Goal: Information Seeking & Learning: Learn about a topic

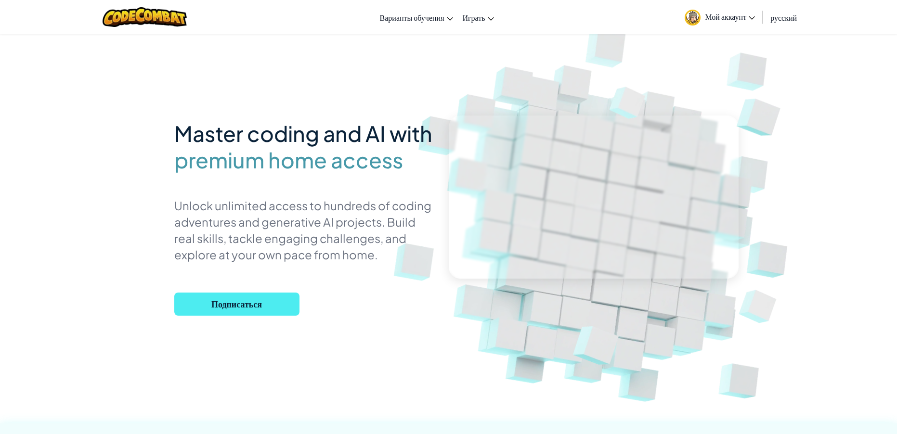
click at [748, 18] on span "Мой аккаунт" at bounding box center [731, 17] width 50 height 10
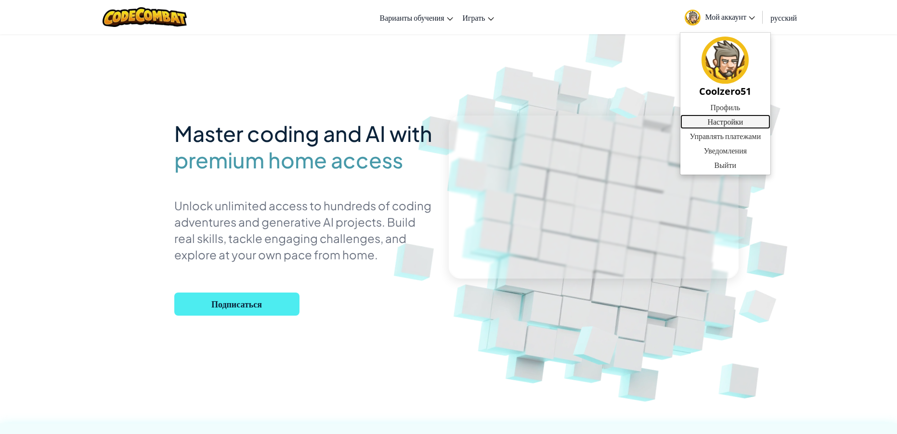
click at [727, 123] on link "Настройки" at bounding box center [726, 122] width 91 height 14
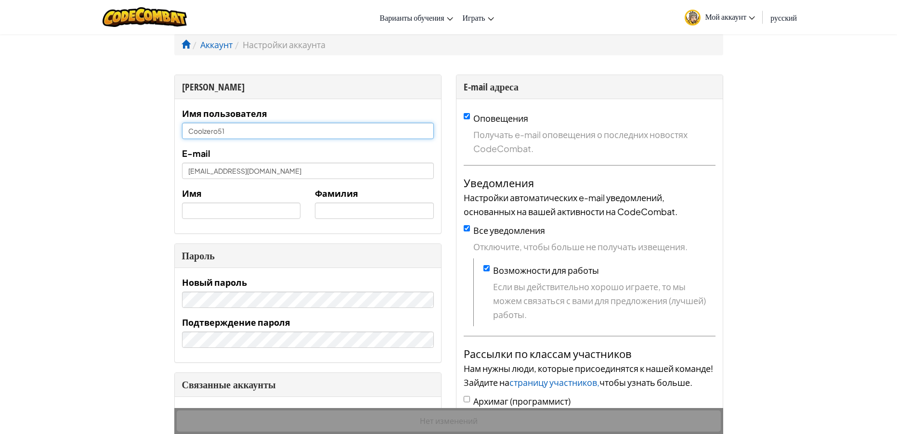
drag, startPoint x: 233, startPoint y: 125, endPoint x: 121, endPoint y: 133, distance: 112.1
type input "Ь"
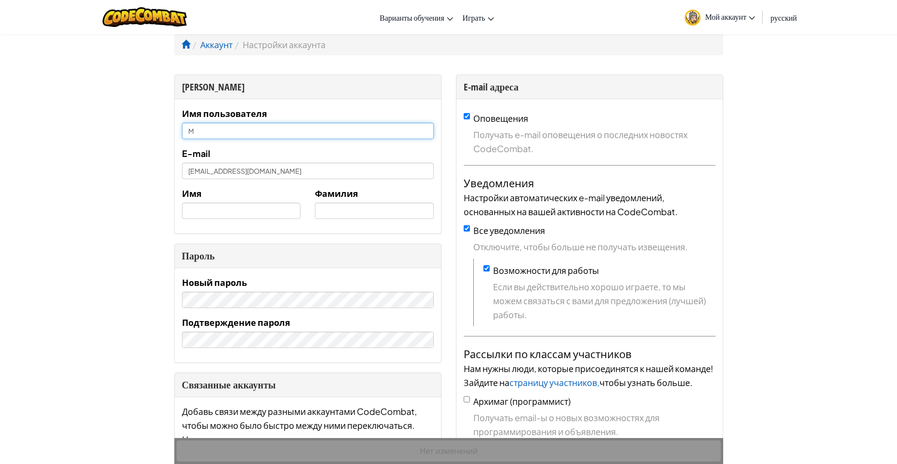
type input "M3TE1'"
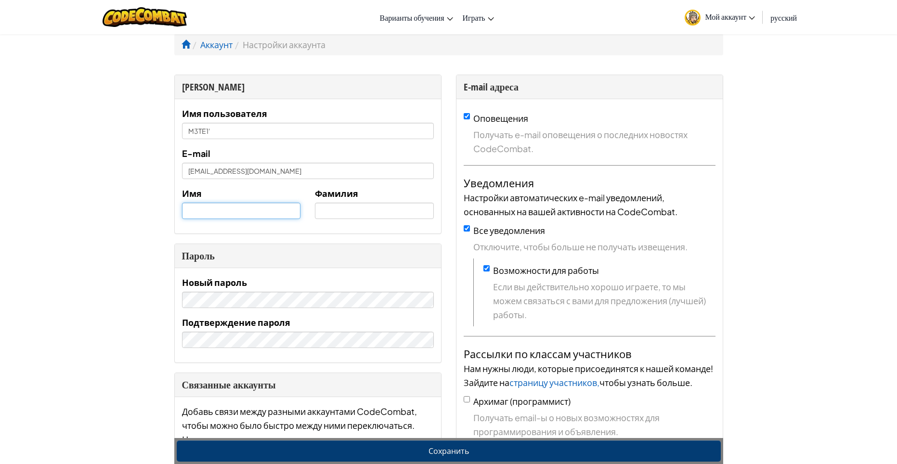
click at [256, 209] on input "text" at bounding box center [241, 211] width 119 height 16
type input "[PERSON_NAME]"
type input "[EMAIL_ADDRESS][DOMAIN_NAME]"
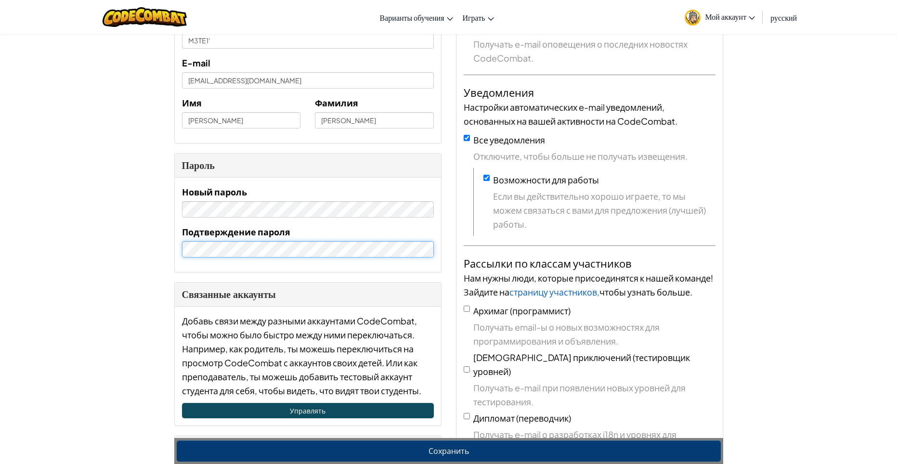
scroll to position [145, 0]
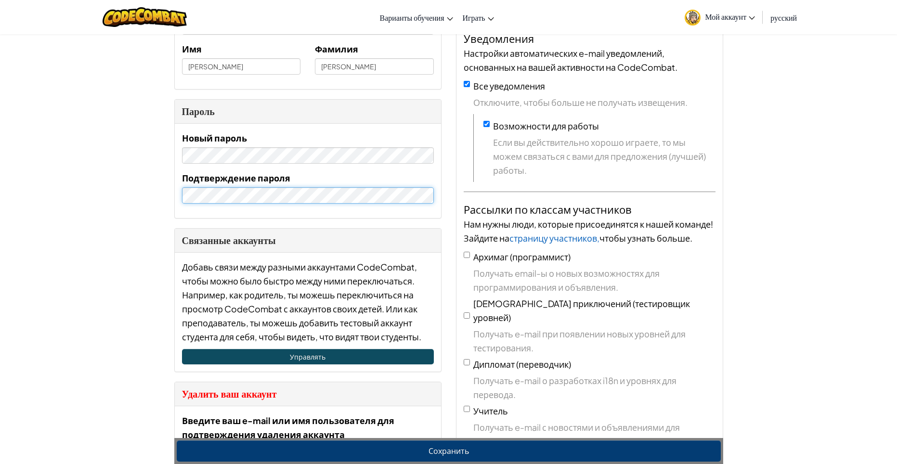
click at [175, 206] on div "Новый пароль Подтверждение пароля" at bounding box center [308, 171] width 266 height 94
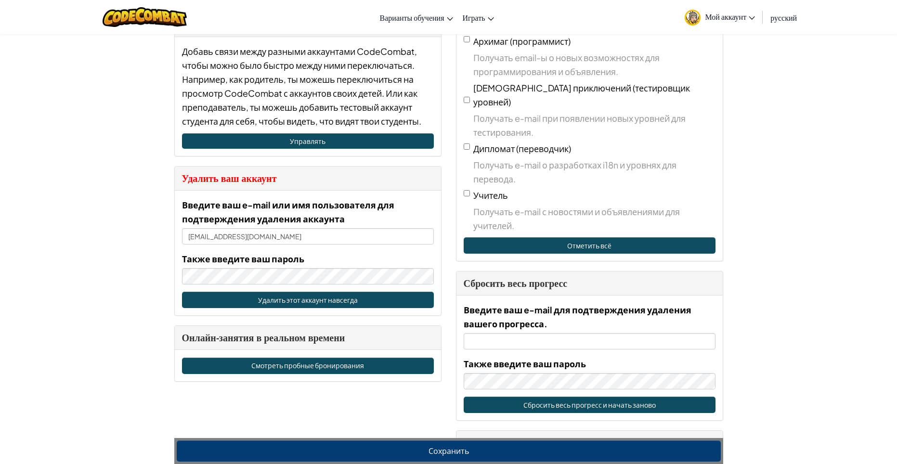
scroll to position [337, 0]
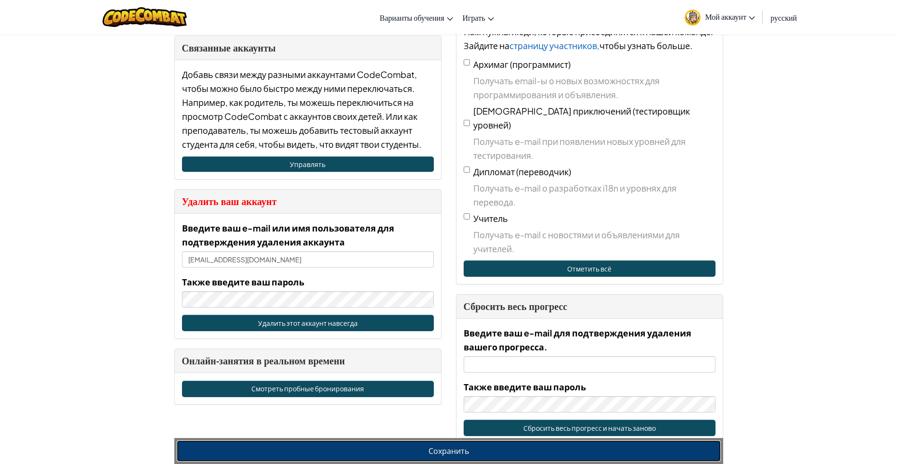
click at [426, 453] on button "Сохранить" at bounding box center [449, 451] width 544 height 21
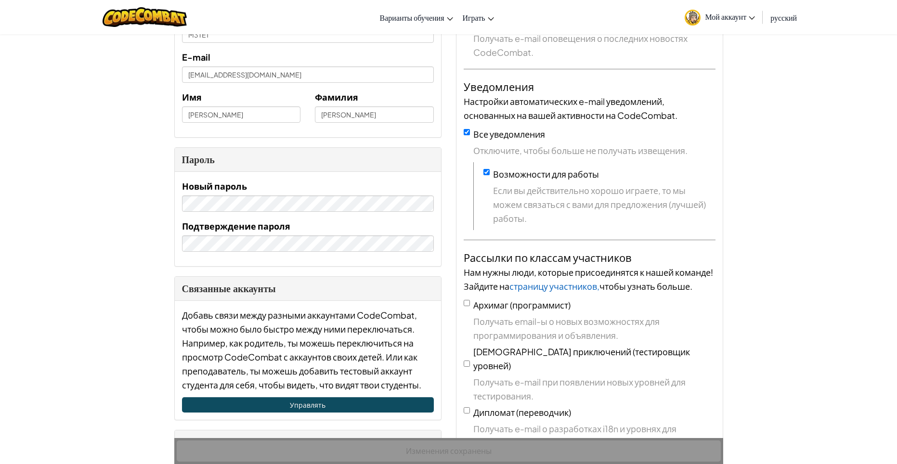
scroll to position [0, 0]
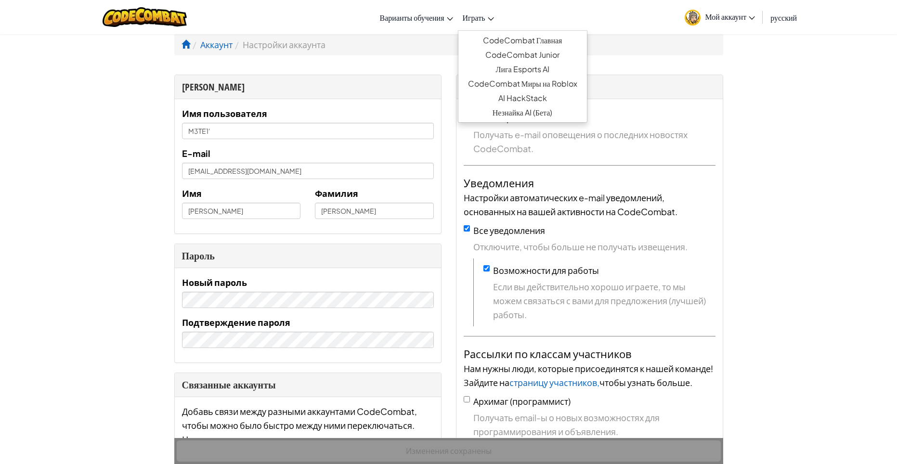
click at [477, 8] on link "Играть" at bounding box center [478, 17] width 41 height 26
click at [477, 16] on span "Играть" at bounding box center [474, 18] width 23 height 10
click at [499, 33] on link "CodeCombat Главная" at bounding box center [523, 40] width 129 height 14
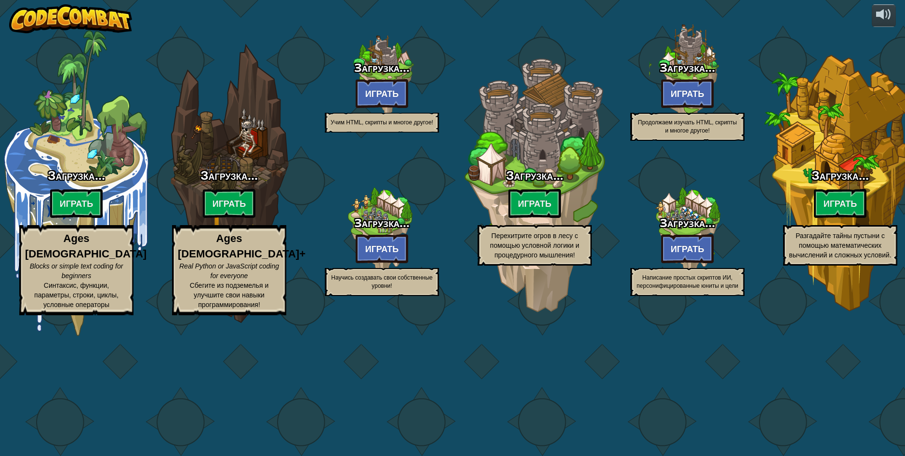
select select "ru"
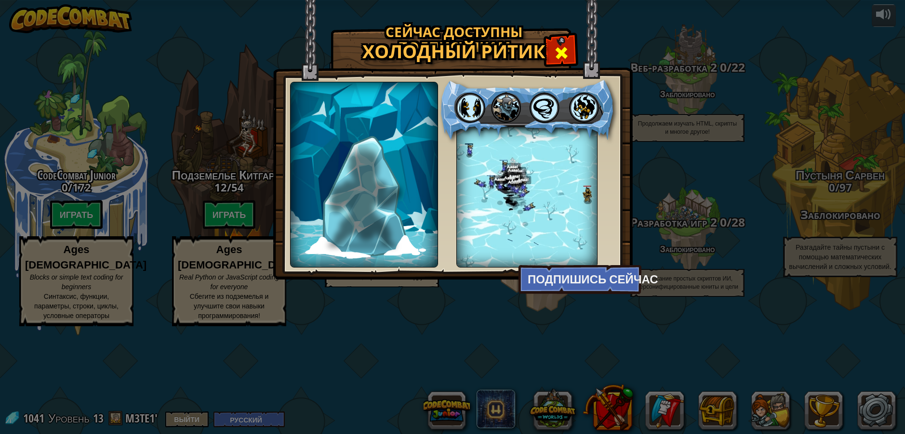
click at [556, 47] on span at bounding box center [560, 52] width 15 height 15
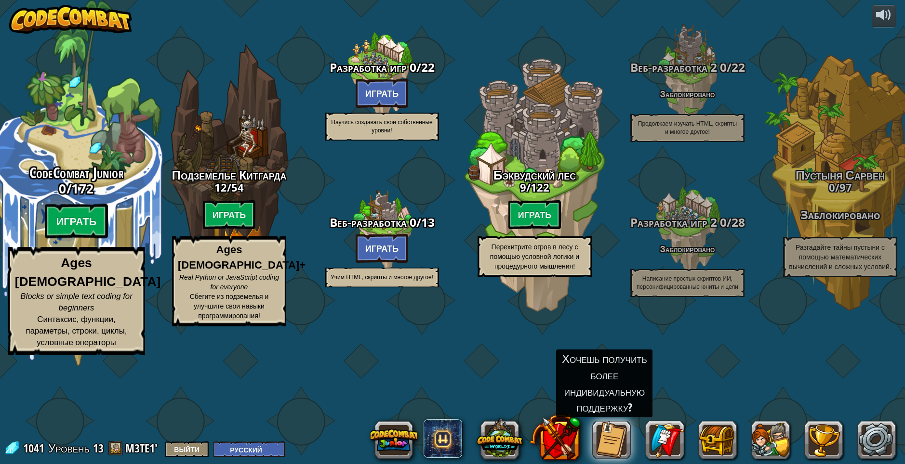
click at [46, 221] on div "CodeCombat Junior 0 / 172 Играть Ages [DEMOGRAPHIC_DATA] Blocks or simple text …" at bounding box center [76, 183] width 183 height 367
select select "ru"
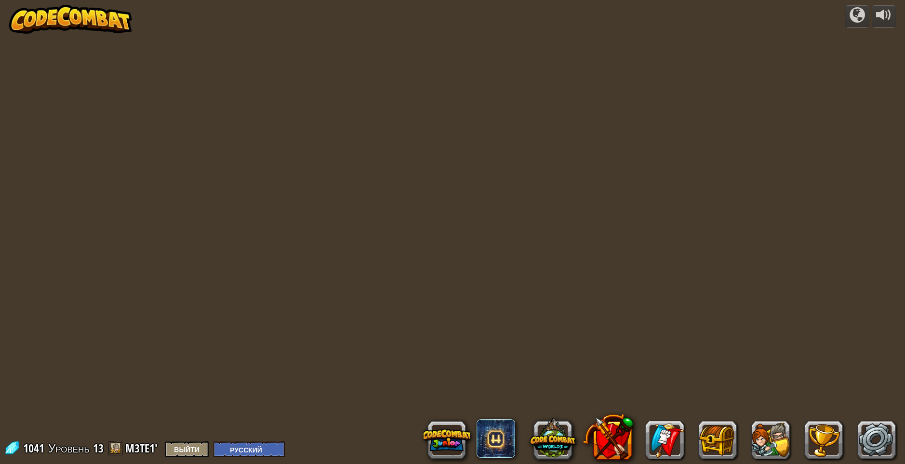
select select "ru"
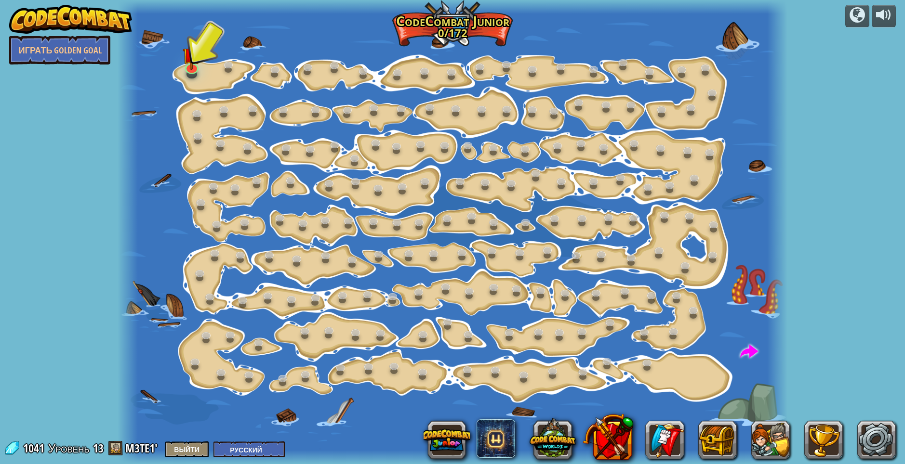
click at [78, 449] on span "Уровень" at bounding box center [68, 449] width 41 height 16
click at [194, 72] on link at bounding box center [191, 65] width 19 height 19
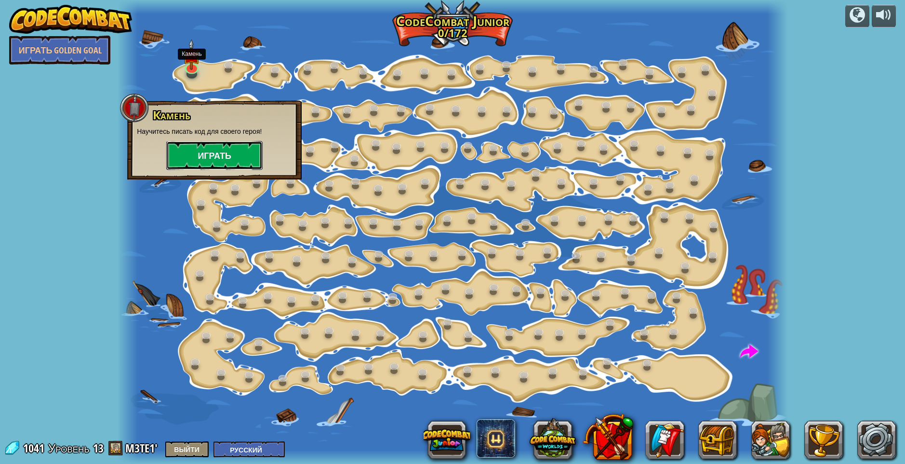
click at [180, 160] on button "Играть" at bounding box center [214, 155] width 96 height 29
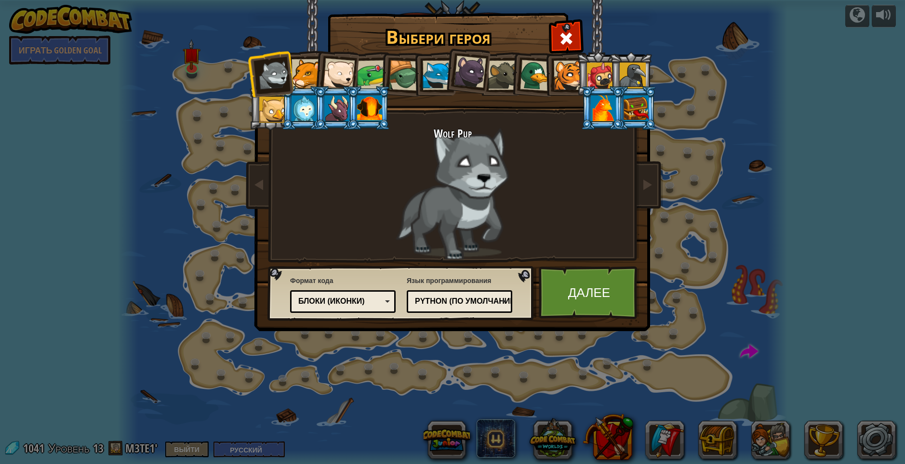
click at [296, 75] on div at bounding box center [305, 73] width 29 height 29
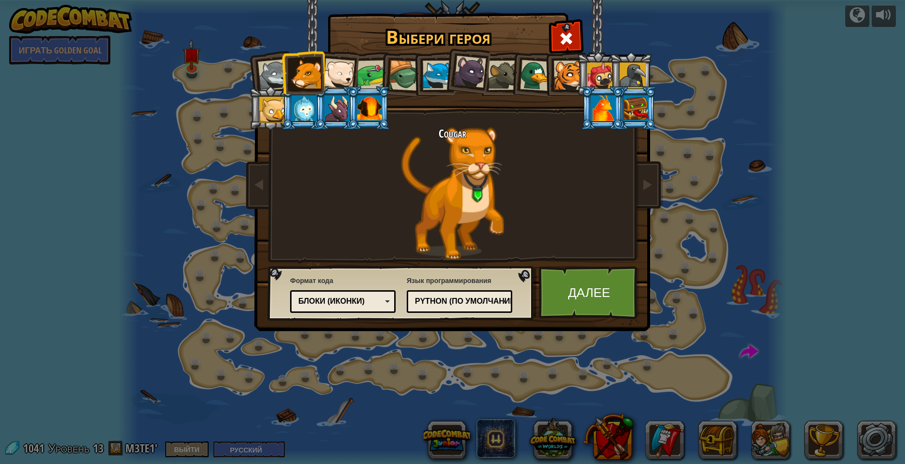
click at [329, 76] on div at bounding box center [339, 74] width 32 height 32
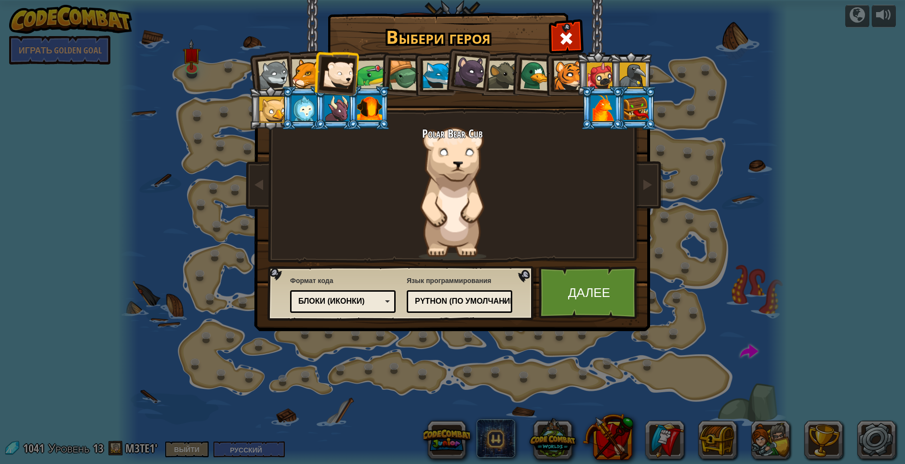
click at [369, 77] on div at bounding box center [372, 75] width 30 height 30
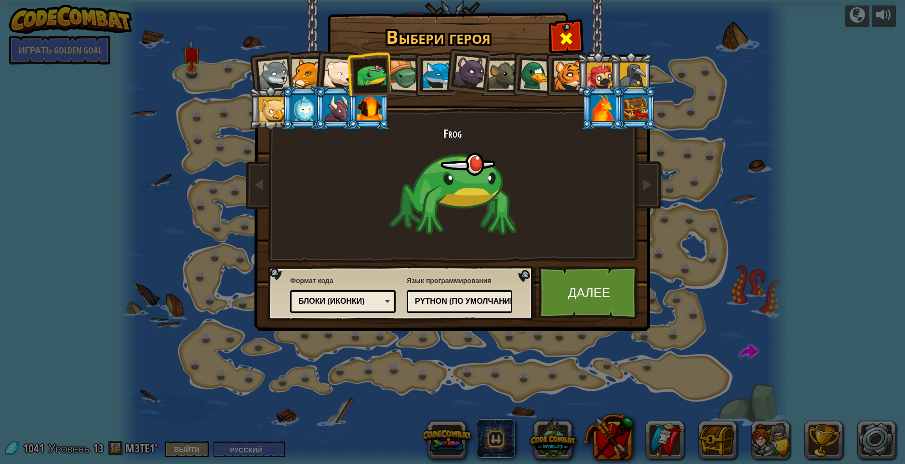
click at [563, 39] on span at bounding box center [565, 38] width 15 height 15
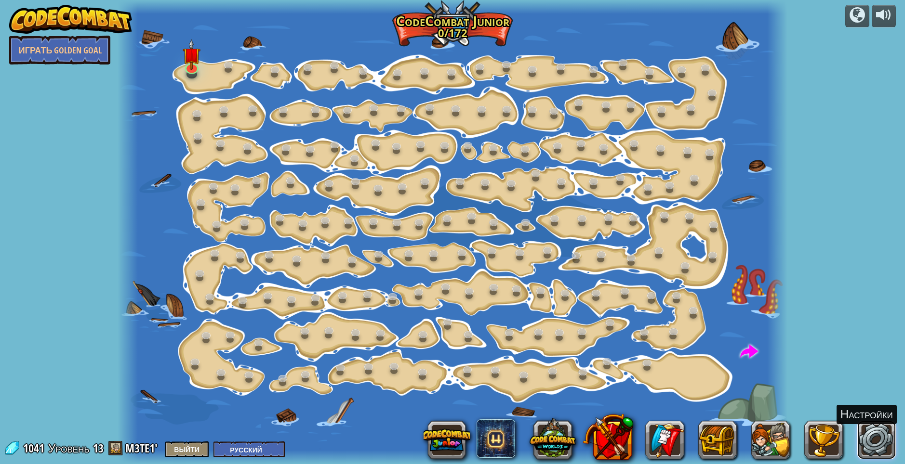
click at [871, 434] on link at bounding box center [876, 440] width 39 height 39
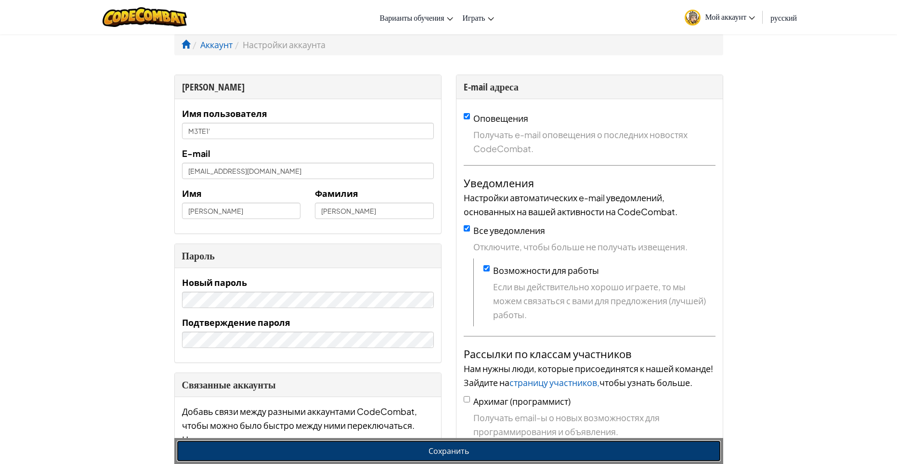
click at [488, 456] on button "Сохранить" at bounding box center [449, 451] width 544 height 21
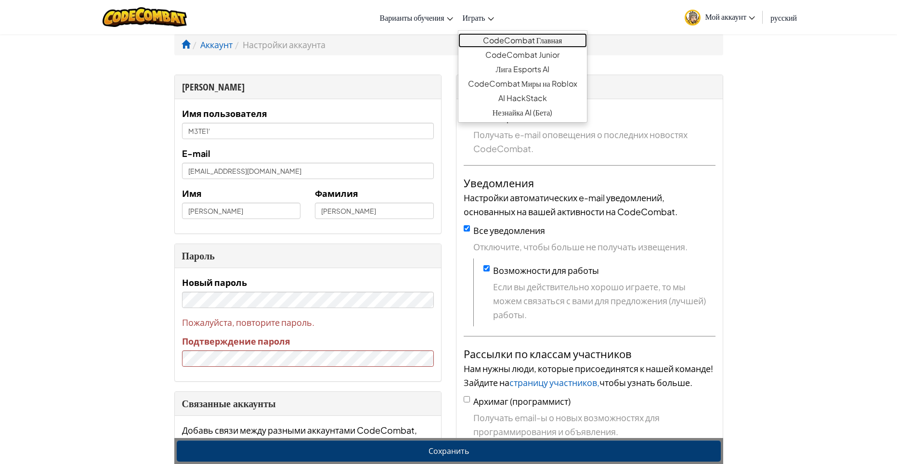
click at [519, 42] on link "CodeCombat Главная" at bounding box center [523, 40] width 129 height 14
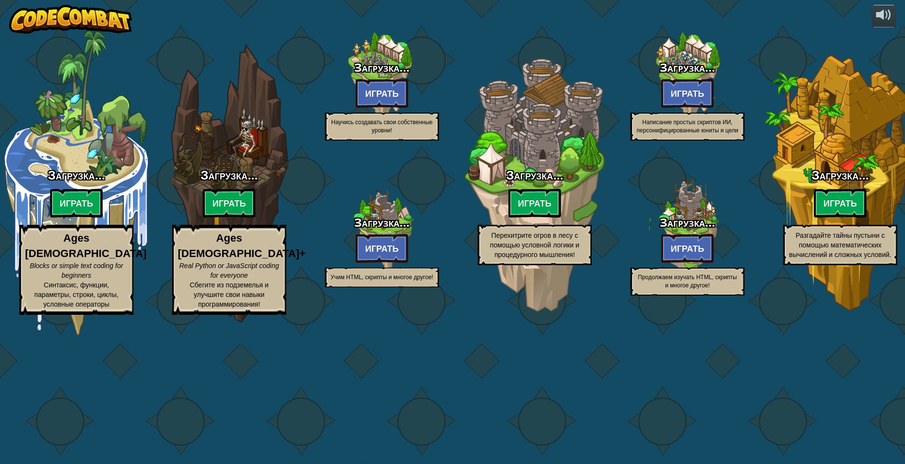
select select "ru"
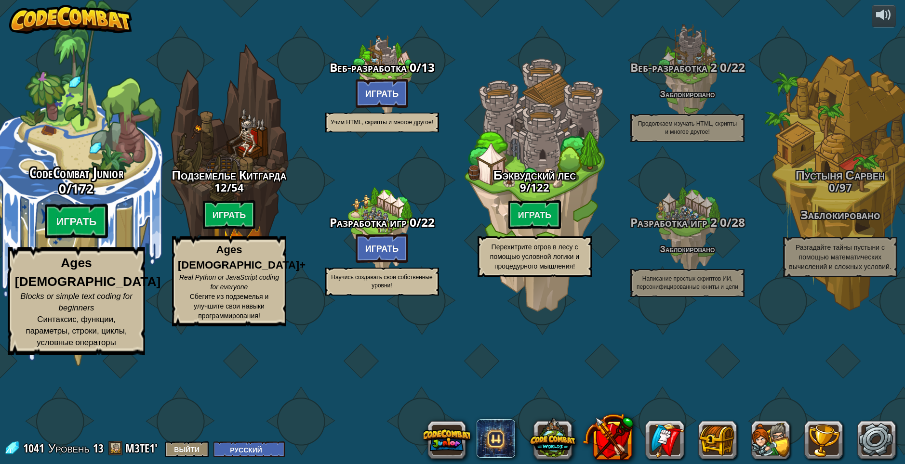
click at [74, 184] on span "CodeCombat Junior" at bounding box center [76, 173] width 94 height 21
select select "ru"
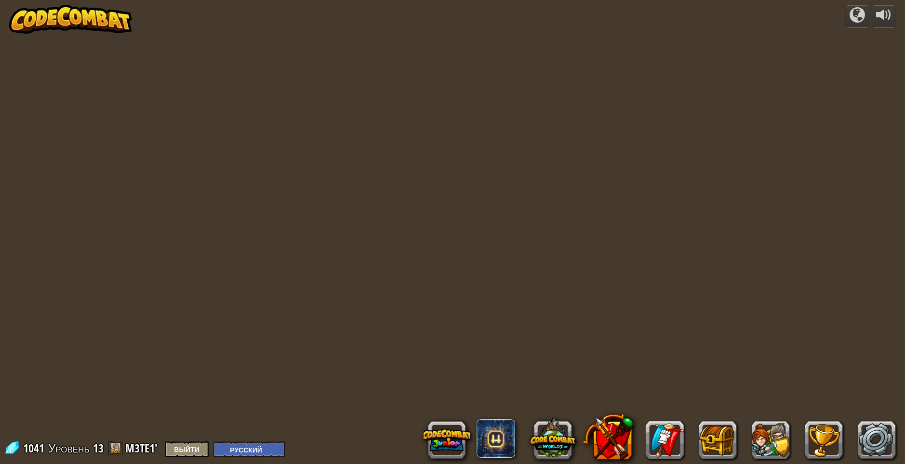
select select "ru"
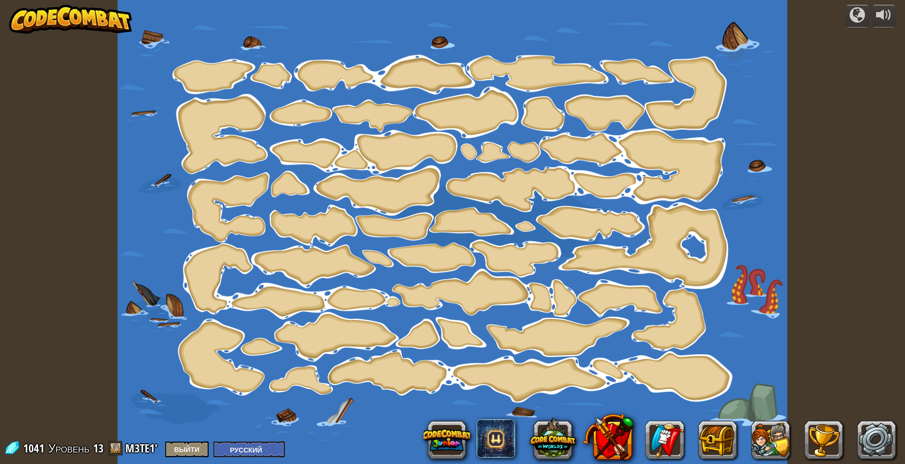
select select "ru"
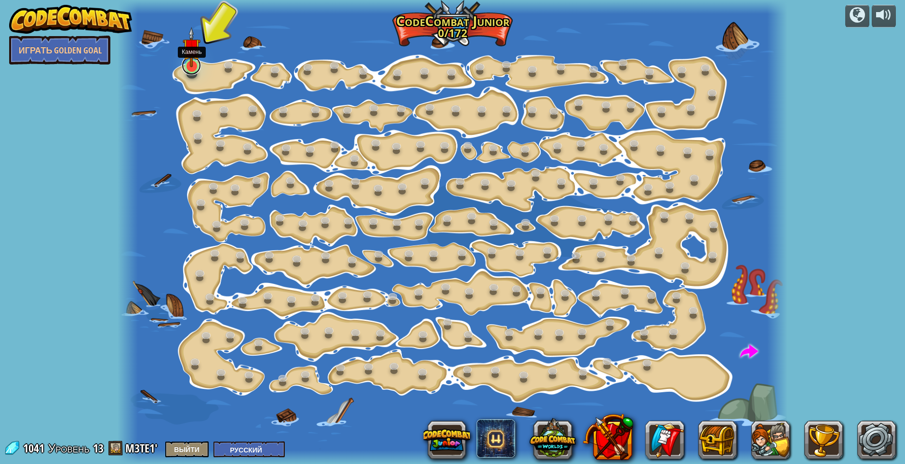
click at [191, 71] on link at bounding box center [191, 65] width 19 height 19
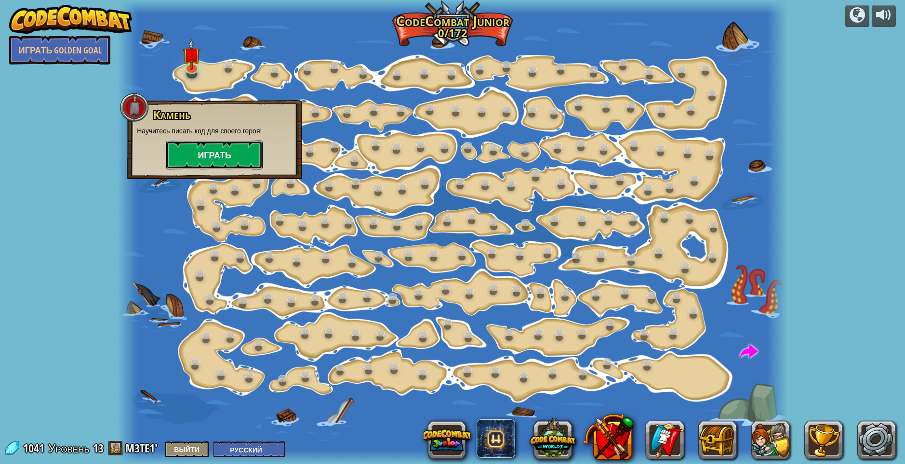
click at [191, 160] on button "Играть" at bounding box center [214, 155] width 96 height 29
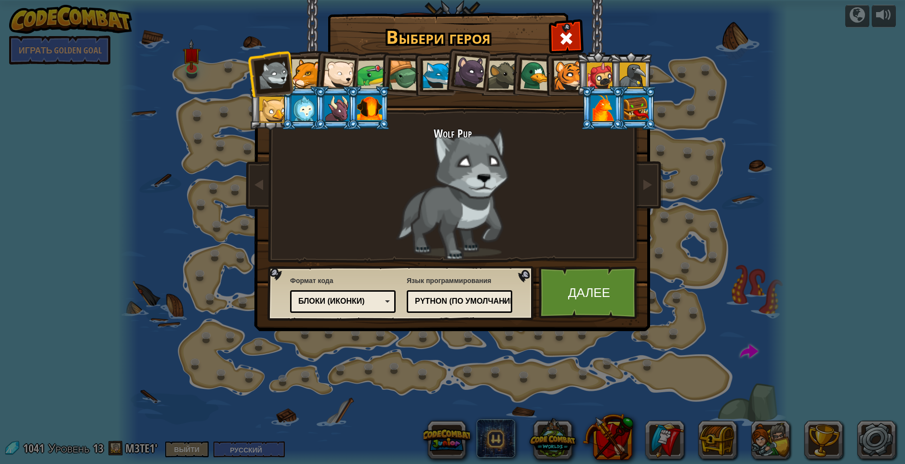
click at [633, 73] on div at bounding box center [632, 76] width 26 height 26
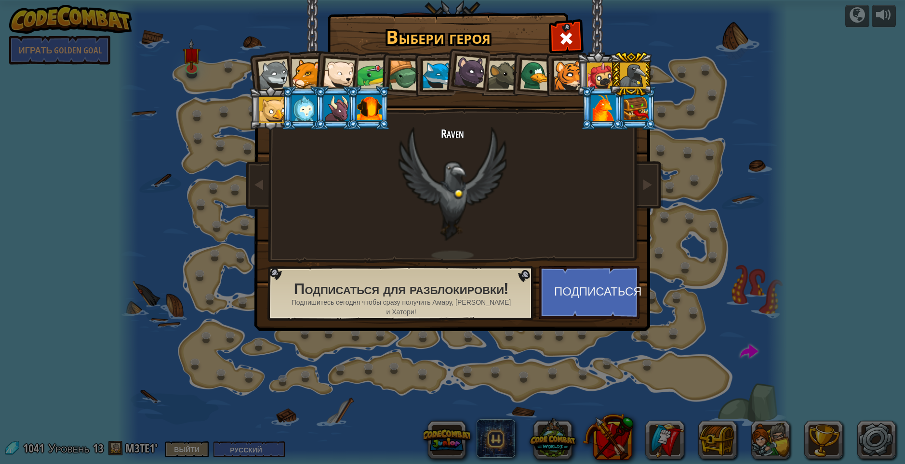
drag, startPoint x: 468, startPoint y: 210, endPoint x: 477, endPoint y: 210, distance: 9.2
click at [474, 210] on div "Raven" at bounding box center [452, 193] width 361 height 132
click at [578, 284] on button "Подписаться" at bounding box center [589, 292] width 101 height 53
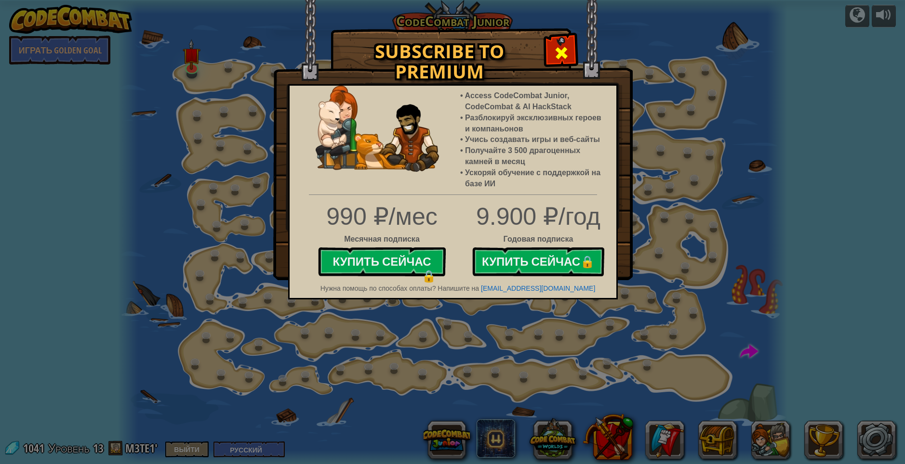
click at [555, 56] on span at bounding box center [560, 52] width 15 height 15
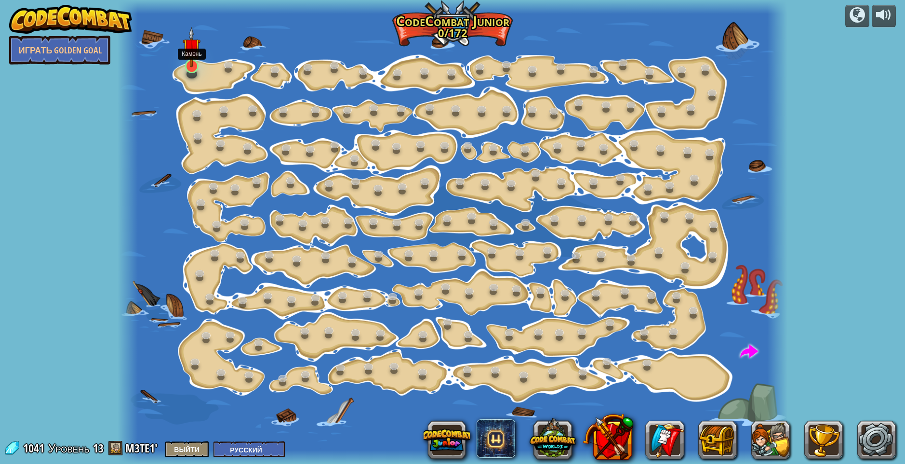
click at [191, 64] on img at bounding box center [192, 47] width 18 height 41
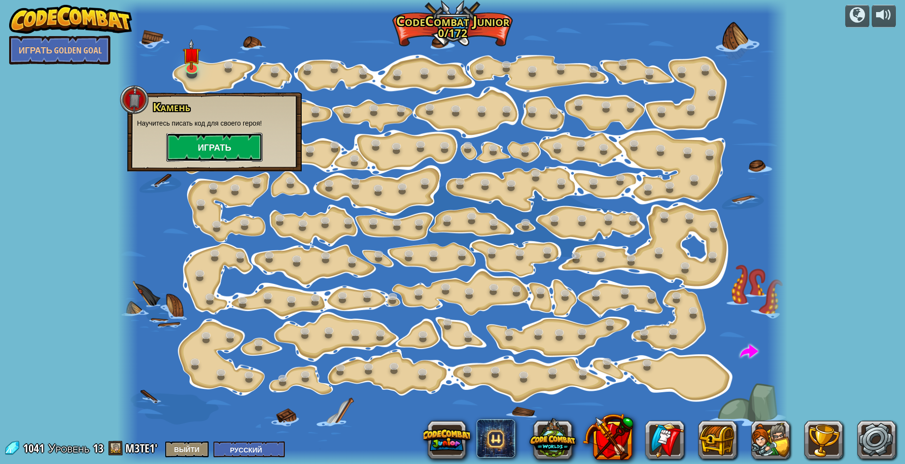
click at [216, 150] on button "Играть" at bounding box center [214, 147] width 96 height 29
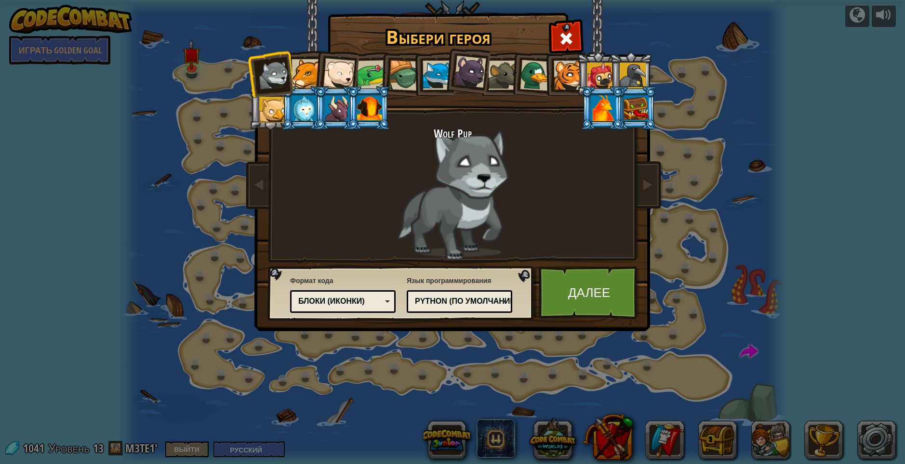
click at [370, 300] on div "Блоки (иконки)" at bounding box center [339, 301] width 83 height 11
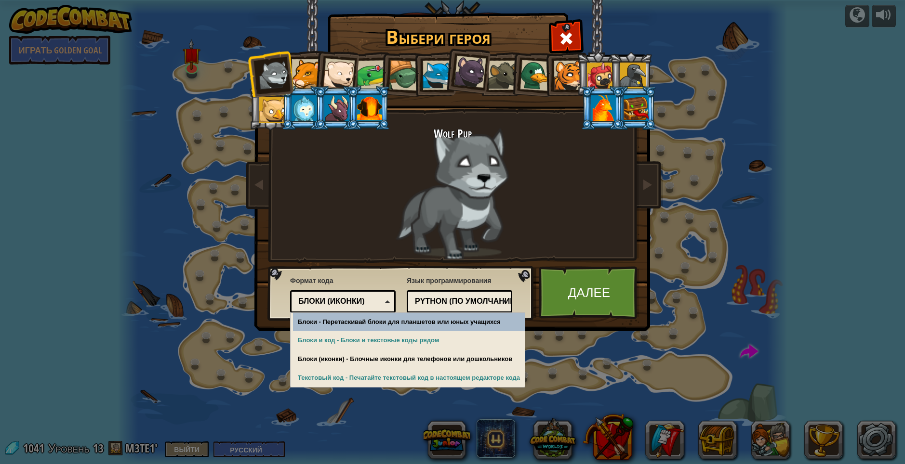
click at [426, 299] on div "Python (По умолчанию)" at bounding box center [456, 301] width 83 height 11
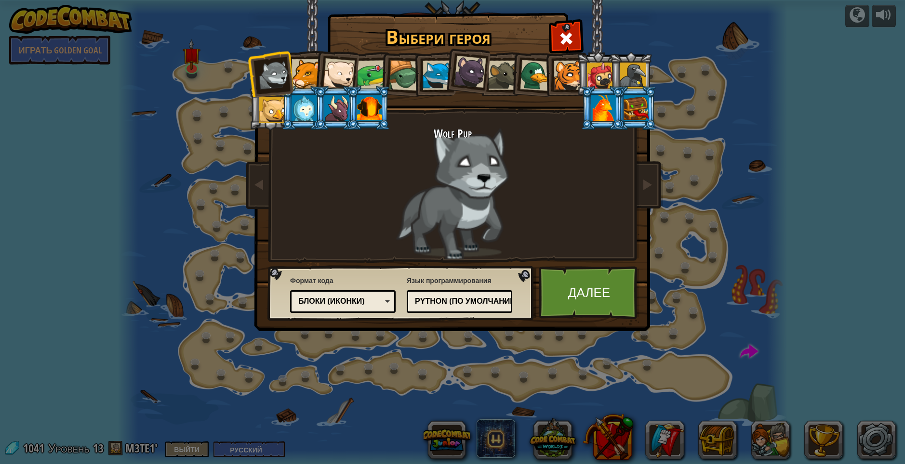
click at [455, 387] on div "Выбери героя 1041 Wolf Pup Cougar Polar Bear Cub Frog Turtle Blue Fox Пантерено…" at bounding box center [452, 232] width 905 height 464
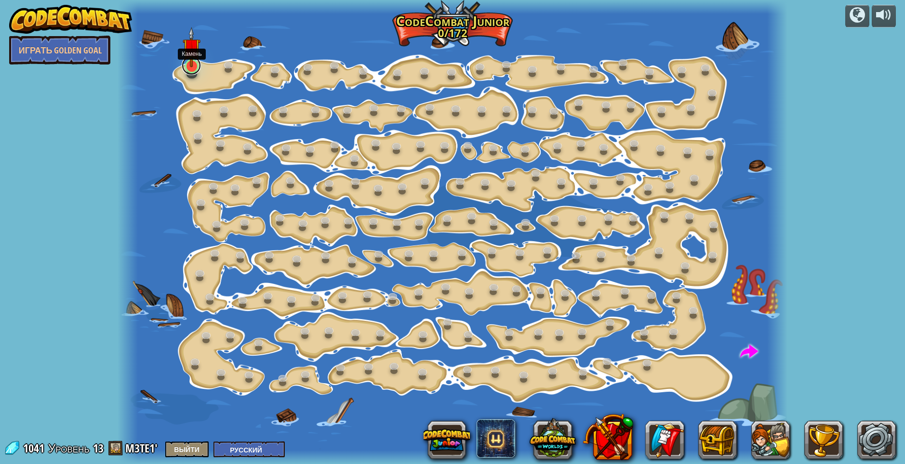
click at [197, 70] on link at bounding box center [191, 65] width 19 height 19
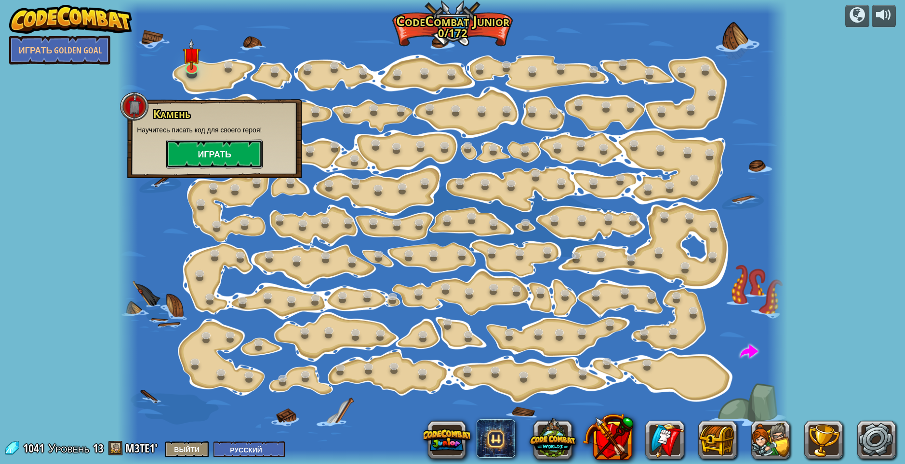
click at [223, 161] on button "Играть" at bounding box center [214, 154] width 96 height 29
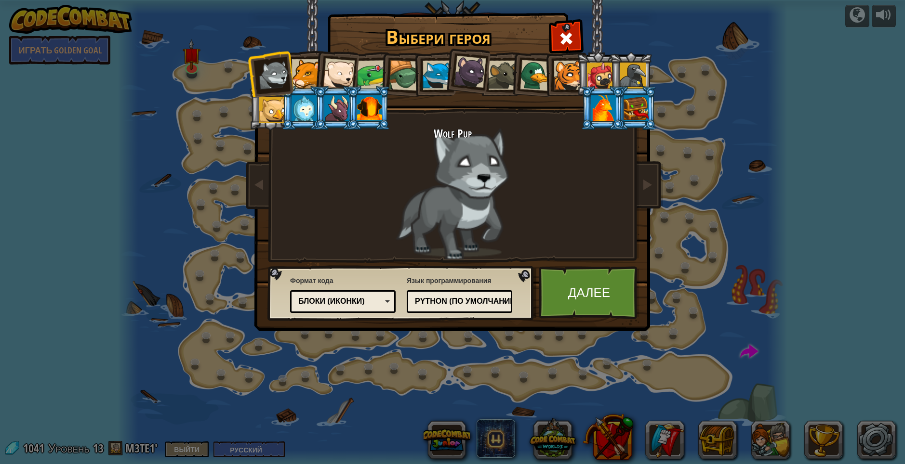
click at [632, 70] on div at bounding box center [632, 76] width 26 height 26
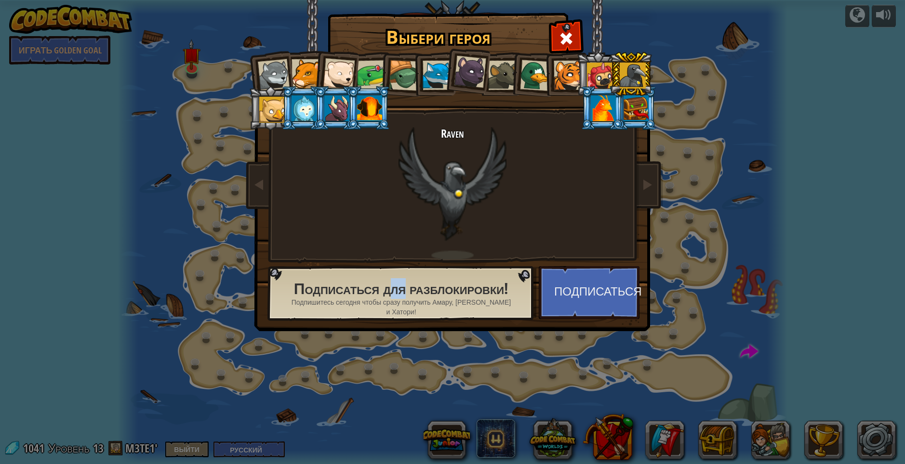
drag, startPoint x: 445, startPoint y: 295, endPoint x: 467, endPoint y: 291, distance: 22.6
click at [467, 291] on h2 "Подписаться для разблокировки!" at bounding box center [401, 289] width 222 height 17
click at [530, 287] on div "Подписаться для разблокировки! Подпишитесь сегодня чтобы сразу получить Амару, …" at bounding box center [401, 294] width 261 height 47
click at [651, 186] on span at bounding box center [647, 185] width 12 height 12
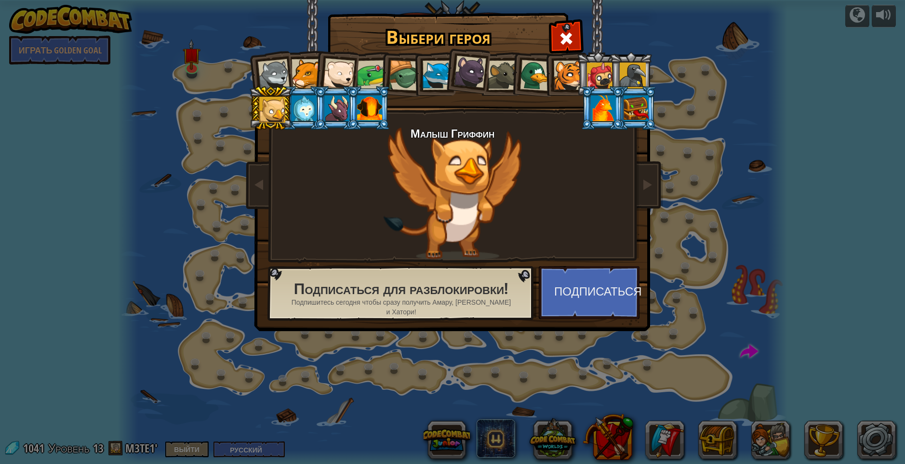
click at [276, 78] on div at bounding box center [274, 75] width 32 height 32
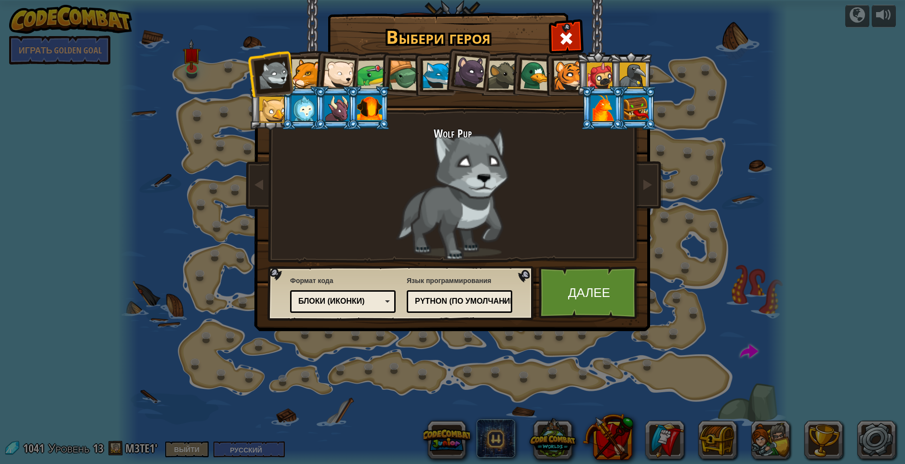
click at [378, 297] on div "Блоки (иконки)" at bounding box center [339, 301] width 83 height 11
click at [440, 282] on span "Язык программирования" at bounding box center [459, 281] width 105 height 10
click at [578, 305] on link "Далее" at bounding box center [589, 292] width 101 height 53
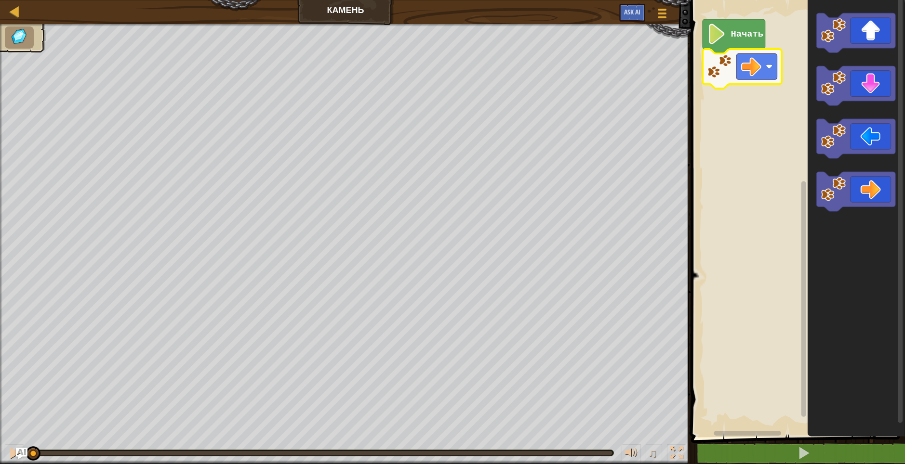
click at [732, 224] on rect "Рабочая область Blockly" at bounding box center [796, 216] width 217 height 442
click at [734, 219] on rect "Рабочая область Blockly" at bounding box center [796, 216] width 217 height 442
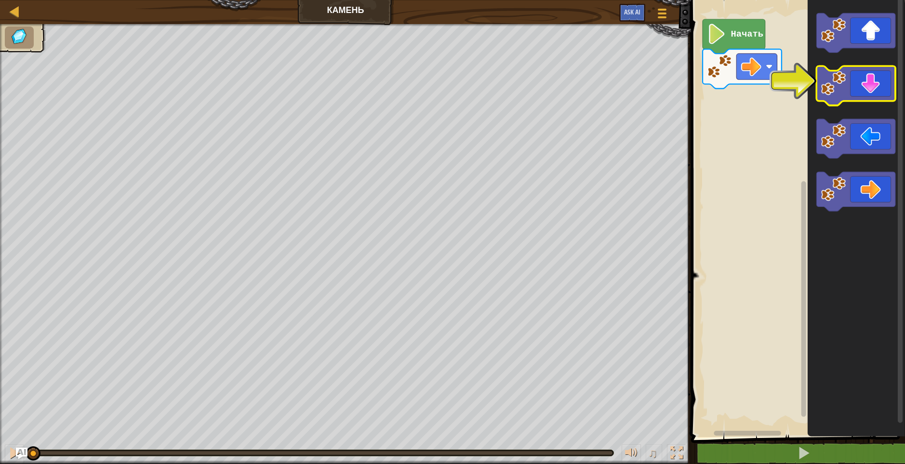
click at [867, 91] on icon "Рабочая область Blockly" at bounding box center [855, 85] width 79 height 39
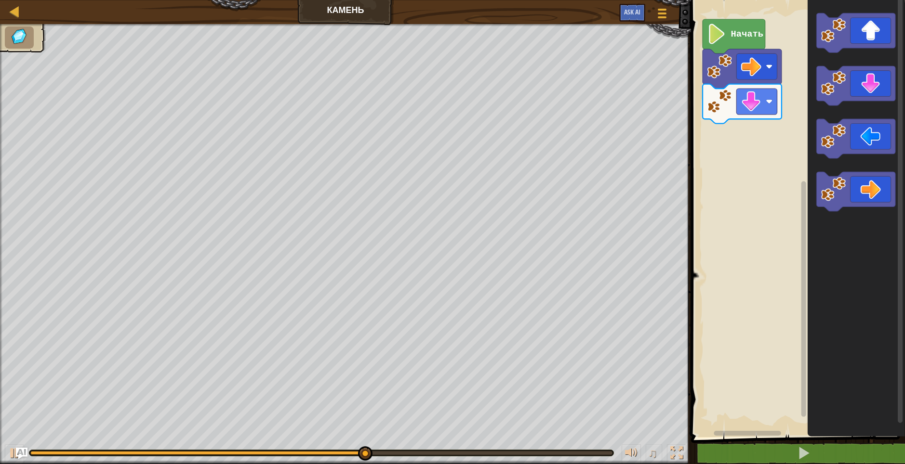
click at [737, 256] on rect "Рабочая область Blockly" at bounding box center [796, 216] width 217 height 442
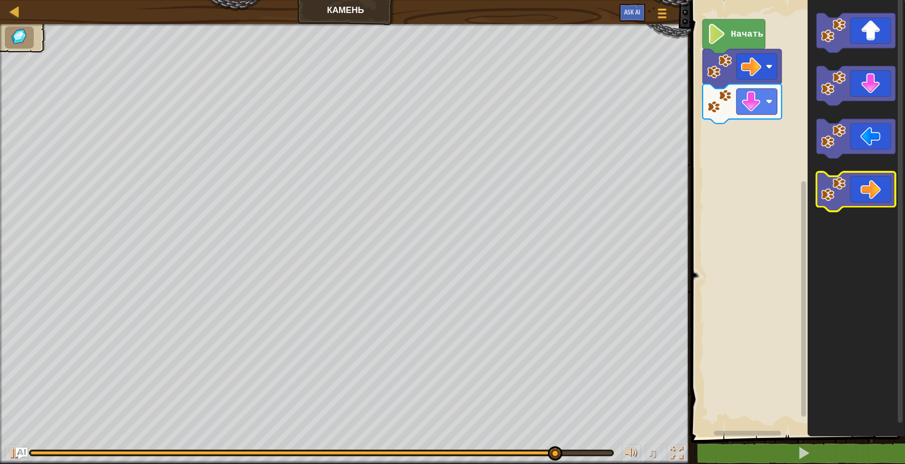
click at [870, 196] on icon "Рабочая область Blockly" at bounding box center [855, 191] width 79 height 39
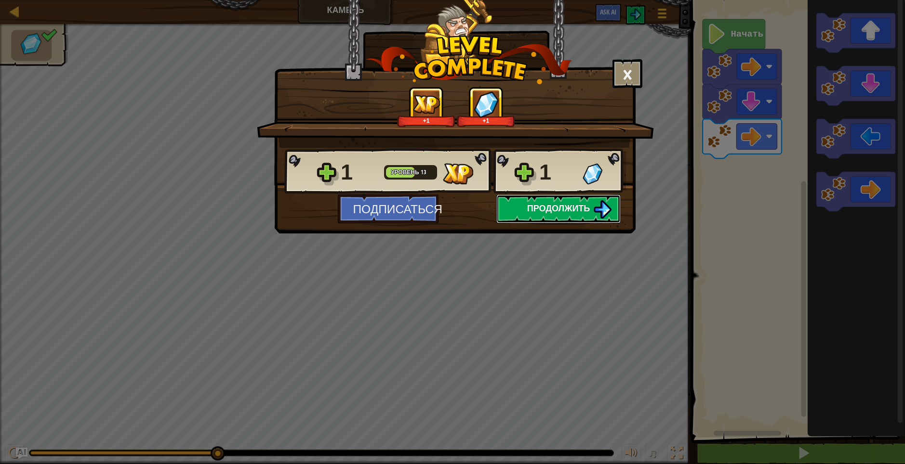
click at [591, 210] on button "Продолжить" at bounding box center [558, 209] width 124 height 29
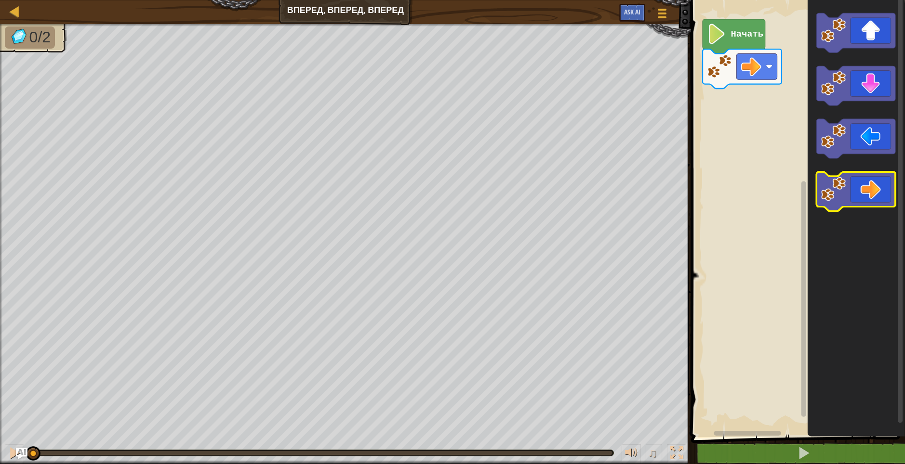
click at [867, 201] on icon "Рабочая область Blockly" at bounding box center [855, 191] width 79 height 39
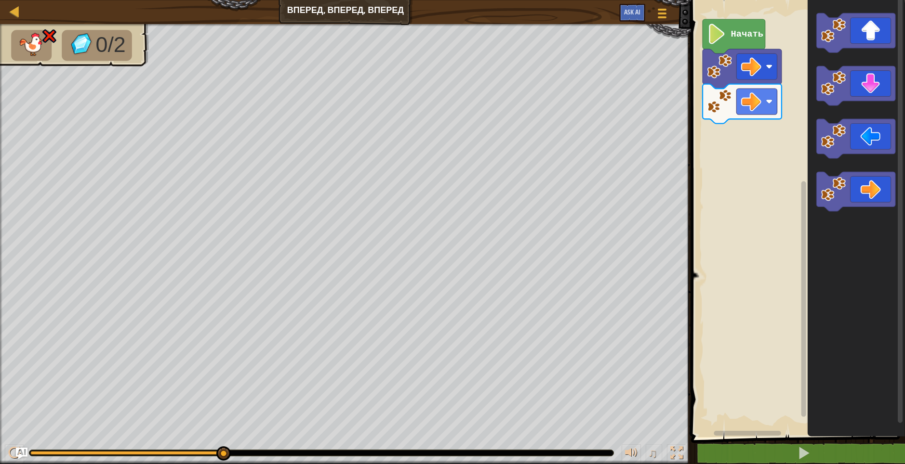
click at [340, 18] on div "[PERSON_NAME], вперед, вперед Меню игры Ask AI" at bounding box center [345, 12] width 691 height 24
click at [342, 12] on div "[PERSON_NAME], вперед, вперед Меню игры Ask AI" at bounding box center [345, 12] width 691 height 24
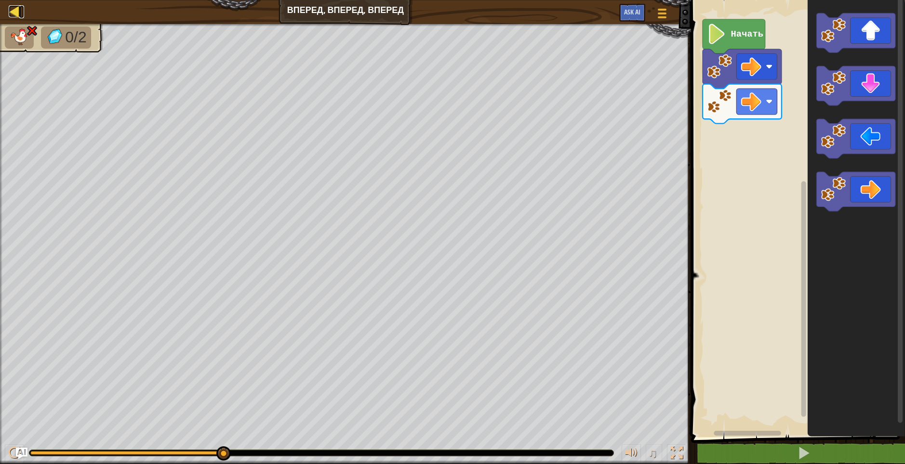
click at [10, 5] on div at bounding box center [15, 11] width 12 height 12
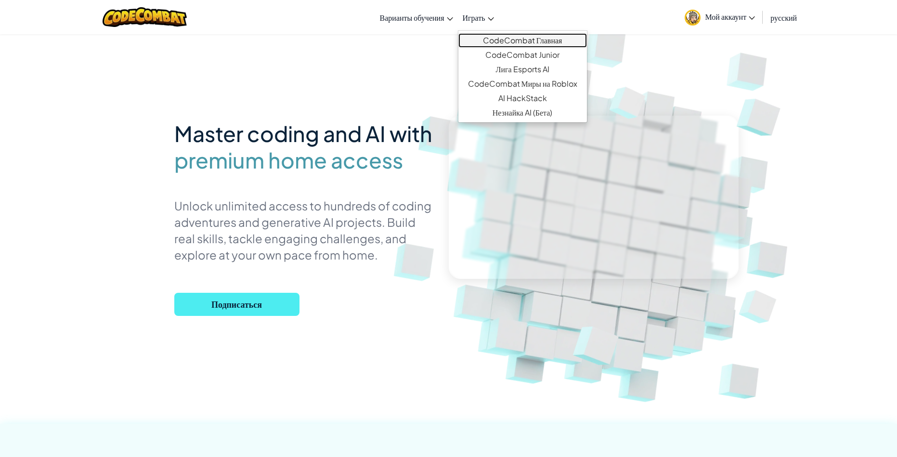
click at [501, 37] on link "CodeCombat Главная" at bounding box center [523, 40] width 129 height 14
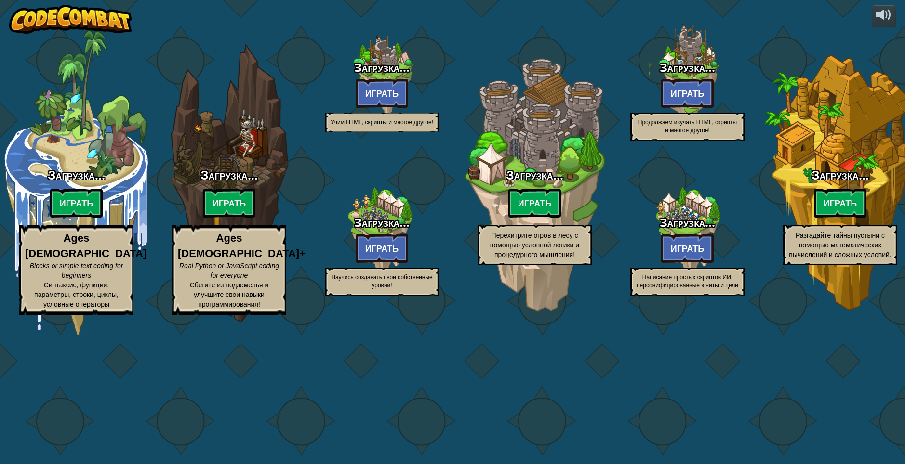
select select "ru"
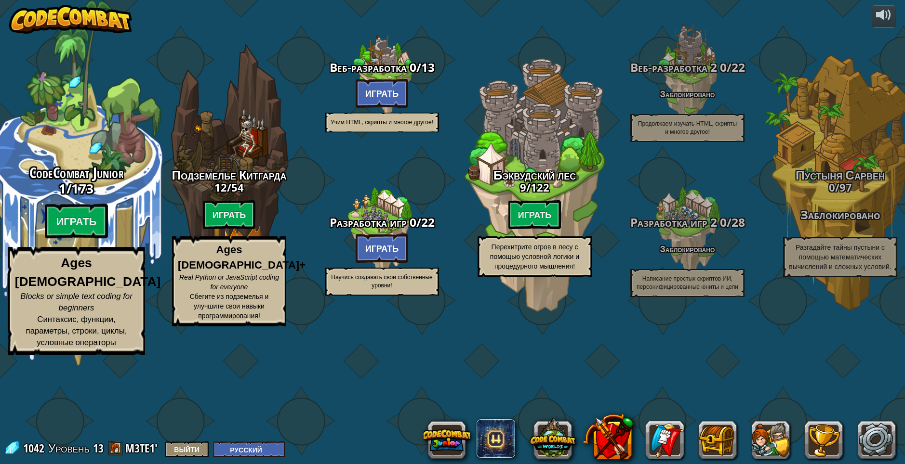
click at [101, 214] on div "CodeCombat Junior 1 / 173 Играть Ages [DEMOGRAPHIC_DATA] Blocks or simple text …" at bounding box center [76, 183] width 183 height 367
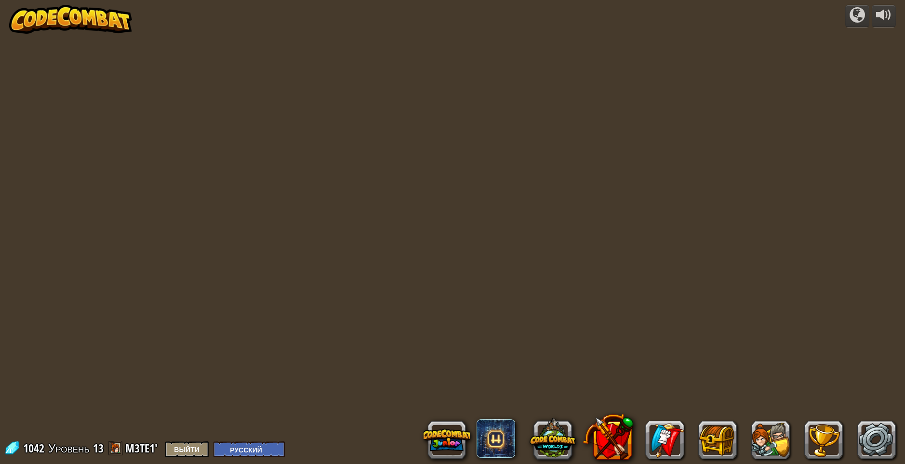
select select "ru"
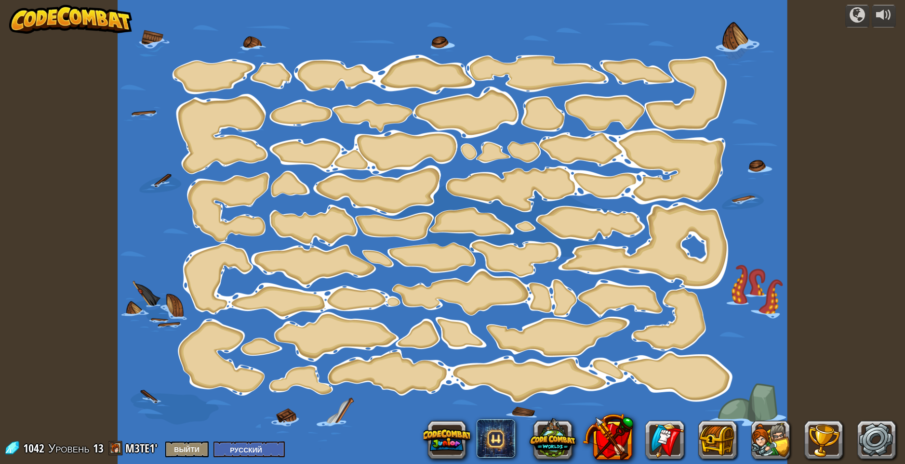
select select "ru"
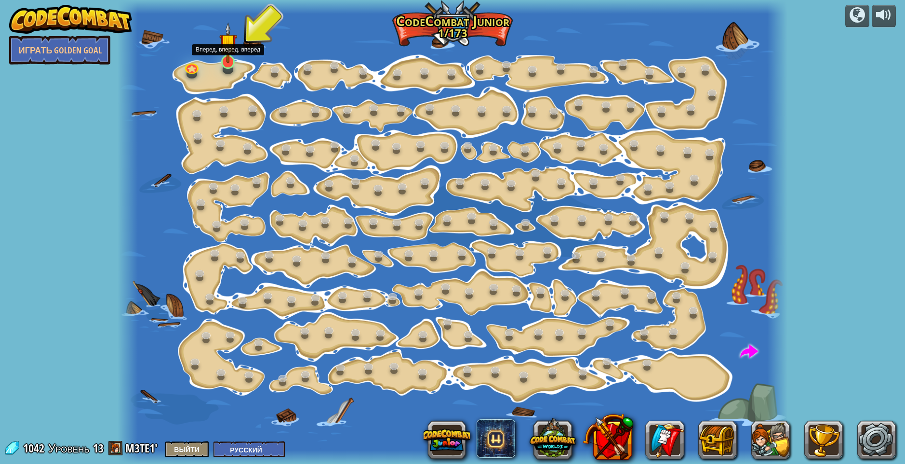
click at [230, 60] on img at bounding box center [228, 42] width 18 height 41
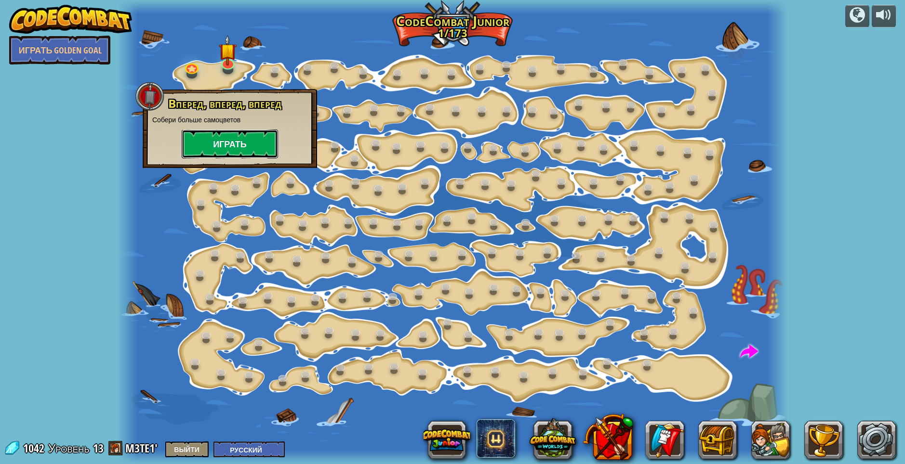
click at [239, 141] on button "Играть" at bounding box center [230, 144] width 96 height 29
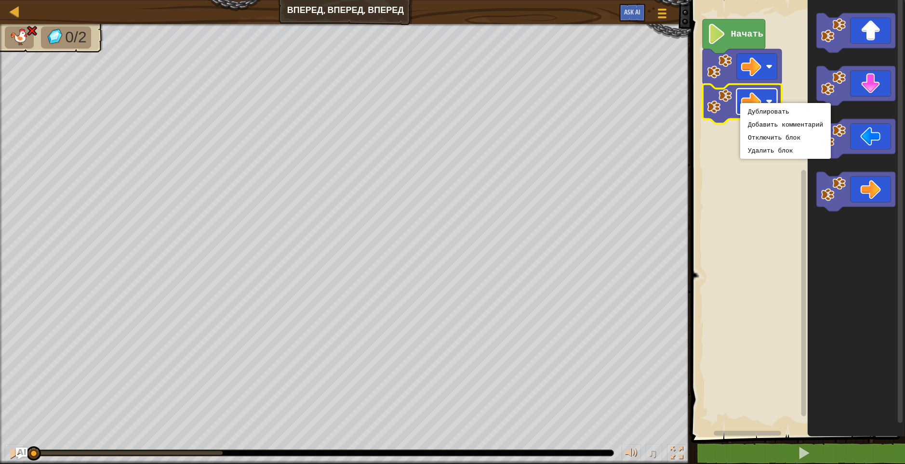
click at [771, 94] on rect "Рабочая область Blockly" at bounding box center [756, 102] width 40 height 26
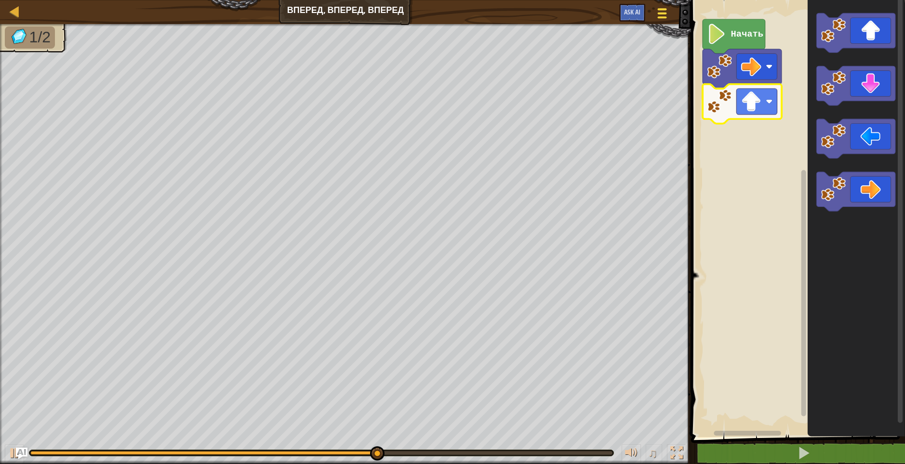
click at [657, 10] on span at bounding box center [661, 9] width 9 height 2
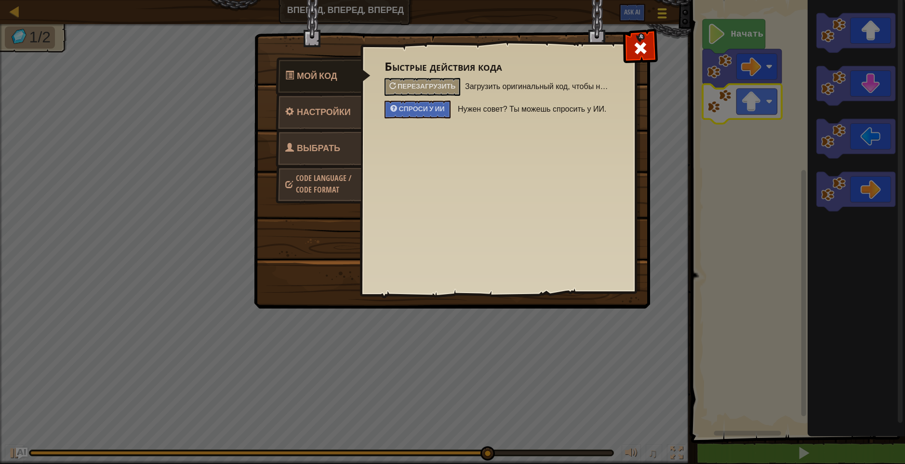
click at [657, 10] on img at bounding box center [456, 136] width 404 height 345
click at [327, 83] on link "Мой код" at bounding box center [323, 76] width 95 height 38
click at [640, 40] on span at bounding box center [639, 47] width 15 height 15
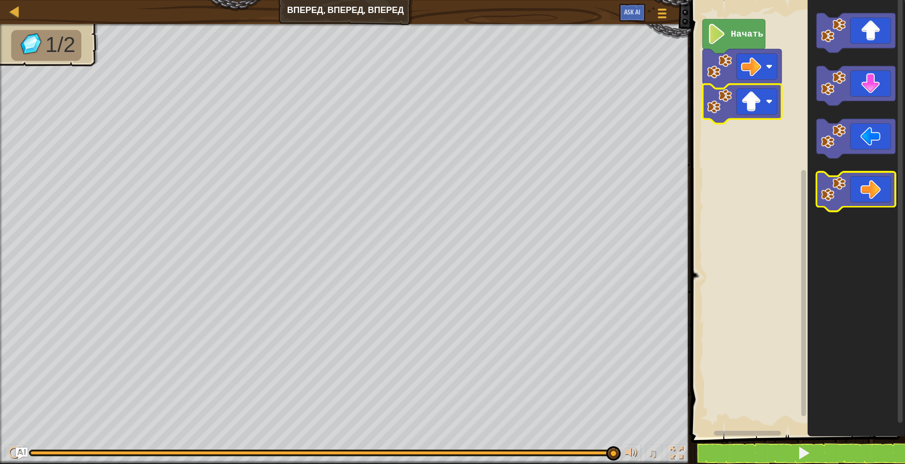
click at [877, 183] on icon "Рабочая область Blockly" at bounding box center [855, 191] width 79 height 39
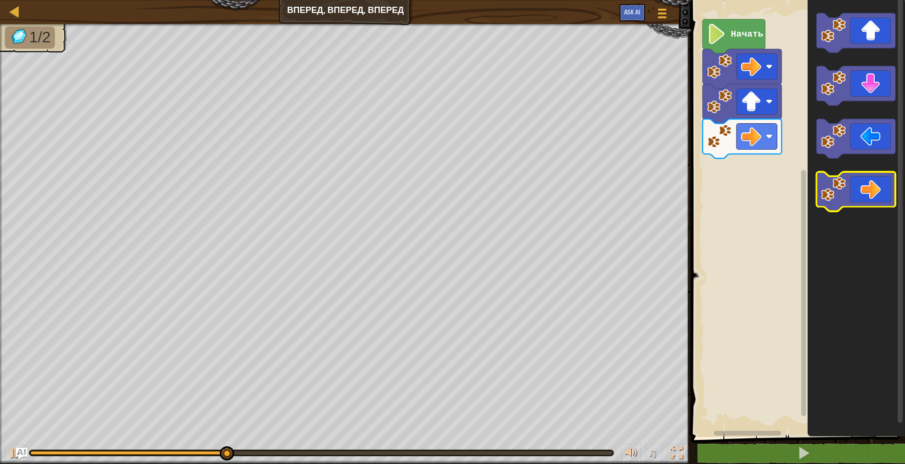
click at [877, 184] on icon "Рабочая область Blockly" at bounding box center [855, 191] width 79 height 39
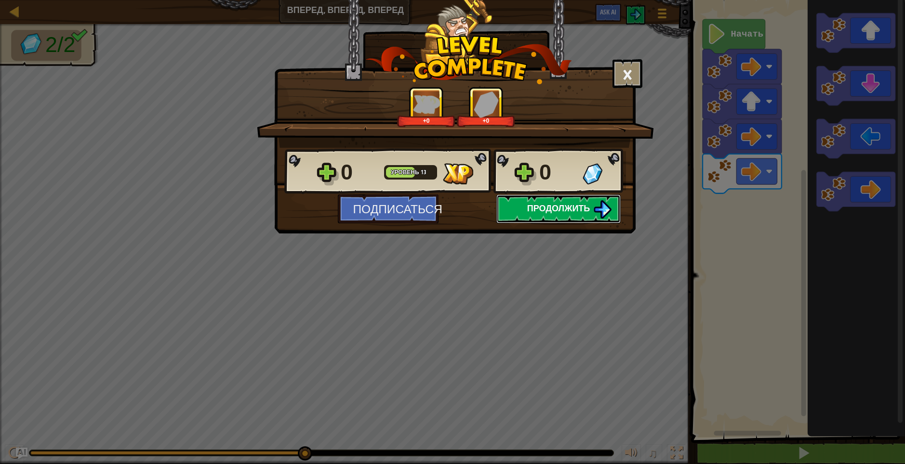
click at [557, 210] on span "Продолжить" at bounding box center [558, 208] width 63 height 12
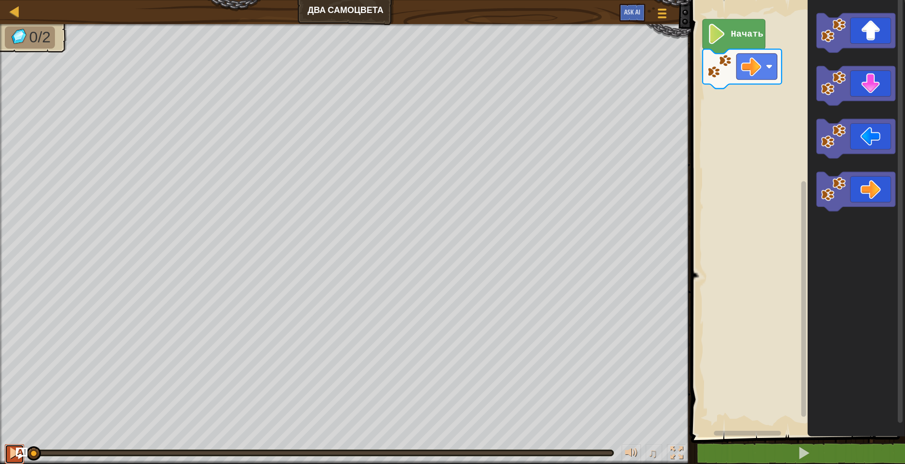
click at [13, 448] on div at bounding box center [14, 453] width 13 height 13
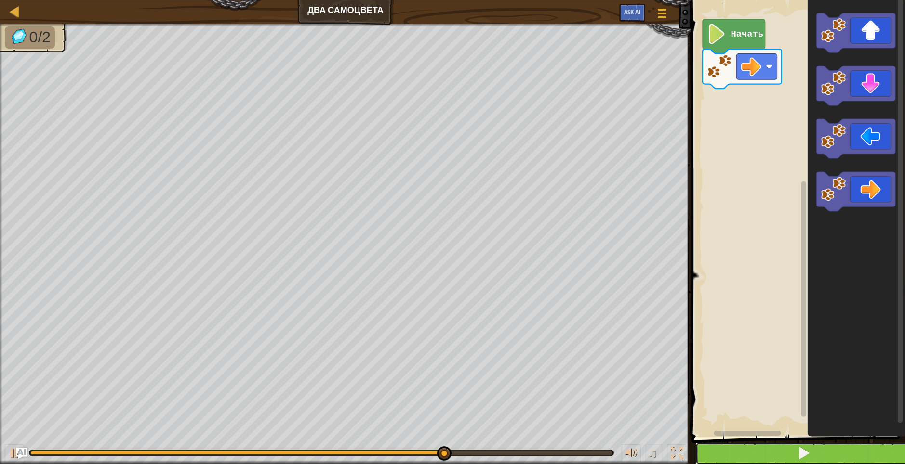
click at [780, 447] on button at bounding box center [803, 454] width 217 height 22
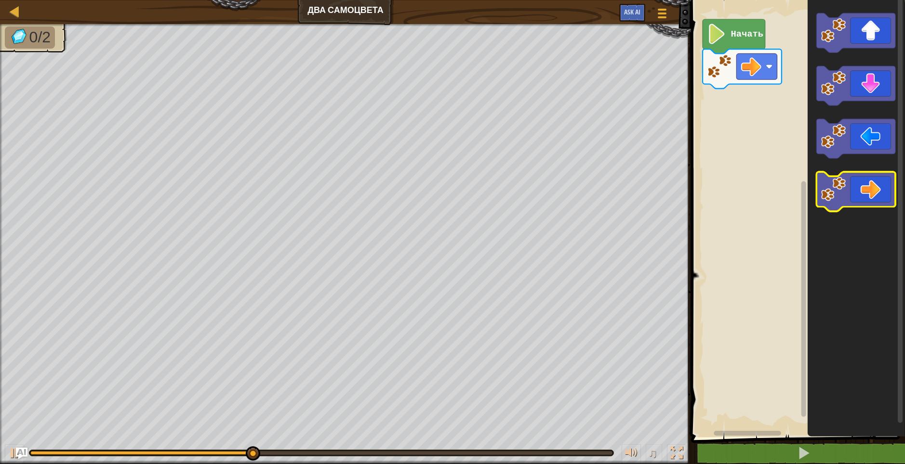
click at [869, 187] on icon "Рабочая область Blockly" at bounding box center [855, 191] width 79 height 39
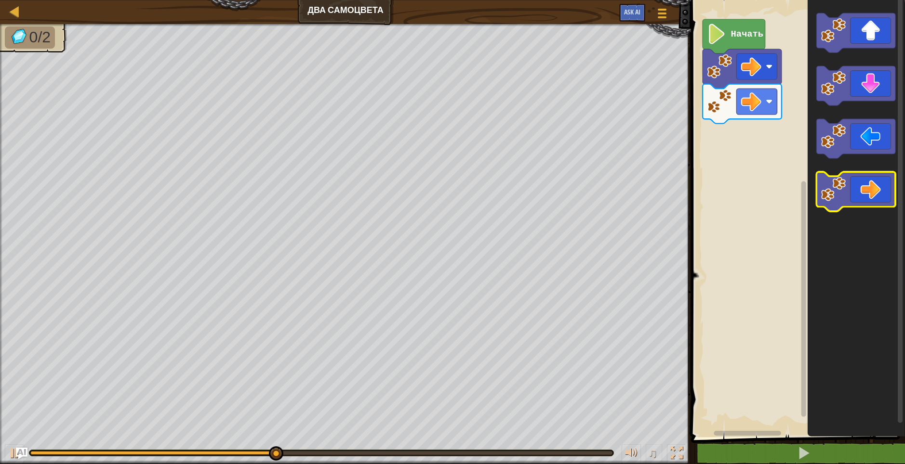
click at [873, 197] on icon "Рабочая область Blockly" at bounding box center [855, 191] width 79 height 39
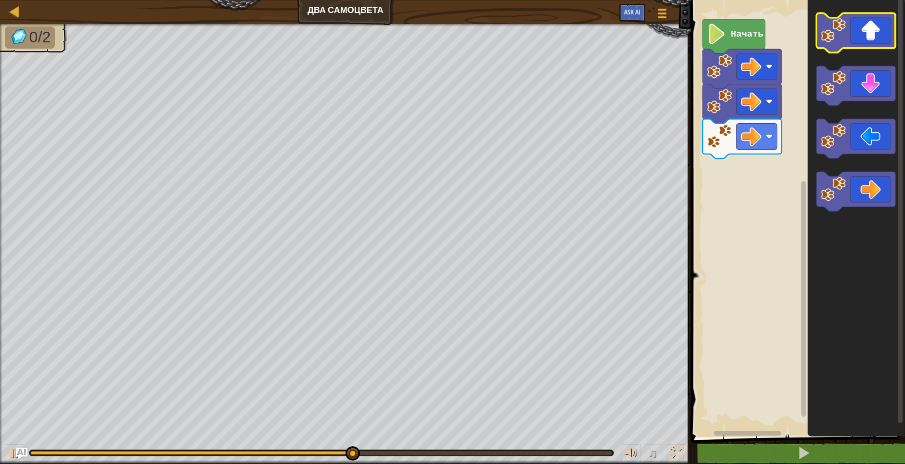
click at [870, 41] on icon "Рабочая область Blockly" at bounding box center [855, 32] width 79 height 39
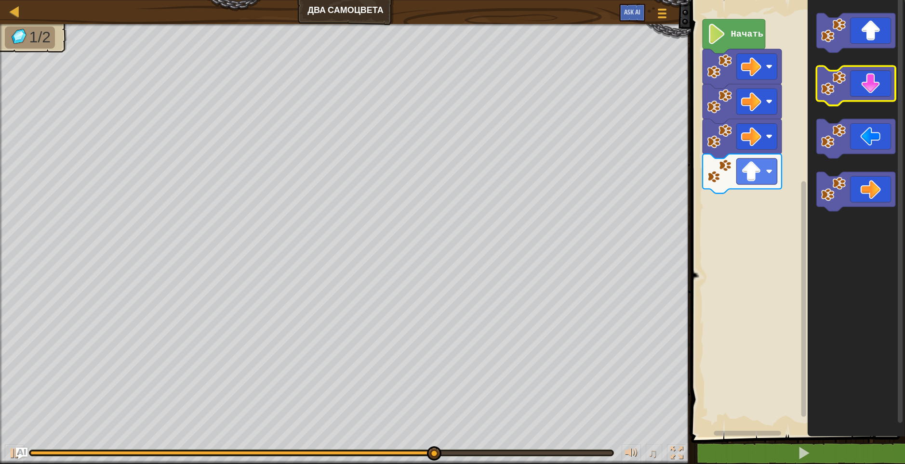
click at [870, 93] on icon "Рабочая область Blockly" at bounding box center [855, 85] width 79 height 39
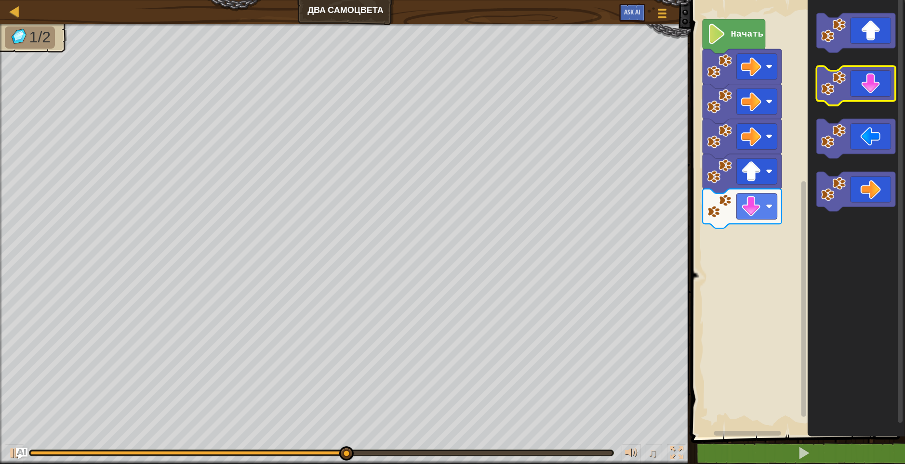
click at [870, 93] on icon "Рабочая область Blockly" at bounding box center [855, 85] width 79 height 39
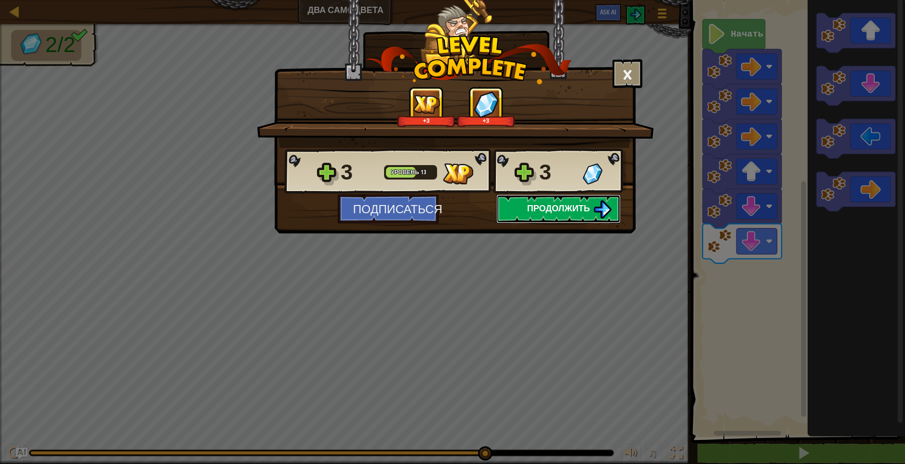
click at [574, 203] on span "Продолжить" at bounding box center [558, 208] width 63 height 12
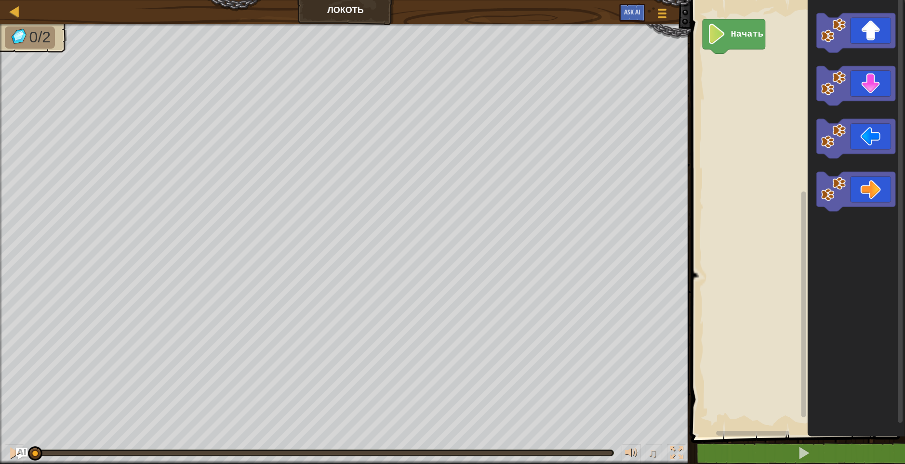
click at [754, 86] on rect "Рабочая область Blockly" at bounding box center [796, 216] width 217 height 442
click at [832, 36] on image "Рабочая область Blockly" at bounding box center [833, 30] width 25 height 25
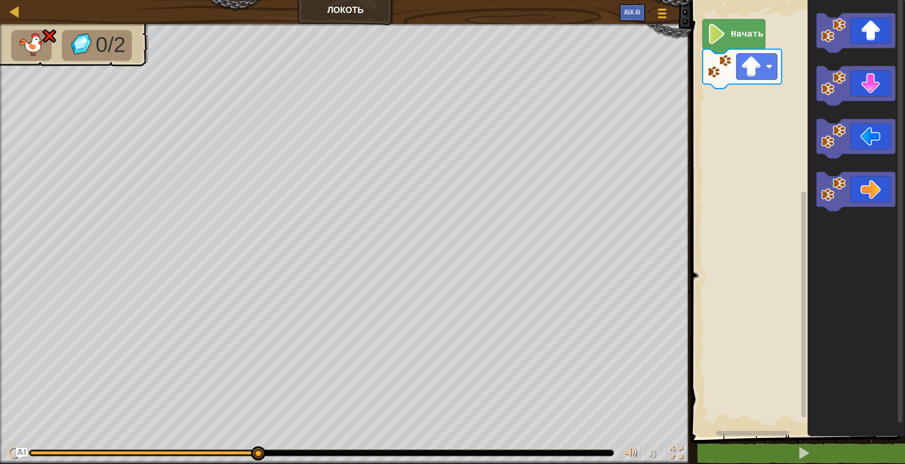
click at [726, 34] on image "Рабочая область Blockly" at bounding box center [716, 34] width 19 height 20
click at [723, 35] on image "Рабочая область Blockly" at bounding box center [716, 34] width 19 height 20
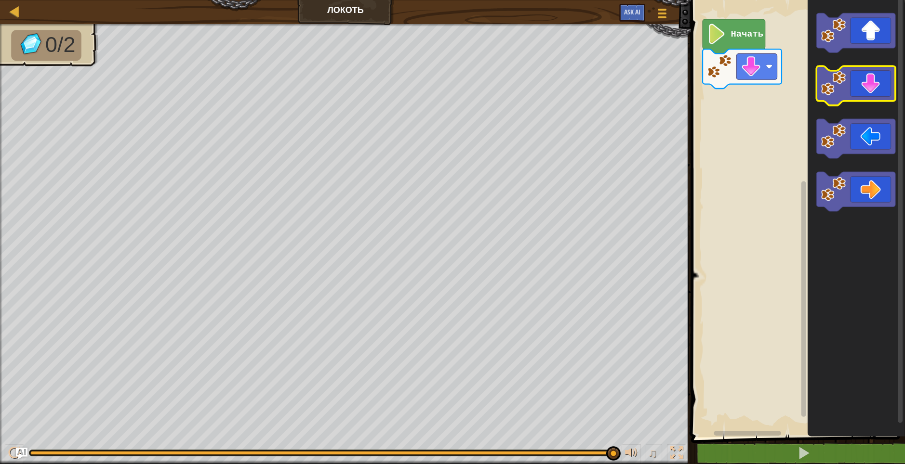
click at [862, 87] on icon "Рабочая область Blockly" at bounding box center [855, 85] width 79 height 39
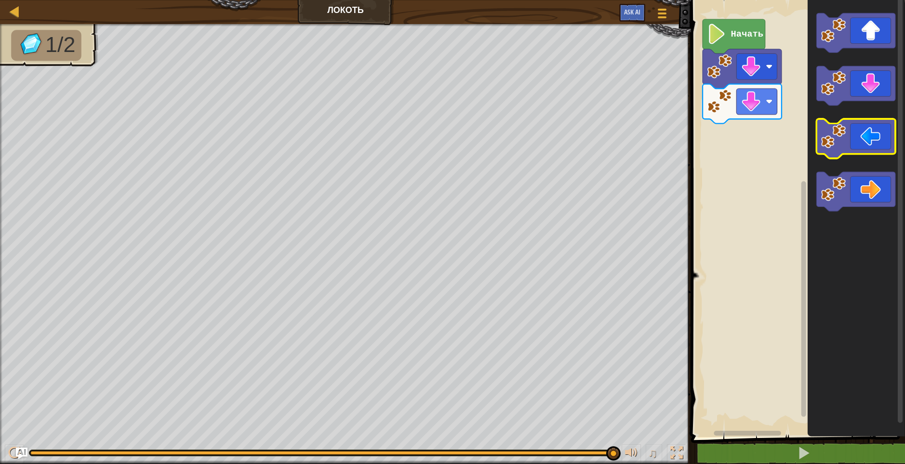
click at [873, 143] on icon "Рабочая область Blockly" at bounding box center [855, 138] width 79 height 39
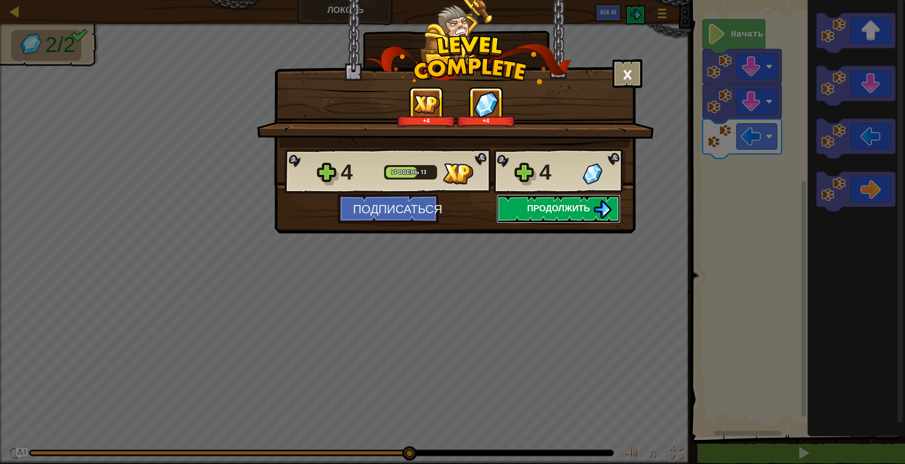
click at [576, 205] on span "Продолжить" at bounding box center [558, 208] width 63 height 12
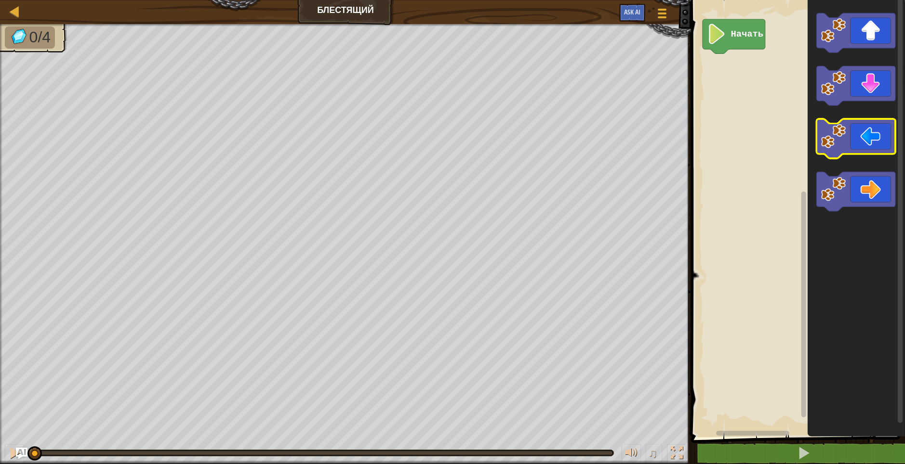
click at [866, 133] on icon "Рабочая область Blockly" at bounding box center [855, 138] width 79 height 39
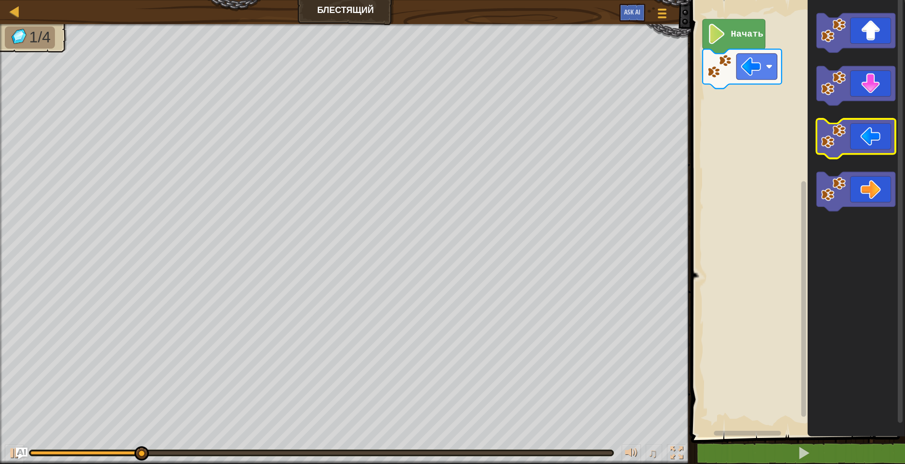
click at [866, 134] on icon "Рабочая область Blockly" at bounding box center [855, 138] width 79 height 39
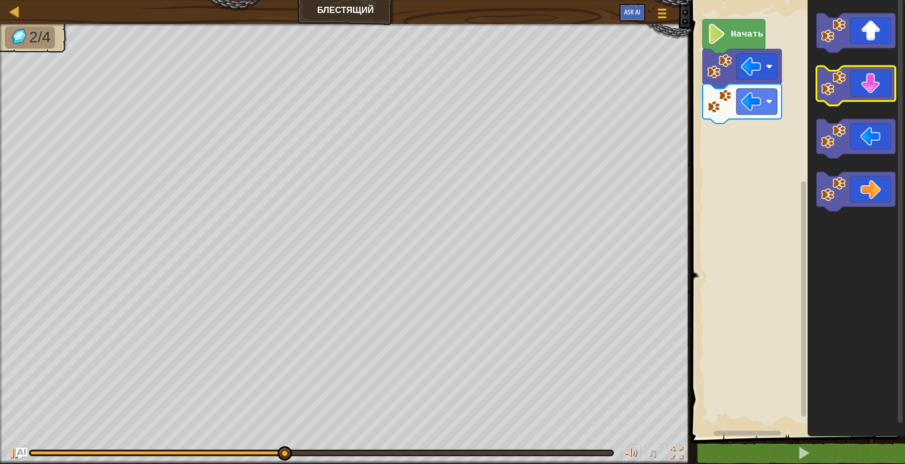
click at [869, 93] on icon "Рабочая область Blockly" at bounding box center [855, 85] width 79 height 39
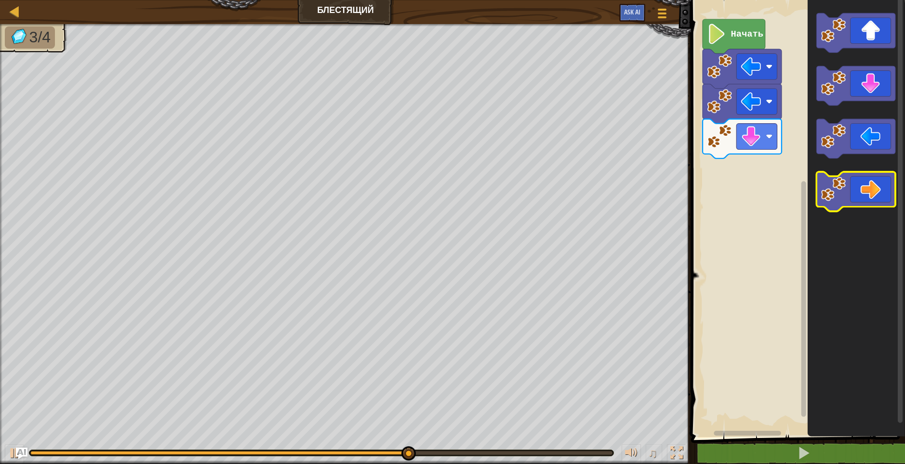
click at [872, 184] on icon "Рабочая область Blockly" at bounding box center [855, 191] width 79 height 39
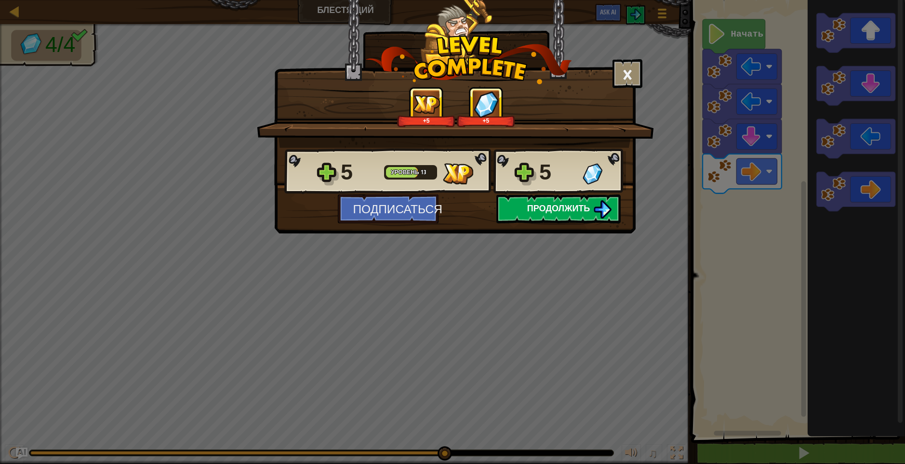
click at [574, 214] on button "Продолжить" at bounding box center [558, 209] width 124 height 29
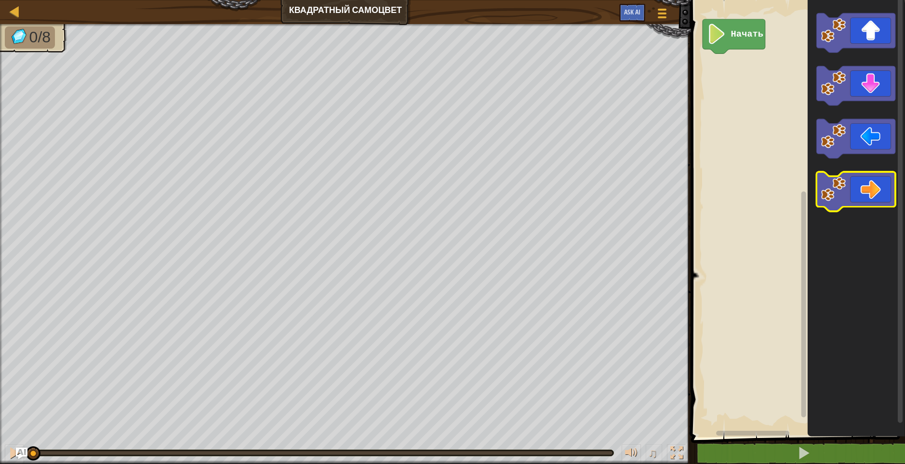
click at [871, 186] on icon "Рабочая область Blockly" at bounding box center [855, 191] width 79 height 39
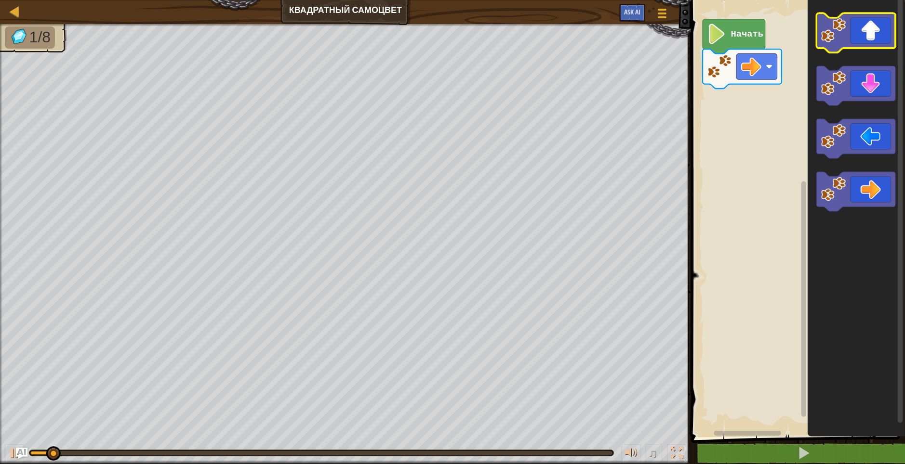
click at [873, 39] on icon "Рабочая область Blockly" at bounding box center [855, 32] width 79 height 39
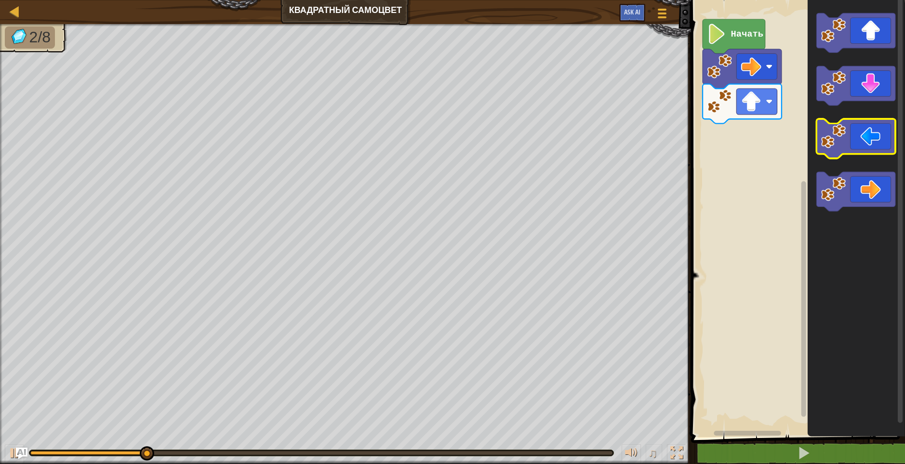
click at [888, 152] on icon "Рабочая область Blockly" at bounding box center [855, 138] width 79 height 39
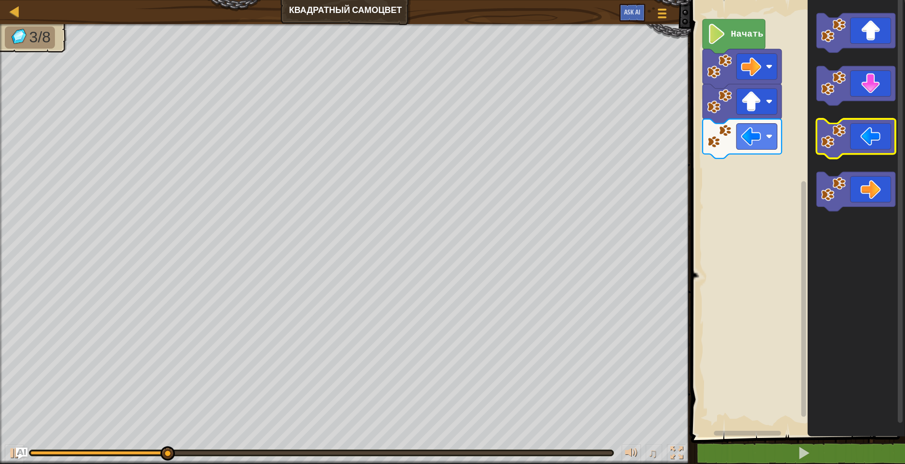
click at [888, 154] on icon "Рабочая область Blockly" at bounding box center [855, 138] width 79 height 39
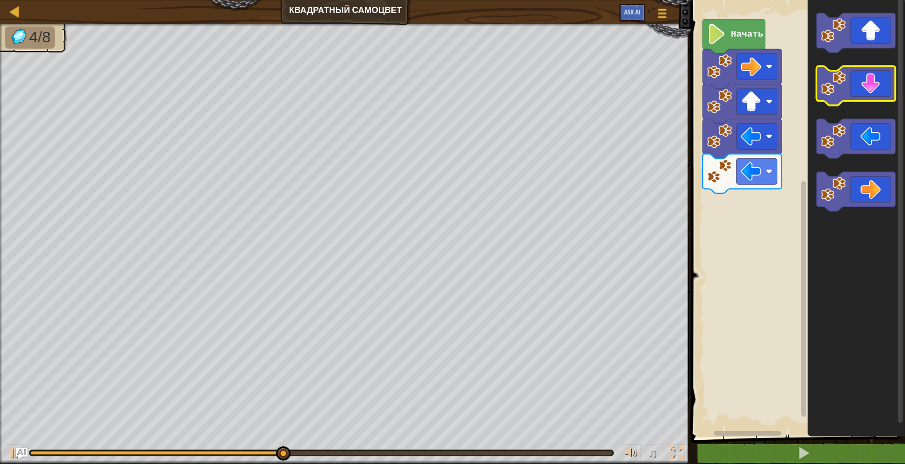
click at [867, 89] on icon "Рабочая область Blockly" at bounding box center [855, 85] width 79 height 39
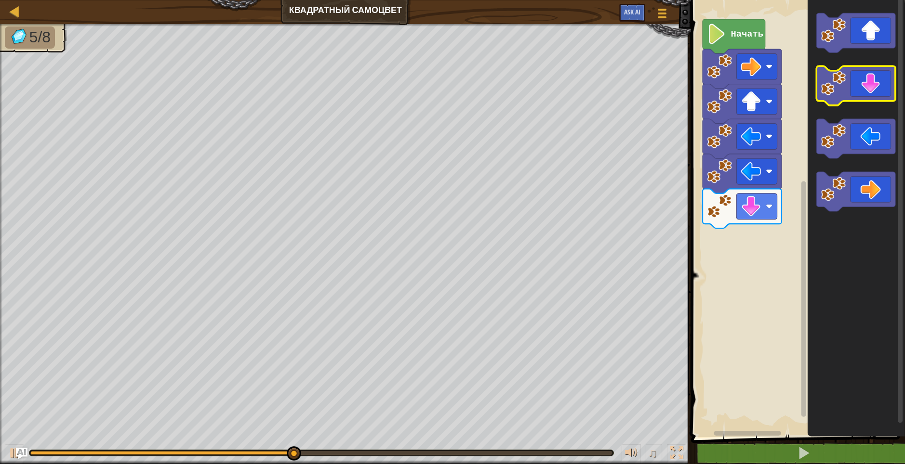
click at [869, 88] on icon "Рабочая область Blockly" at bounding box center [855, 85] width 79 height 39
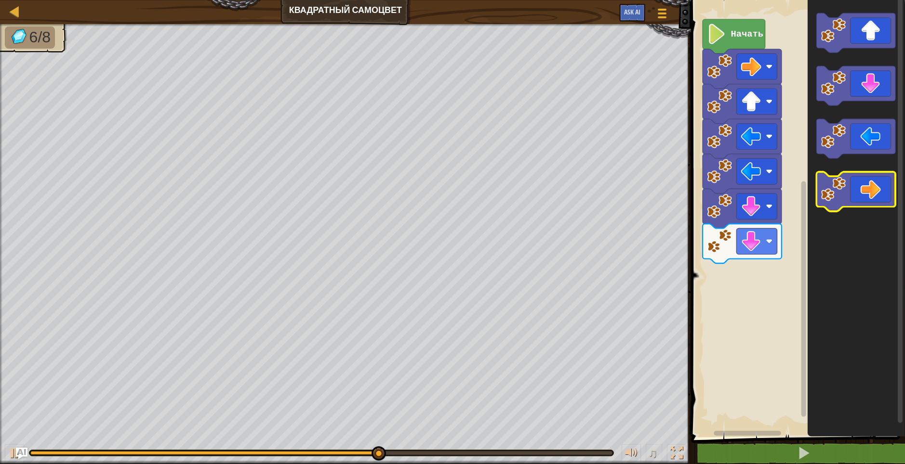
click at [877, 196] on icon "Рабочая область Blockly" at bounding box center [855, 191] width 79 height 39
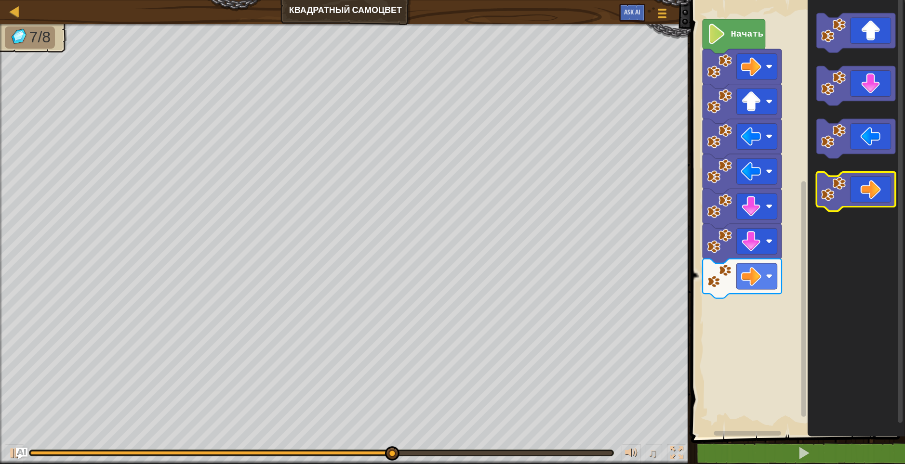
click at [877, 196] on icon "Рабочая область Blockly" at bounding box center [855, 191] width 79 height 39
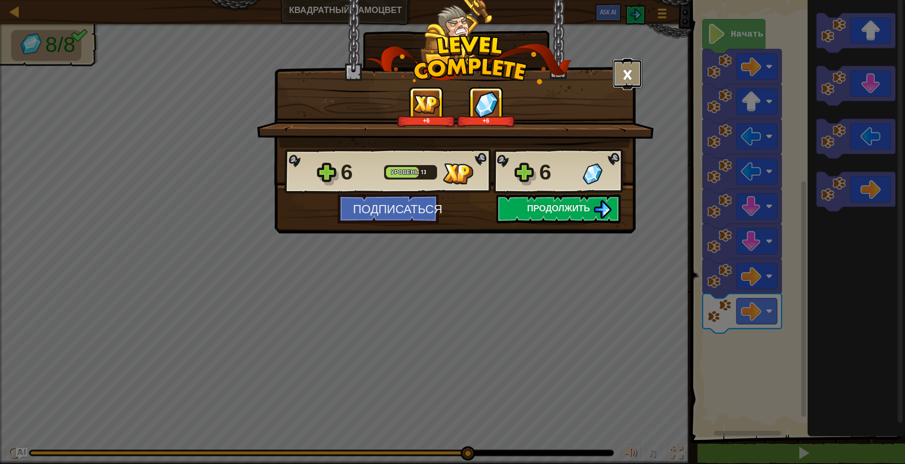
click at [631, 75] on button "×" at bounding box center [627, 73] width 30 height 29
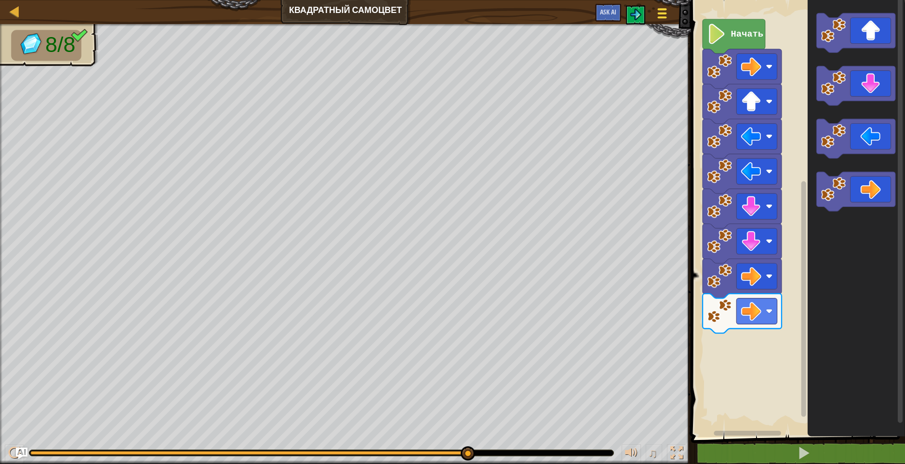
click at [660, 15] on div at bounding box center [661, 13] width 13 height 14
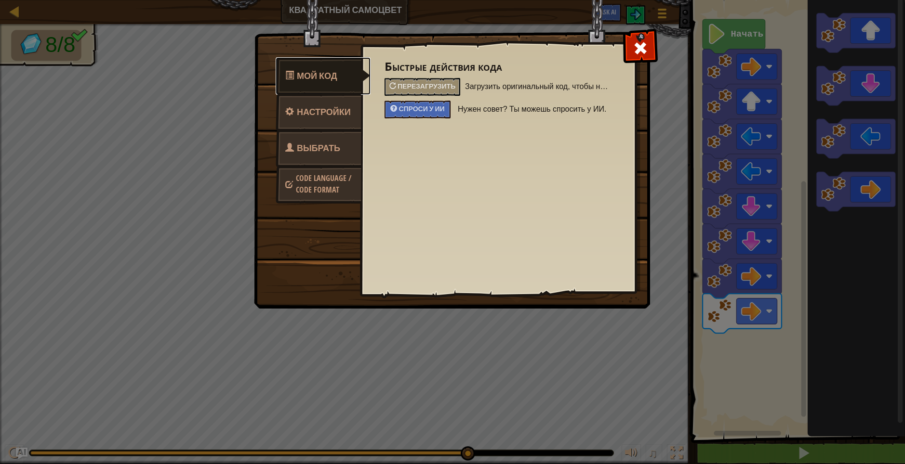
click at [320, 76] on span "Мой код" at bounding box center [317, 76] width 40 height 12
click at [497, 79] on span "Загрузить оригинальный код, чтобы начать уровень заново" at bounding box center [538, 86] width 146 height 17
click at [431, 86] on span "Перезагрузить" at bounding box center [426, 85] width 58 height 9
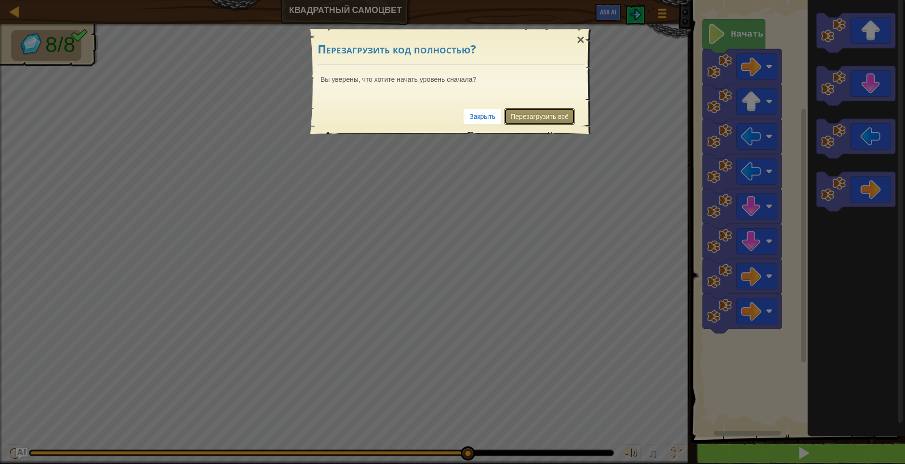
click at [515, 115] on link "Перезагрузить всё" at bounding box center [539, 116] width 71 height 16
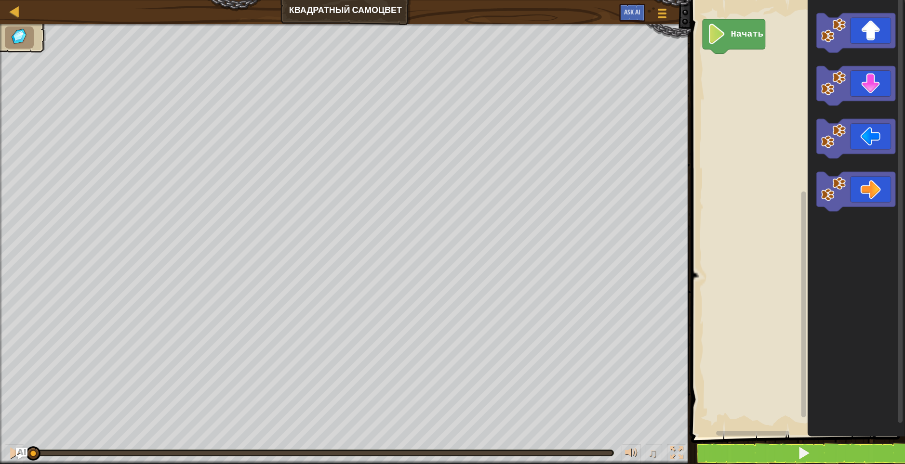
click at [364, 1] on div "[PERSON_NAME] самоцвет Меню игры Ask AI" at bounding box center [345, 12] width 691 height 24
click at [356, 3] on div "[PERSON_NAME] самоцвет Меню игры Ask AI" at bounding box center [345, 12] width 691 height 24
drag, startPoint x: 343, startPoint y: 5, endPoint x: 320, endPoint y: 6, distance: 23.1
click at [342, 6] on div "[PERSON_NAME] самоцвет Меню игры Ask AI" at bounding box center [345, 12] width 691 height 24
click at [661, 13] on span at bounding box center [661, 14] width 9 height 2
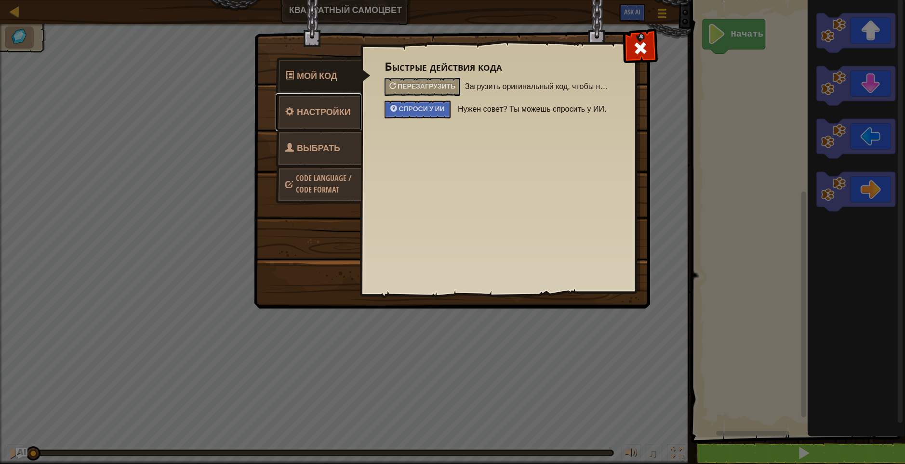
click at [328, 106] on span "Настройки" at bounding box center [324, 112] width 54 height 12
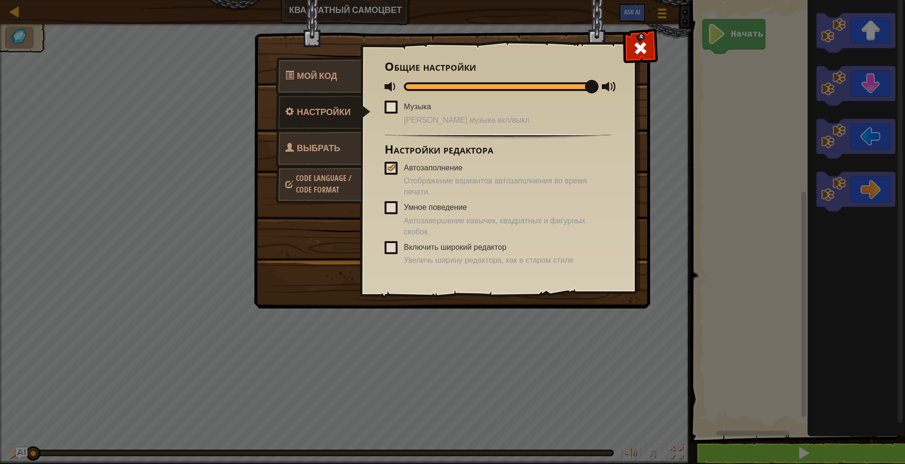
click at [391, 168] on div at bounding box center [391, 168] width 7 height 8
click at [0, 0] on input "Автозаполнение" at bounding box center [0, 0] width 0 height 0
click at [395, 244] on span at bounding box center [390, 247] width 13 height 13
click at [0, 0] on input "Включить широкий редактор" at bounding box center [0, 0] width 0 height 0
click at [313, 146] on span "Выбрать героя" at bounding box center [312, 160] width 55 height 36
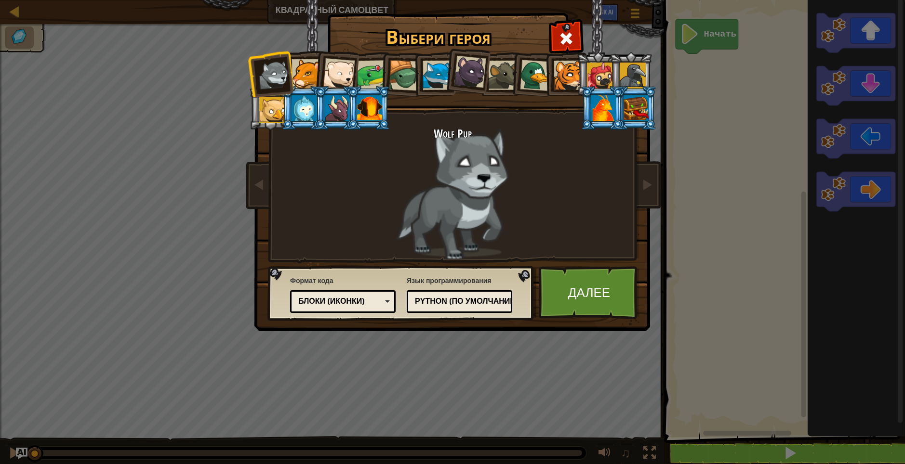
click at [385, 297] on div "Блоки (иконки)" at bounding box center [342, 301] width 93 height 15
click at [382, 301] on div "Блоки и код" at bounding box center [342, 301] width 93 height 15
click at [584, 298] on link "Далее" at bounding box center [589, 292] width 101 height 53
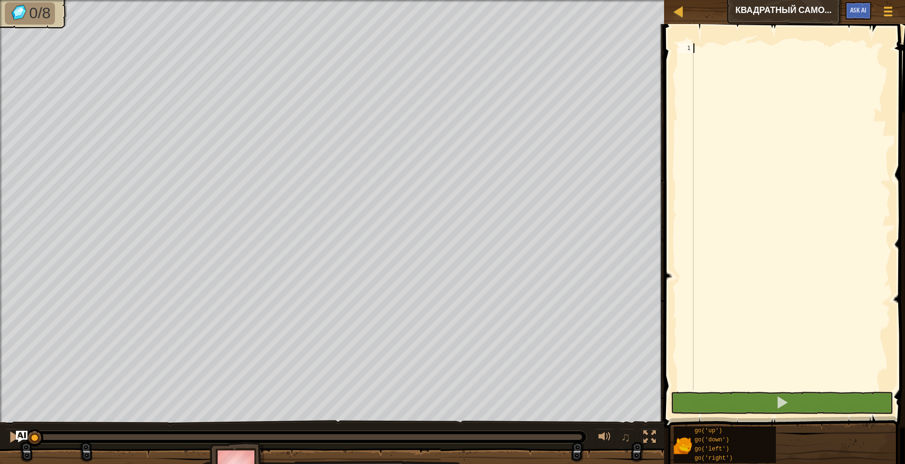
click at [716, 46] on div at bounding box center [790, 226] width 199 height 366
click at [716, 48] on div at bounding box center [790, 226] width 199 height 366
click at [716, 51] on div at bounding box center [790, 226] width 199 height 366
click at [680, 13] on div at bounding box center [678, 11] width 12 height 12
select select "ru"
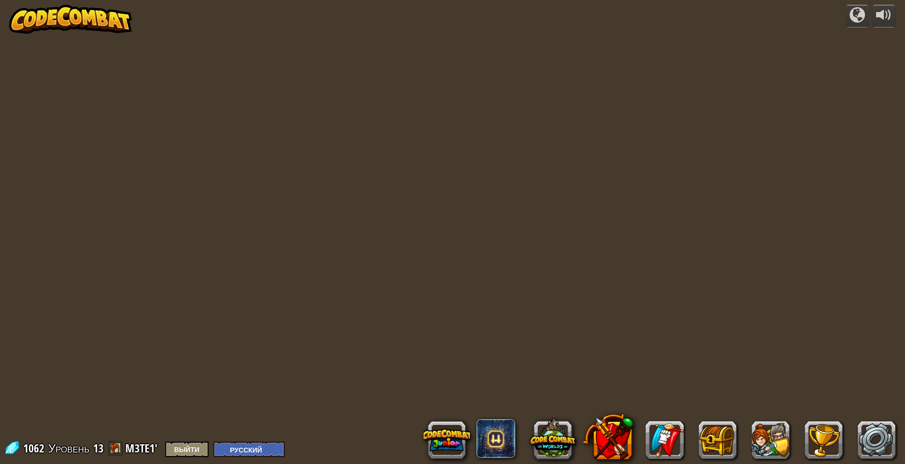
select select "ru"
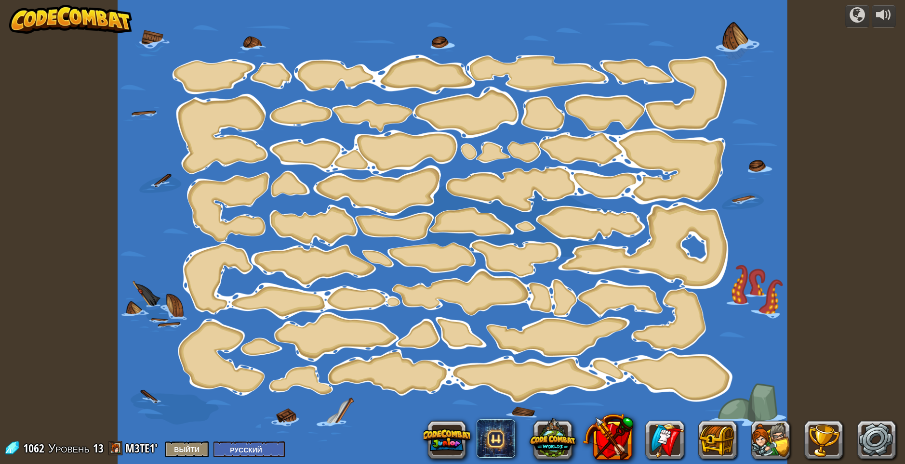
select select "ru"
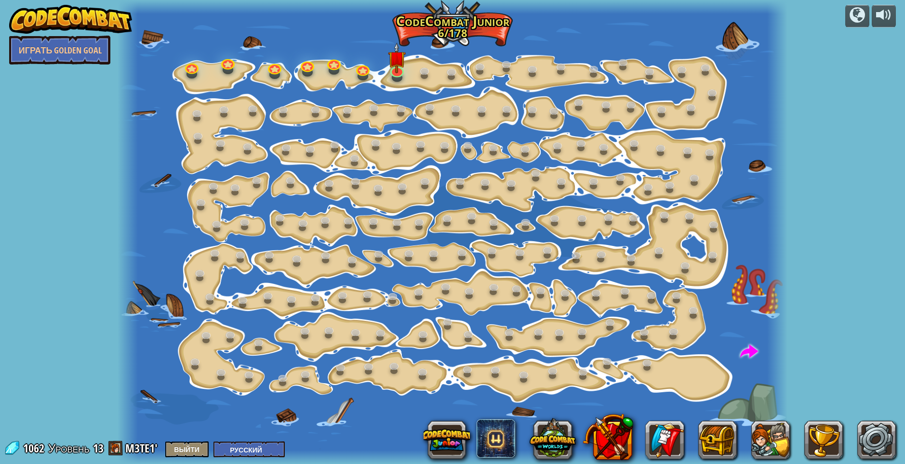
click at [242, 80] on div at bounding box center [453, 232] width 670 height 464
click at [196, 66] on link at bounding box center [191, 65] width 19 height 19
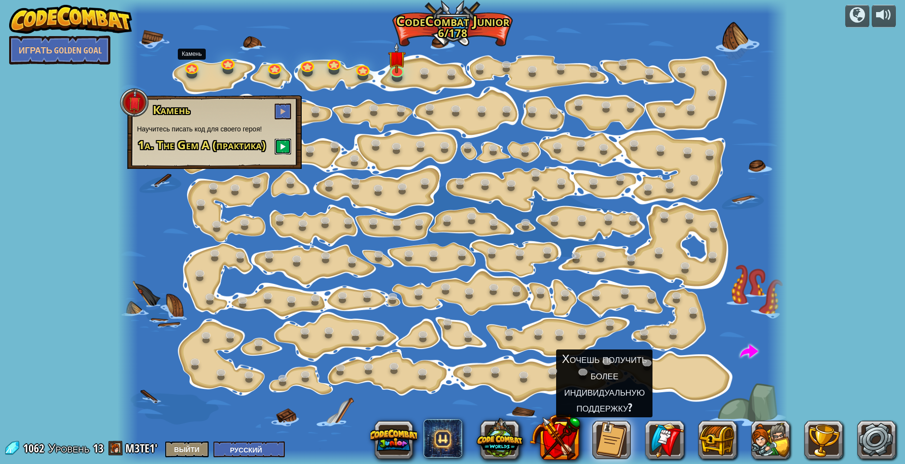
click at [279, 140] on button at bounding box center [283, 147] width 16 height 16
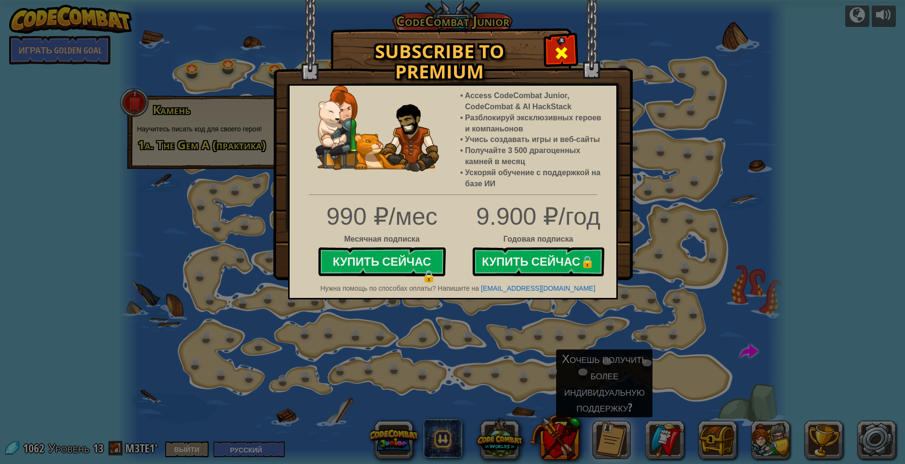
click at [560, 54] on span at bounding box center [560, 52] width 15 height 15
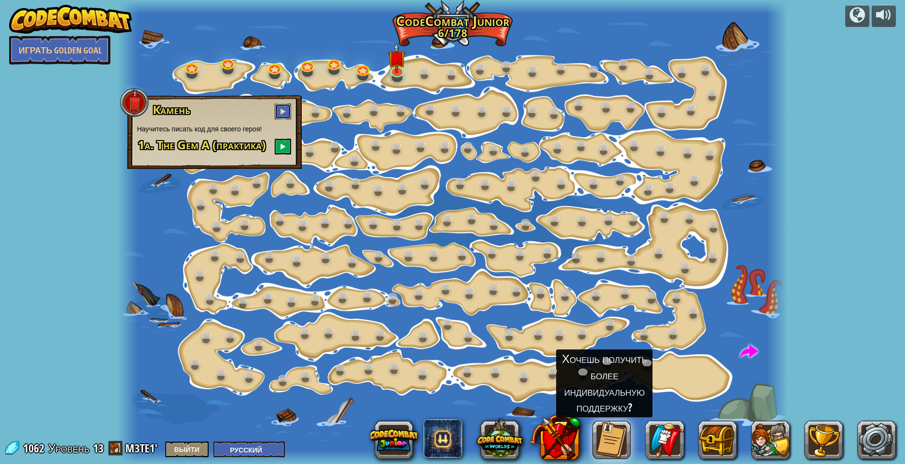
click at [287, 111] on button at bounding box center [283, 112] width 16 height 16
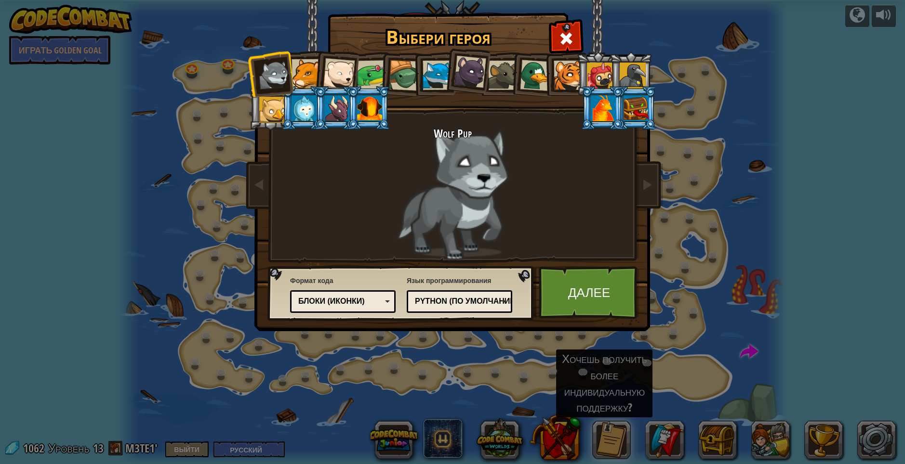
click at [382, 303] on div "Блоки (иконки)" at bounding box center [342, 301] width 93 height 15
click at [584, 295] on link "Далее" at bounding box center [589, 292] width 101 height 53
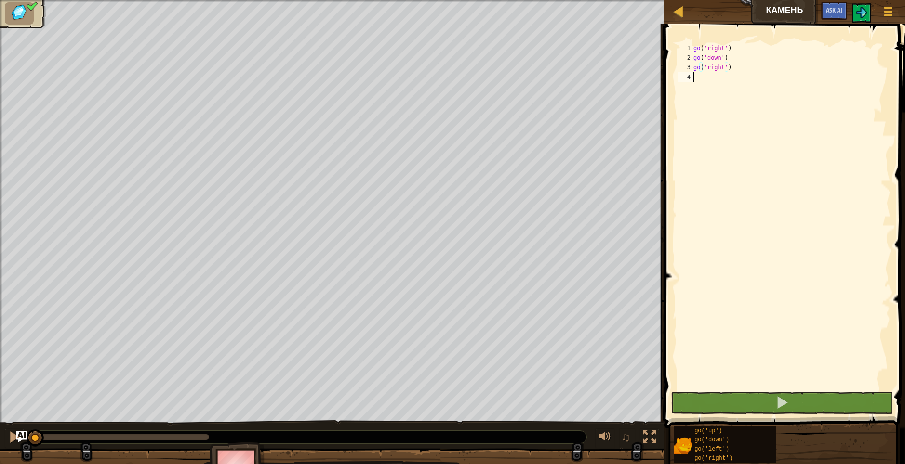
click at [697, 75] on div "go ( 'right' ) go ( 'down' ) go ( 'right' )" at bounding box center [790, 226] width 199 height 366
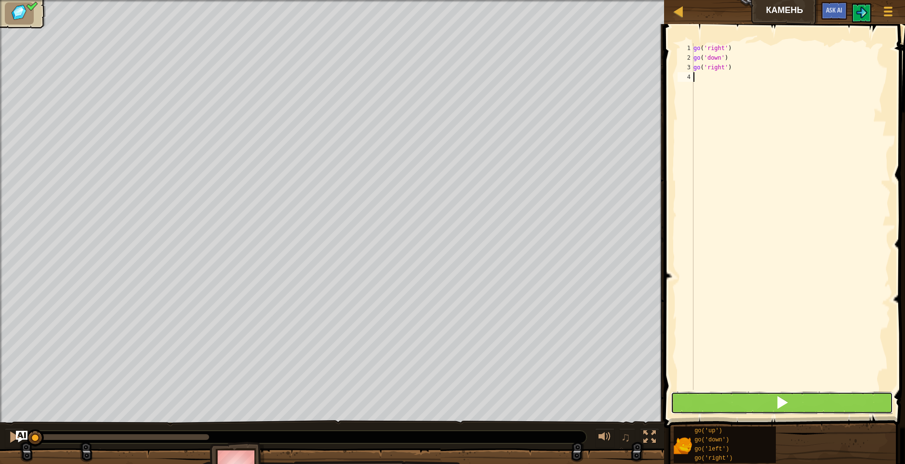
click at [773, 395] on button at bounding box center [781, 403] width 223 height 22
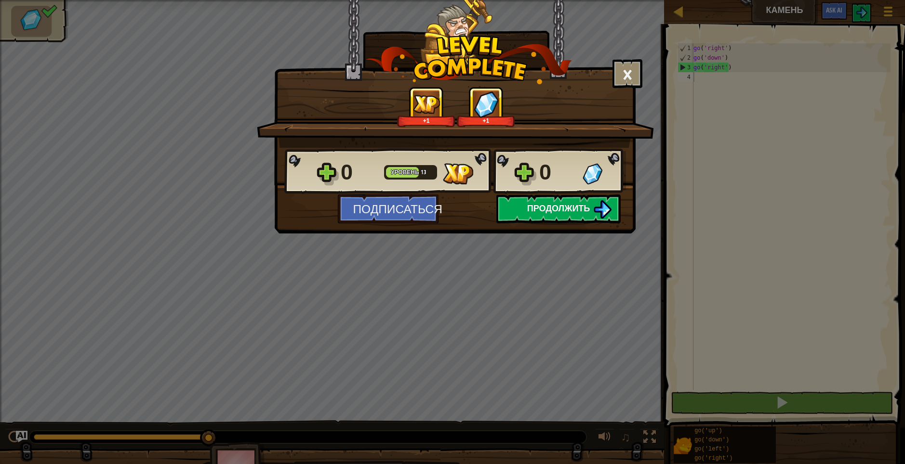
click at [565, 211] on span "Продолжить" at bounding box center [558, 208] width 63 height 12
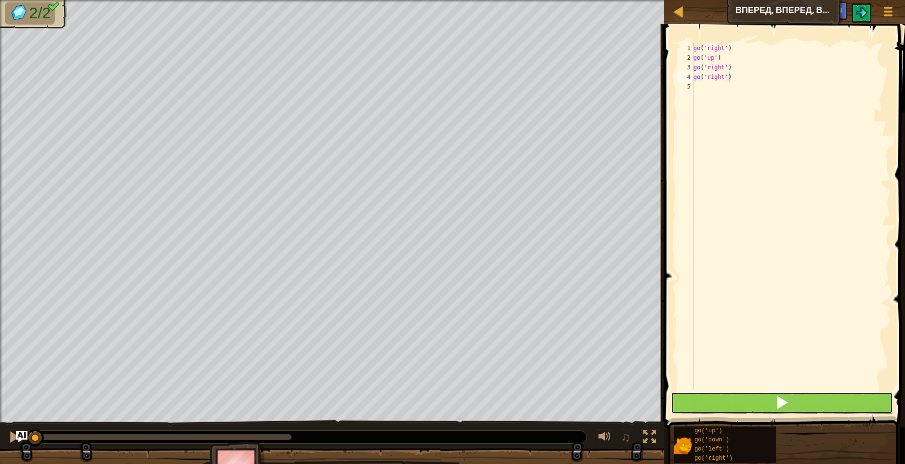
click at [787, 400] on span at bounding box center [781, 402] width 13 height 13
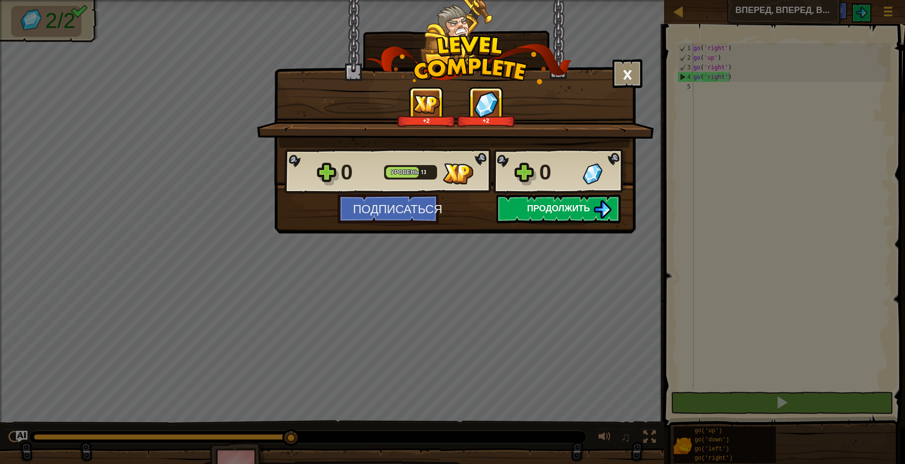
click at [604, 203] on img at bounding box center [602, 209] width 18 height 18
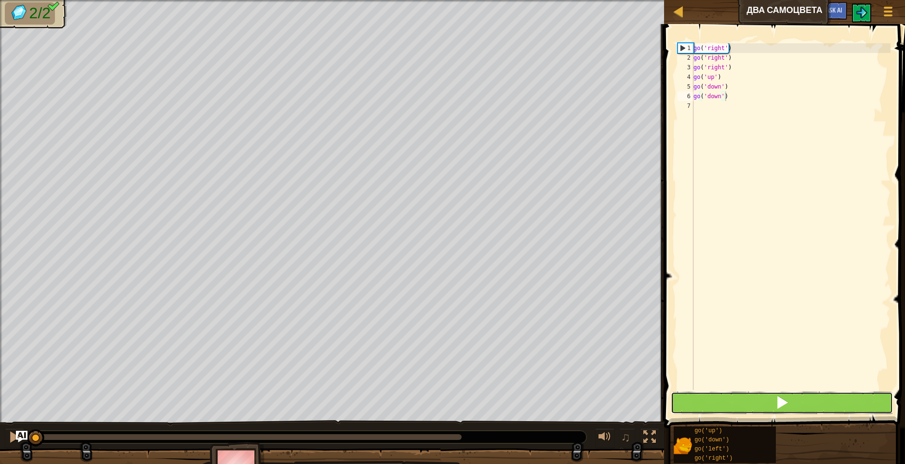
click at [774, 401] on button at bounding box center [781, 403] width 223 height 22
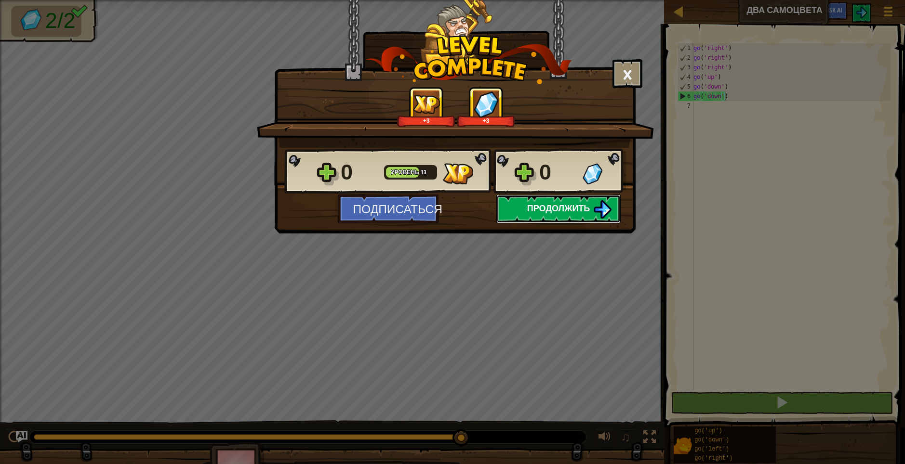
click at [576, 212] on span "Продолжить" at bounding box center [558, 208] width 63 height 12
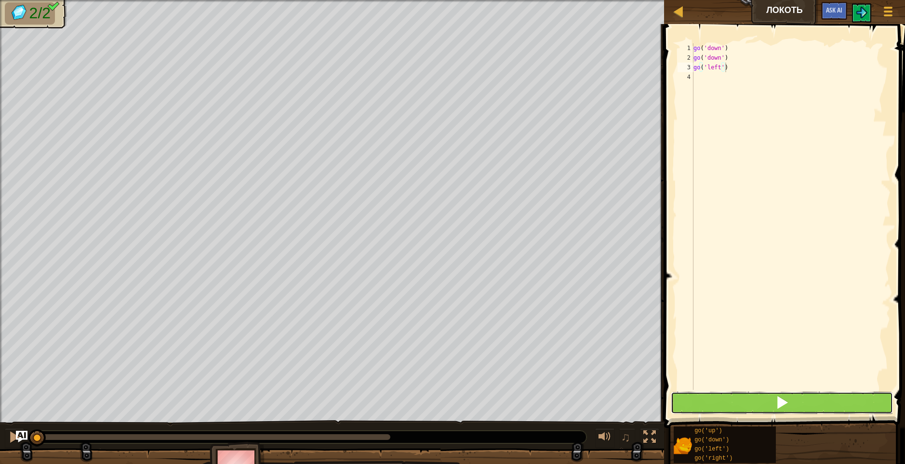
click at [769, 399] on button at bounding box center [781, 403] width 223 height 22
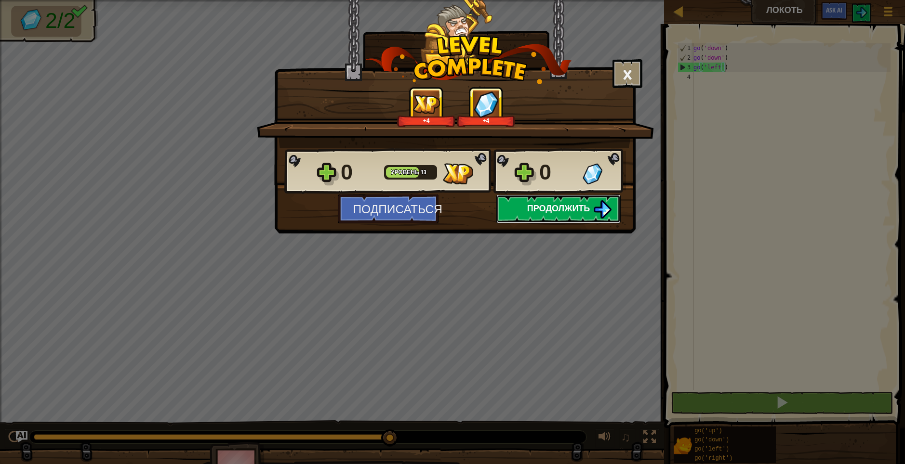
click at [578, 205] on span "Продолжить" at bounding box center [558, 208] width 63 height 12
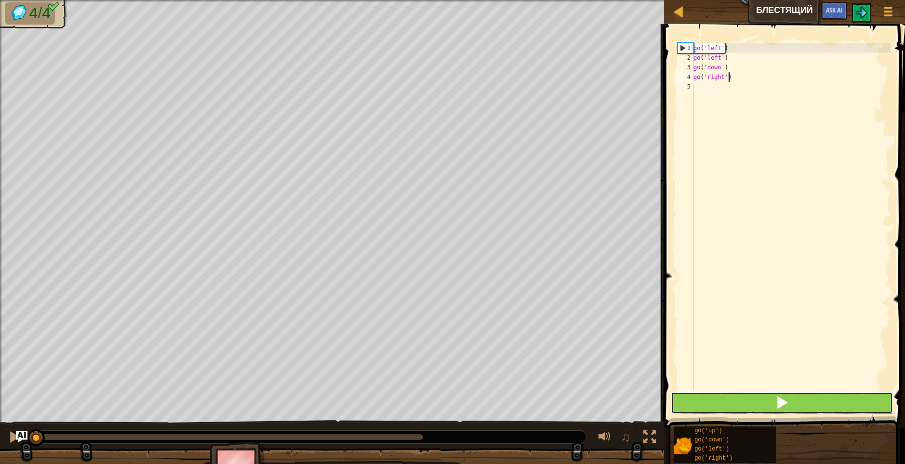
click at [794, 405] on button at bounding box center [781, 403] width 223 height 22
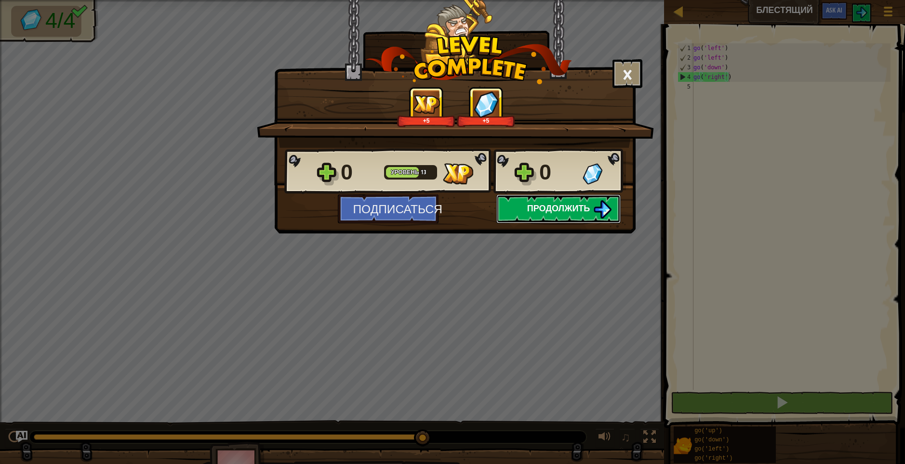
click at [567, 210] on span "Продолжить" at bounding box center [558, 208] width 63 height 12
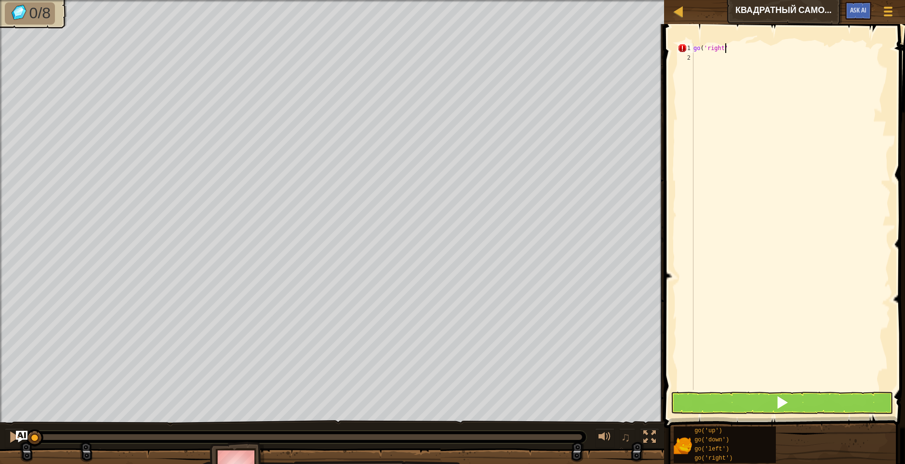
scroll to position [4, 2]
type textarea "go('right')"
drag, startPoint x: 733, startPoint y: 42, endPoint x: 692, endPoint y: 53, distance: 41.8
click at [692, 53] on div "go('right') 1 2 go ( 'right' ) הההההההההההההההההההההההההההההההההההההההההההההההה…" at bounding box center [783, 245] width 244 height 433
drag, startPoint x: 694, startPoint y: 49, endPoint x: 730, endPoint y: 49, distance: 36.1
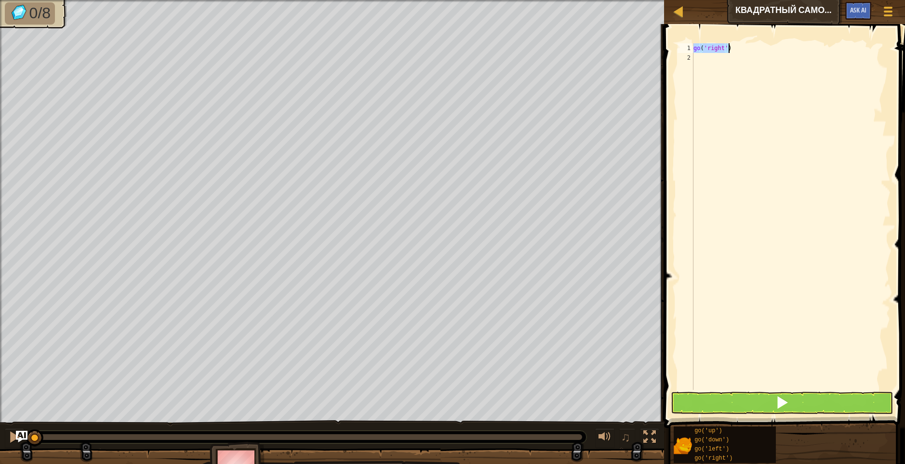
click at [730, 49] on div "go ( 'right' )" at bounding box center [790, 226] width 199 height 366
click at [702, 57] on div "go ( 'right' )" at bounding box center [790, 226] width 199 height 366
paste textarea "go('right')"
drag, startPoint x: 721, startPoint y: 58, endPoint x: 707, endPoint y: 61, distance: 14.2
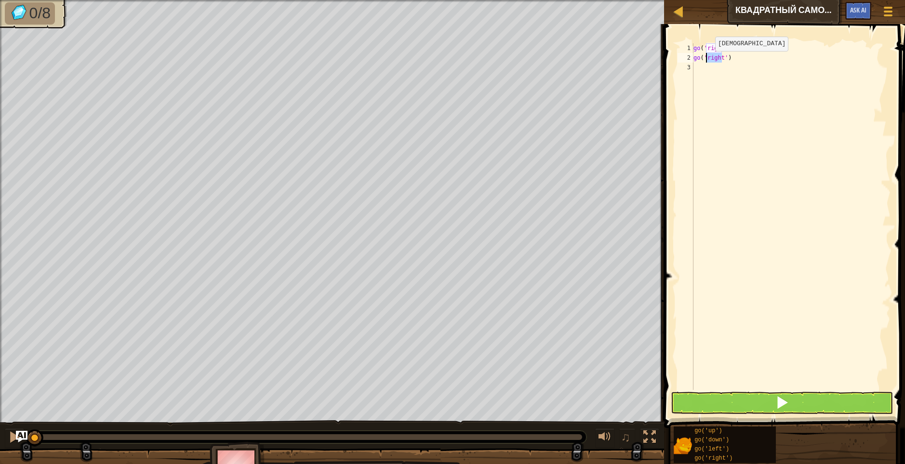
click at [707, 61] on div "go ( 'right' ) go ( 'right' )" at bounding box center [790, 226] width 199 height 366
type textarea "go('up')"
drag, startPoint x: 718, startPoint y: 57, endPoint x: 693, endPoint y: 60, distance: 25.3
click at [693, 60] on div "go ( 'right' ) go ( 'up' )" at bounding box center [790, 226] width 199 height 366
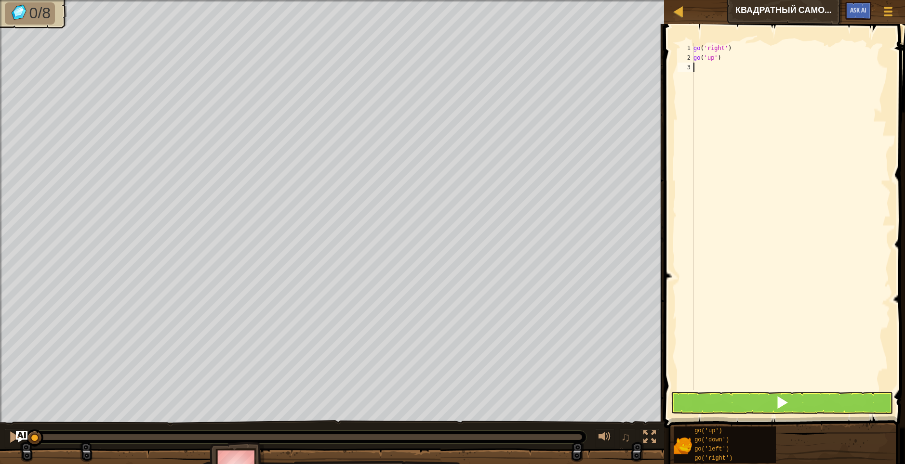
click at [699, 70] on div "go ( 'right' ) go ( 'up' )" at bounding box center [790, 226] width 199 height 366
paste textarea "go('up')"
click at [711, 69] on div "go ( 'right' ) go ( 'up' ) go ( 'up' )" at bounding box center [790, 226] width 199 height 366
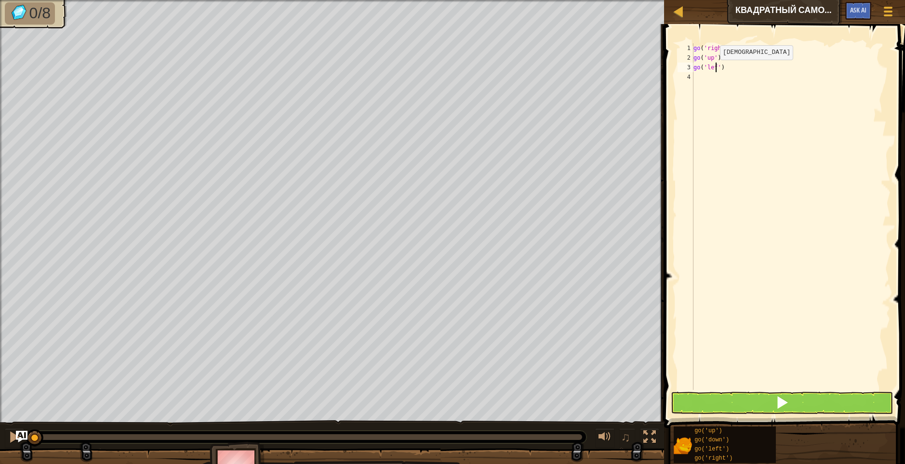
type textarea "go('left')"
drag, startPoint x: 727, startPoint y: 68, endPoint x: 695, endPoint y: 69, distance: 32.3
click at [695, 69] on div "go ( 'right' ) go ( 'up' ) go ( 'left' )" at bounding box center [790, 226] width 199 height 366
click at [700, 77] on div "go ( 'right' ) go ( 'up' ) go ( 'left' )" at bounding box center [790, 226] width 199 height 366
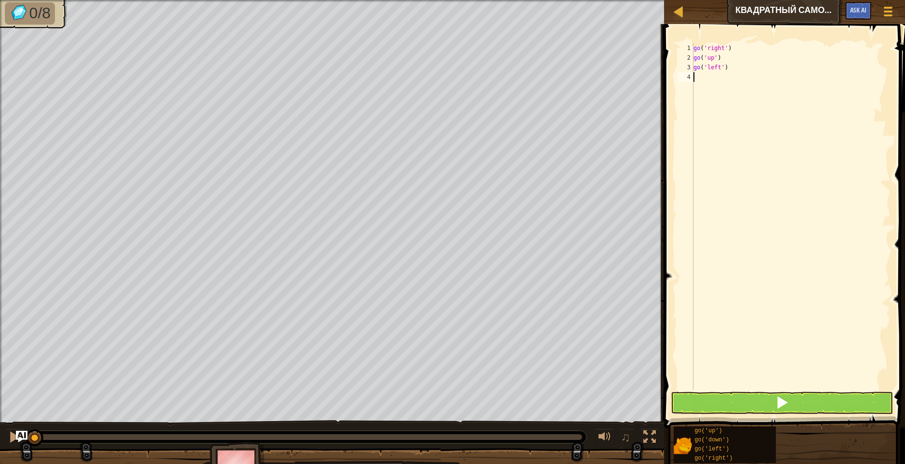
scroll to position [4, 0]
paste textarea "go('left')"
type textarea "go('left')"
drag, startPoint x: 730, startPoint y: 78, endPoint x: 691, endPoint y: 79, distance: 39.0
click at [691, 79] on div "go('left') 1 2 3 4 5 go ( 'right' ) go ( 'up' ) go ( 'left' ) go ( 'left' ) ההה…" at bounding box center [782, 216] width 215 height 347
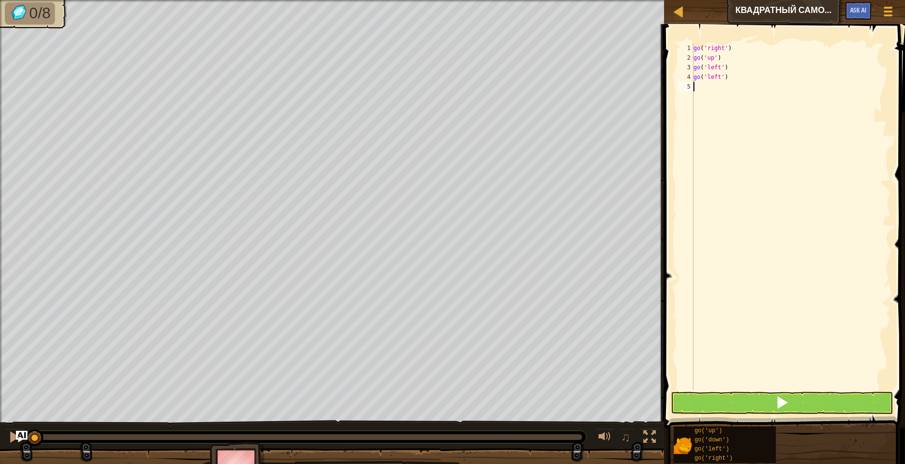
click at [709, 87] on div "go ( 'right' ) go ( 'up' ) go ( 'left' ) go ( 'left' )" at bounding box center [790, 226] width 199 height 366
paste textarea "go('left')"
drag, startPoint x: 719, startPoint y: 86, endPoint x: 706, endPoint y: 90, distance: 13.6
click at [706, 90] on div "go ( 'right' ) go ( 'up' ) go ( 'left' ) go ( 'left' ) go ( 'left' )" at bounding box center [790, 226] width 199 height 366
type textarea "go('down')"
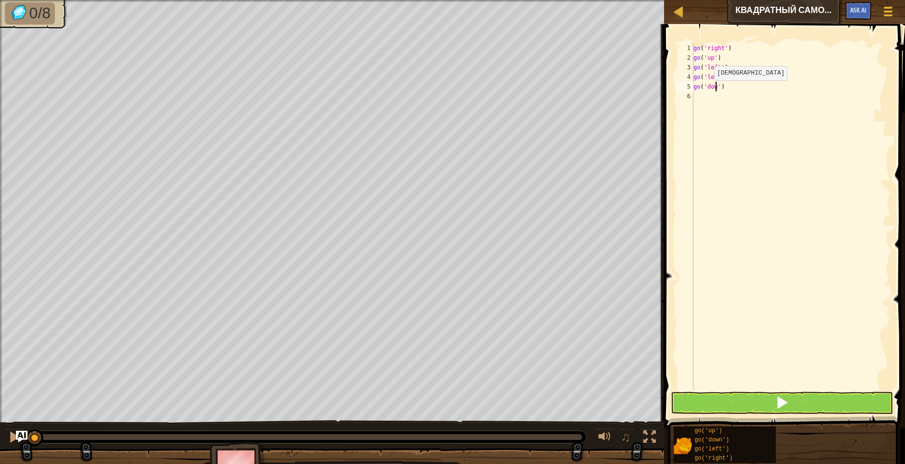
scroll to position [4, 2]
drag, startPoint x: 732, startPoint y: 89, endPoint x: 695, endPoint y: 88, distance: 37.6
click at [695, 88] on div "go ( 'right' ) go ( 'up' ) go ( 'left' ) go ( 'left' ) go ( 'down' )" at bounding box center [790, 226] width 199 height 366
click at [705, 94] on div "go ( 'right' ) go ( 'up' ) go ( 'left' ) go ( 'left' ) go ( 'down' )" at bounding box center [790, 226] width 199 height 366
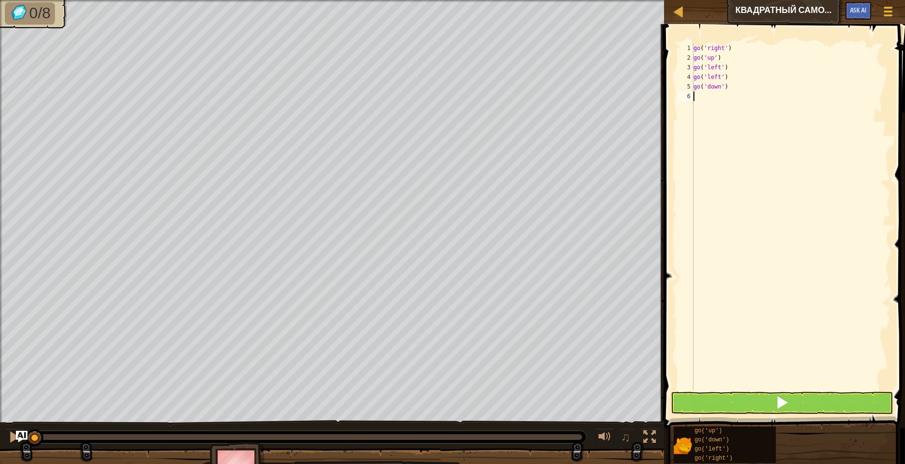
paste textarea "go('down')"
click at [759, 404] on button at bounding box center [781, 403] width 223 height 22
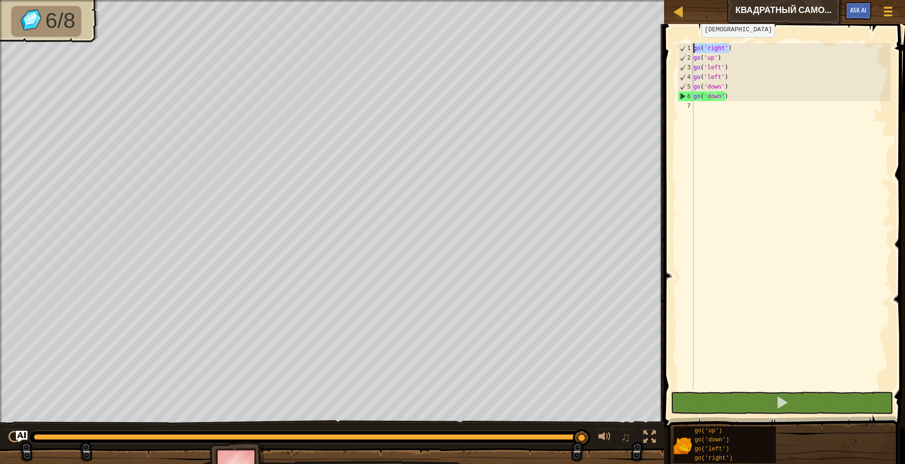
drag, startPoint x: 733, startPoint y: 48, endPoint x: 692, endPoint y: 47, distance: 41.0
click at [692, 47] on div "go('down') 1 2 3 4 5 6 7 go ( 'right' ) go ( 'up' ) go ( 'left' ) go ( 'left' )…" at bounding box center [782, 216] width 215 height 347
type textarea "go('right')"
click at [709, 106] on div "go ( 'right' ) go ( 'up' ) go ( 'left' ) go ( 'left' ) go ( 'down' ) go ( 'down…" at bounding box center [790, 226] width 199 height 366
paste textarea "go('right')"
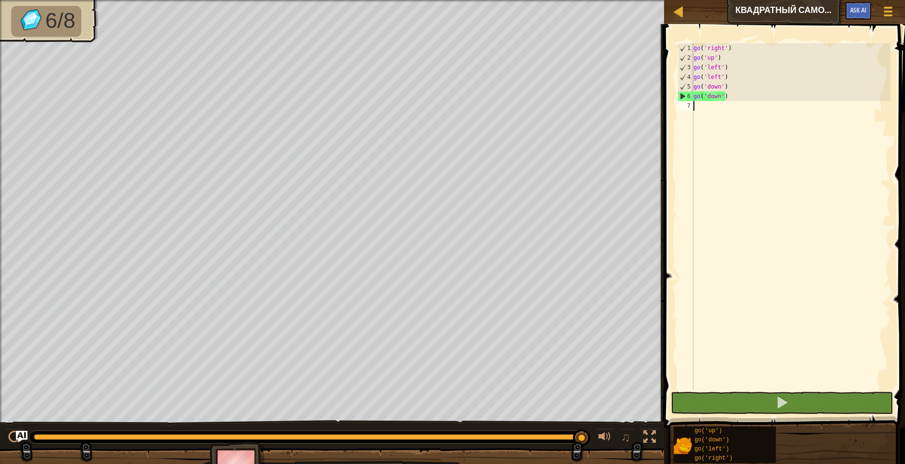
type textarea "go('right')"
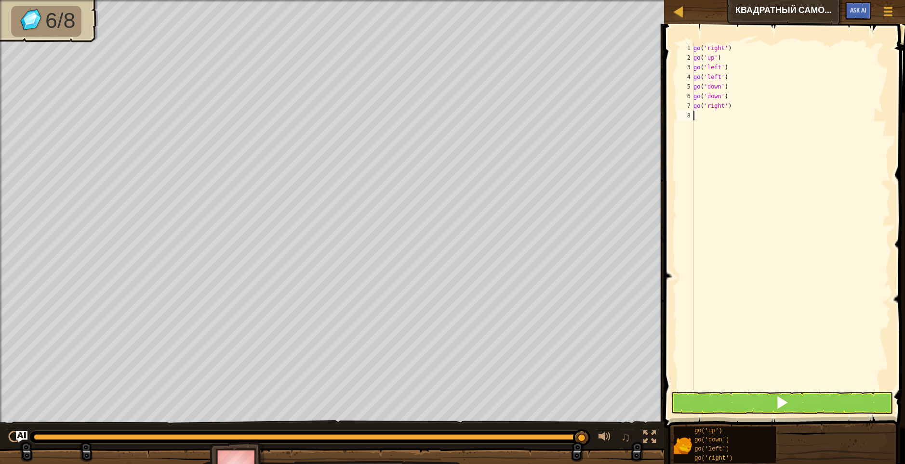
click at [711, 115] on div "go ( 'right' ) go ( 'up' ) go ( 'left' ) go ( 'left' ) go ( 'down' ) go ( 'down…" at bounding box center [790, 226] width 199 height 366
paste textarea "go('right')"
type textarea "go('right')"
click at [773, 401] on button at bounding box center [781, 403] width 223 height 22
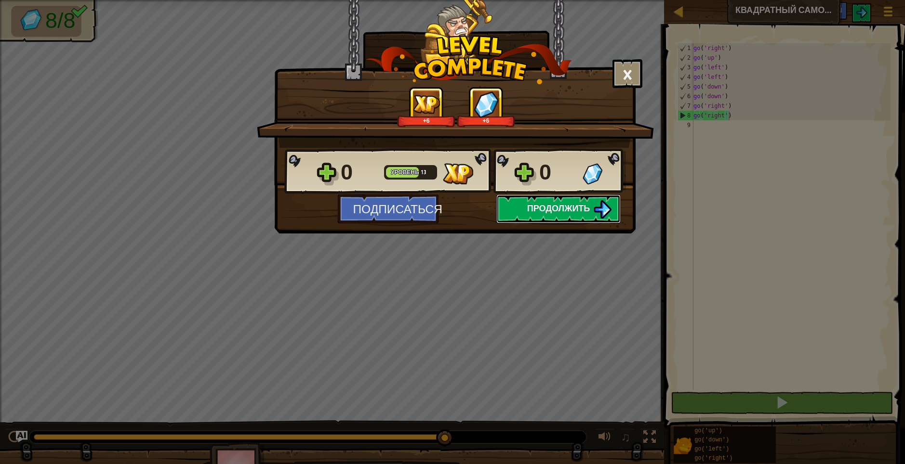
click at [567, 209] on span "Продолжить" at bounding box center [558, 208] width 63 height 12
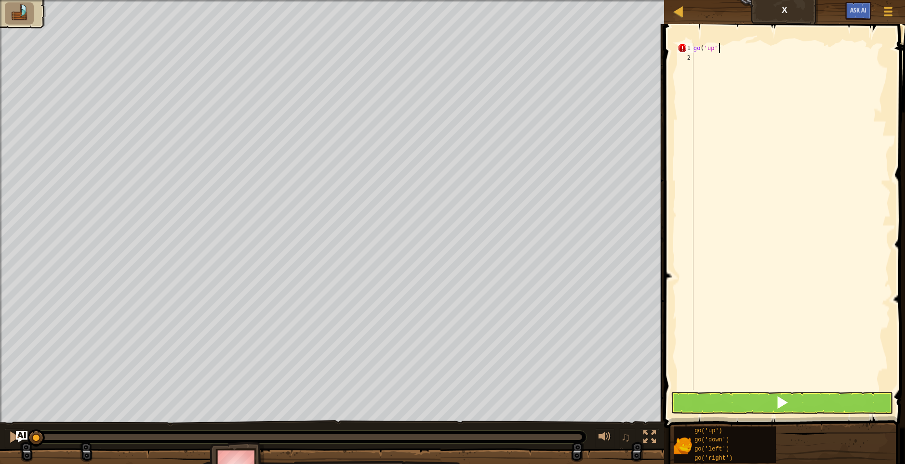
scroll to position [4, 1]
drag, startPoint x: 724, startPoint y: 50, endPoint x: 695, endPoint y: 50, distance: 28.9
click at [695, 50] on div "go ( 'up' )" at bounding box center [790, 226] width 199 height 366
type textarea "go('up')"
click at [695, 50] on div "go ( 'up' )" at bounding box center [790, 216] width 199 height 347
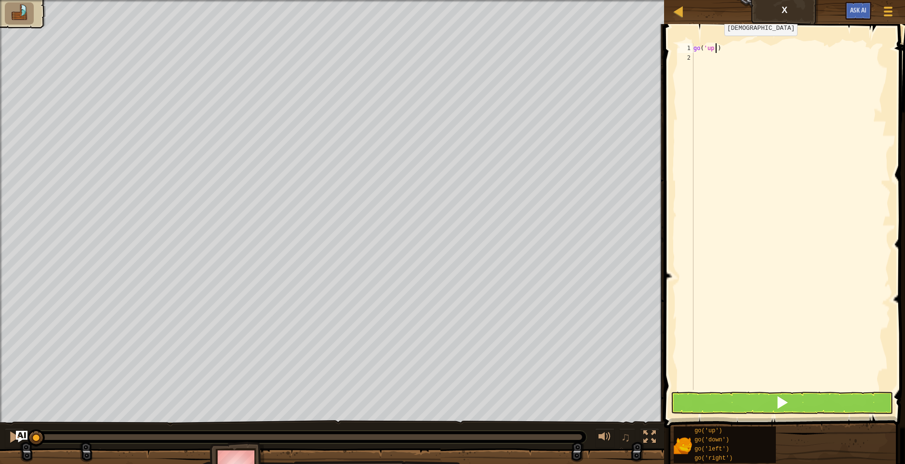
click at [716, 45] on div "go ( 'up' )" at bounding box center [790, 226] width 199 height 366
drag, startPoint x: 720, startPoint y: 45, endPoint x: 694, endPoint y: 51, distance: 27.1
click at [694, 51] on div "go ( 'up' )" at bounding box center [790, 226] width 199 height 366
click at [694, 59] on div "go ( 'up' )" at bounding box center [790, 226] width 199 height 366
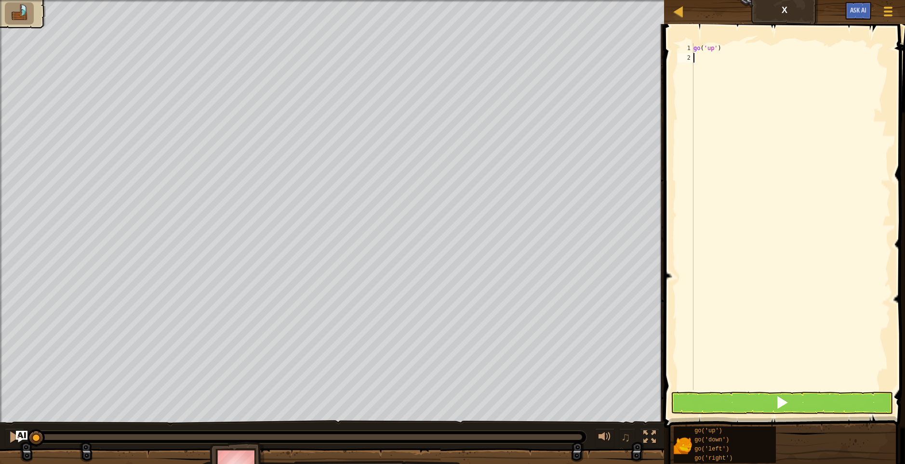
paste textarea "go('up')"
click at [713, 59] on div "go ( 'up' ) go ( 'up' )" at bounding box center [790, 226] width 199 height 366
type textarea "go('right')"
drag, startPoint x: 731, startPoint y: 58, endPoint x: 692, endPoint y: 59, distance: 39.0
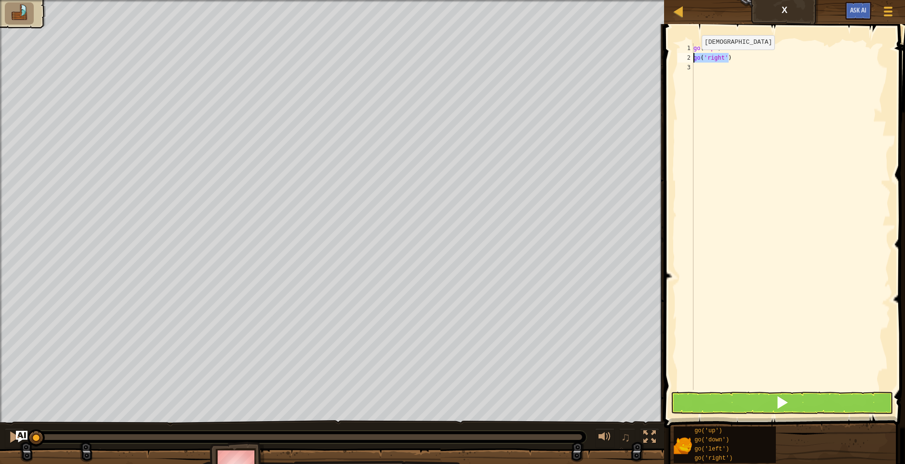
click at [692, 59] on div "go('right') 1 2 3 go ( 'up' ) go ( 'right' ) הההההההההההההההההההההההההההההההההה…" at bounding box center [782, 216] width 215 height 347
click at [701, 67] on div "go ( 'up' ) go ( 'right' )" at bounding box center [790, 226] width 199 height 366
paste textarea "go('right')"
type textarea "go('right')"
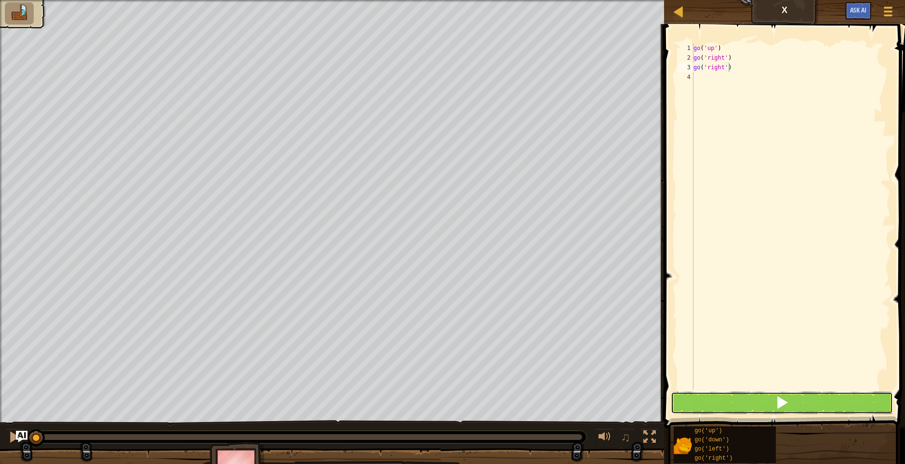
click at [770, 397] on button at bounding box center [781, 403] width 223 height 22
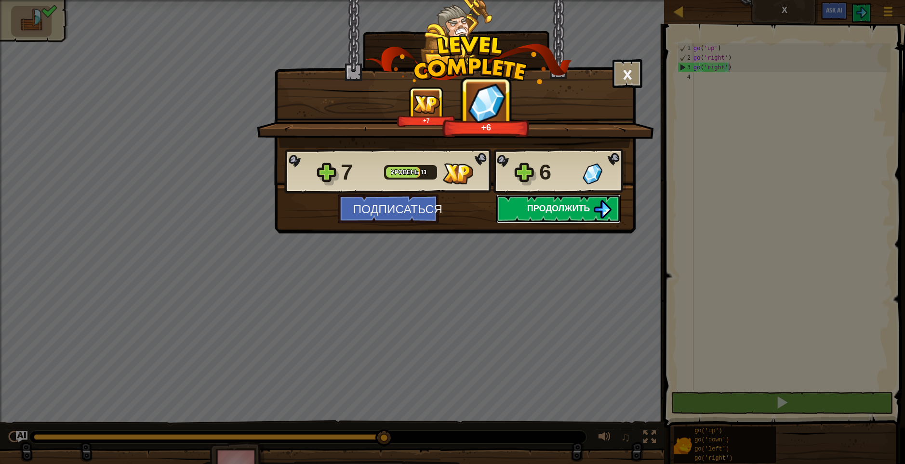
click at [569, 212] on span "Продолжить" at bounding box center [558, 208] width 63 height 12
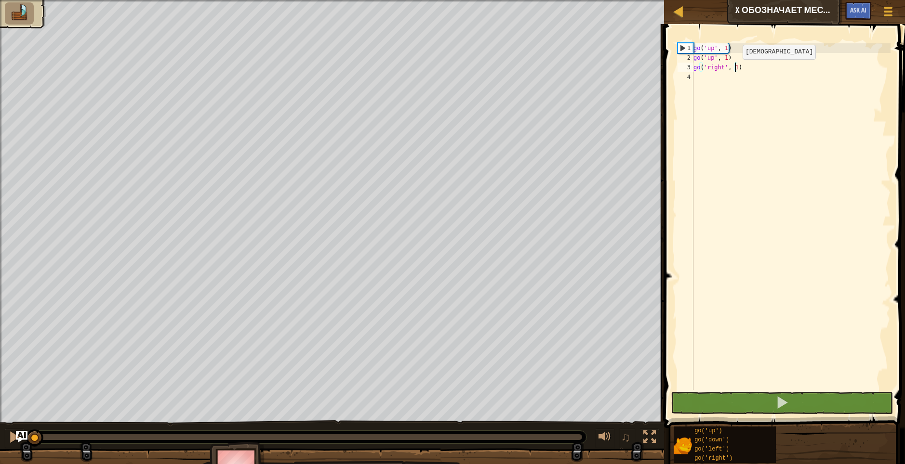
click at [734, 69] on div "go ( 'up' , 1 ) go ( 'up' , 1 ) go ( 'right' , 1 )" at bounding box center [790, 226] width 199 height 366
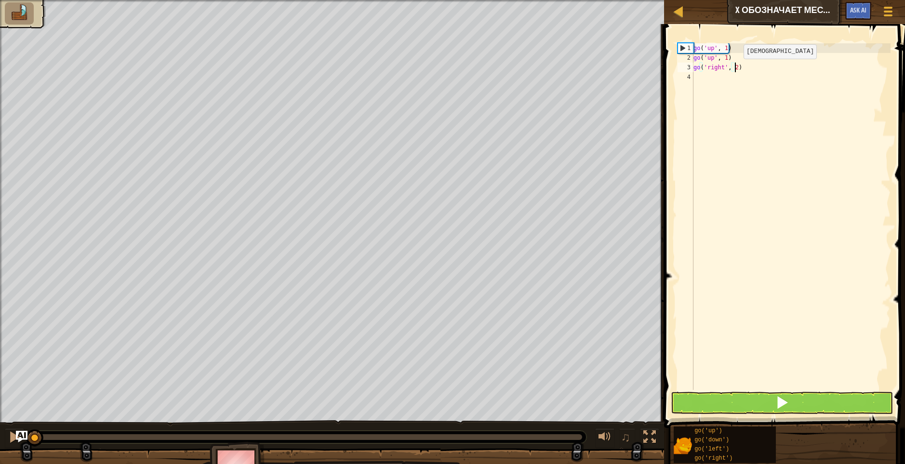
scroll to position [4, 3]
click at [775, 403] on span at bounding box center [781, 402] width 13 height 13
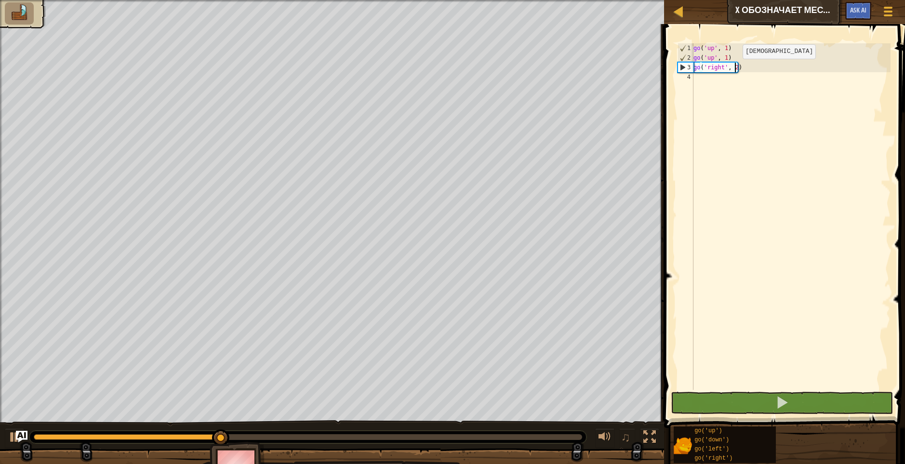
click at [734, 68] on div "go ( 'up' , 1 ) go ( 'up' , 1 ) go ( 'right' , 2 )" at bounding box center [790, 226] width 199 height 366
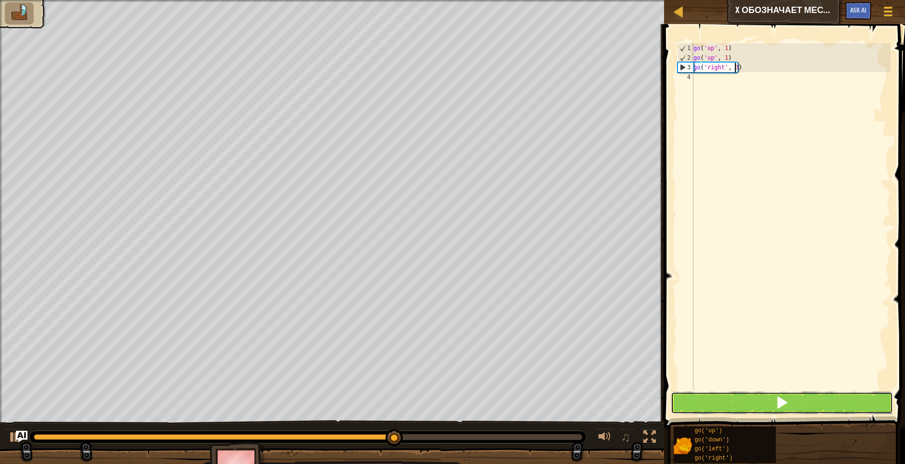
click at [773, 404] on button at bounding box center [781, 403] width 223 height 22
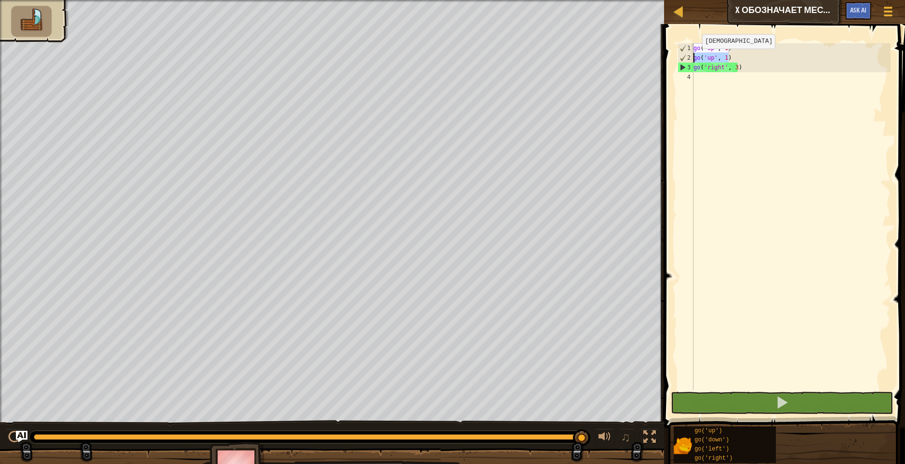
drag, startPoint x: 730, startPoint y: 54, endPoint x: 694, endPoint y: 58, distance: 36.8
click at [694, 58] on div "go ( 'up' , 1 ) go ( 'up' , 1 ) go ( 'right' , 3 )" at bounding box center [790, 226] width 199 height 366
type textarea "go('up', 1)"
click at [705, 77] on div "go ( 'up' , 1 ) go ( 'up' , 1 ) go ( 'right' , 3 )" at bounding box center [790, 226] width 199 height 366
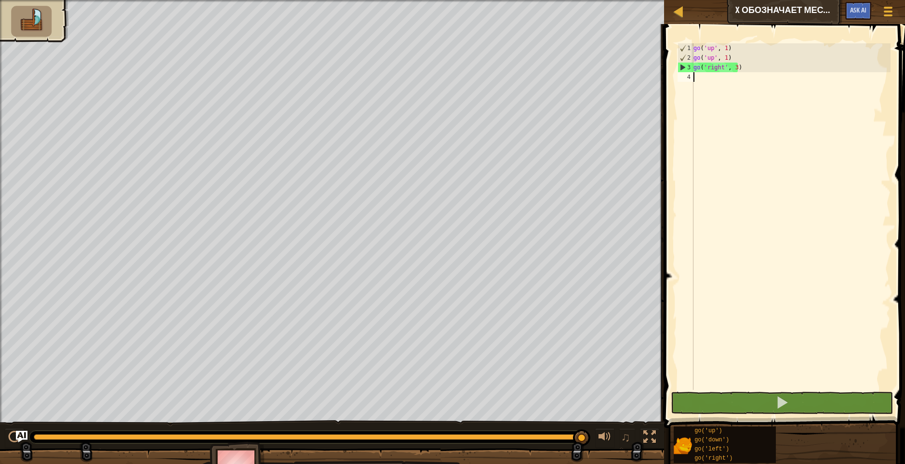
scroll to position [4, 0]
paste textarea "go('up', 1)"
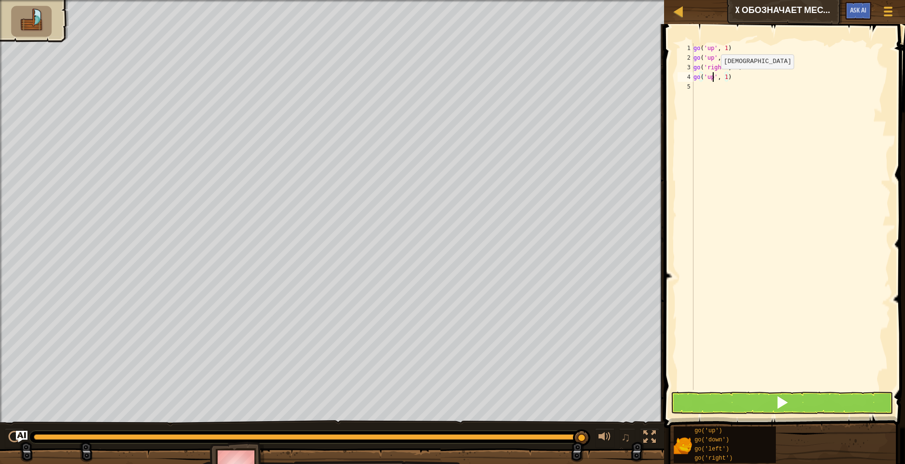
click at [712, 79] on div "go ( 'up' , 1 ) go ( 'up' , 1 ) go ( 'right' , 3 ) go ( 'up' , 1 )" at bounding box center [790, 226] width 199 height 366
click at [732, 77] on div "go ( 'up' , 1 ) go ( 'up' , 1 ) go ( 'right' , 3 ) go ( 'down' , 1 )" at bounding box center [790, 226] width 199 height 366
drag, startPoint x: 693, startPoint y: 59, endPoint x: 736, endPoint y: 54, distance: 43.7
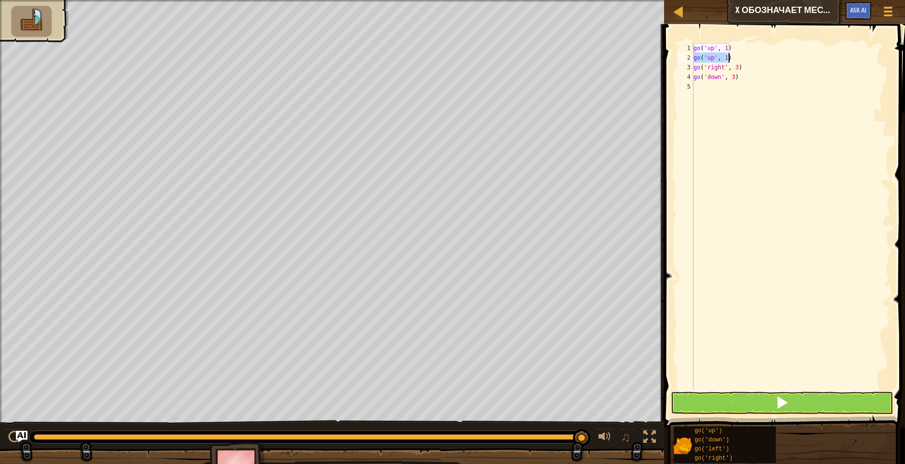
click at [736, 54] on div "go ( 'up' , 1 ) go ( 'up' , 1 ) go ( 'right' , 3 ) go ( 'down' , 3 )" at bounding box center [790, 226] width 199 height 366
type textarea "go('up', 1)"
click at [712, 88] on div "go ( 'up' , 1 ) go ( 'up' , 1 ) go ( 'right' , 3 ) go ( 'down' , 3 )" at bounding box center [790, 226] width 199 height 366
paste textarea "go('up', 1)"
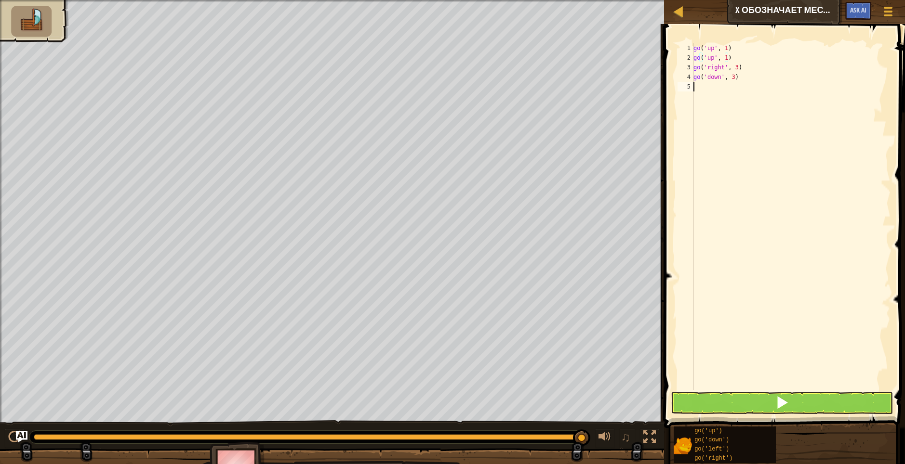
scroll to position [4, 0]
drag, startPoint x: 713, startPoint y: 86, endPoint x: 707, endPoint y: 89, distance: 6.5
click at [707, 89] on div "go ( 'up' , 1 ) go ( 'up' , 1 ) go ( 'right' , 3 ) go ( 'down' , 3 ) go ( 'up' …" at bounding box center [790, 226] width 199 height 366
type textarea "go('left', 1)"
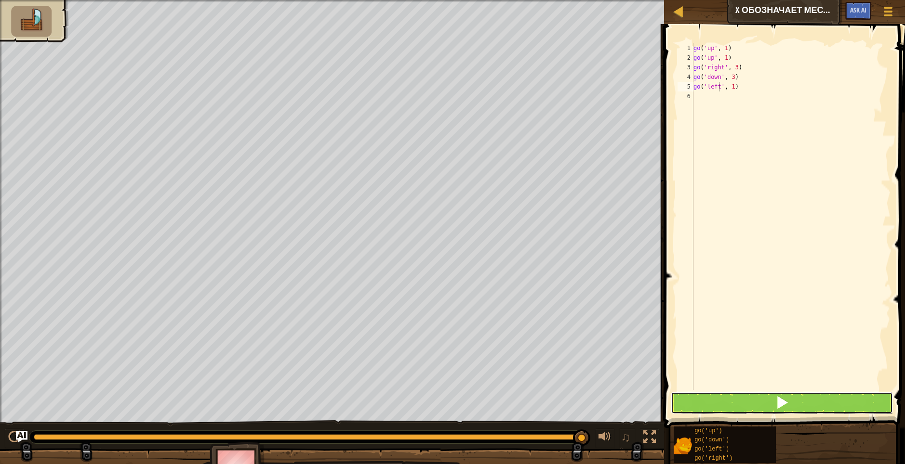
click at [772, 399] on button at bounding box center [781, 403] width 223 height 22
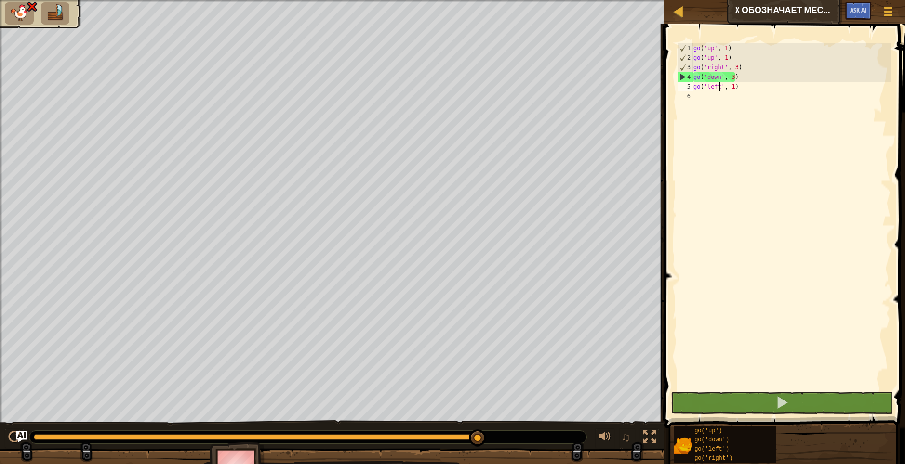
click at [18, 21] on img at bounding box center [19, 12] width 20 height 17
click at [23, 14] on img at bounding box center [19, 12] width 20 height 17
click at [24, 13] on img at bounding box center [19, 12] width 20 height 17
click at [59, 11] on img at bounding box center [55, 12] width 20 height 17
click at [681, 13] on div at bounding box center [678, 11] width 12 height 12
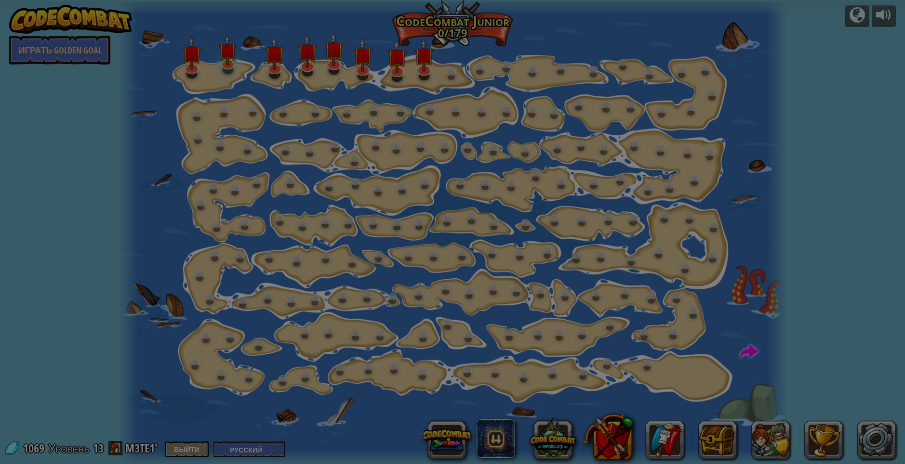
select select "ru"
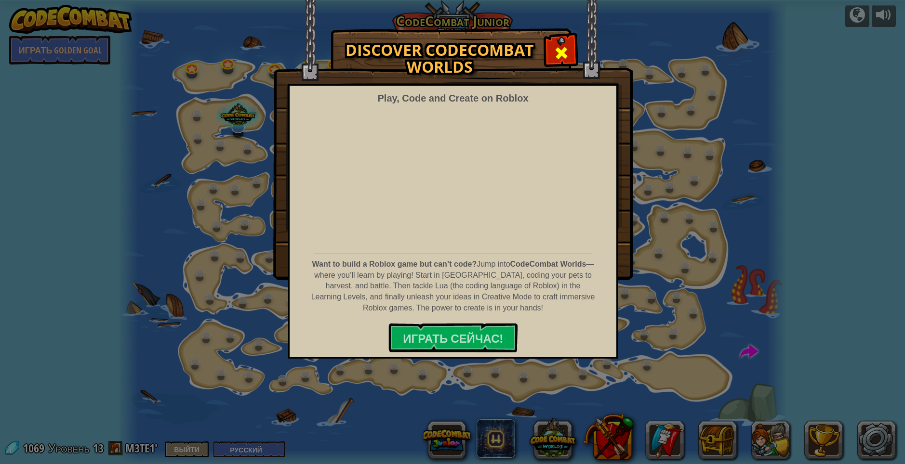
click at [567, 47] on span at bounding box center [560, 52] width 15 height 15
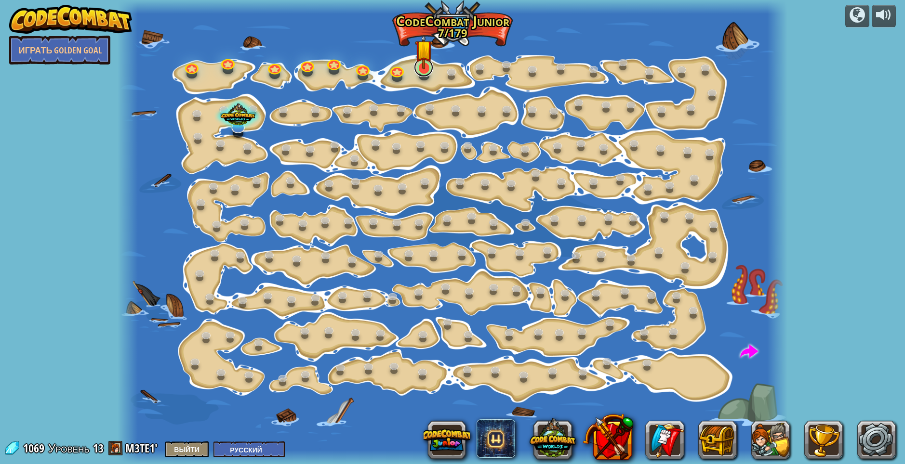
click at [420, 70] on link at bounding box center [423, 67] width 19 height 19
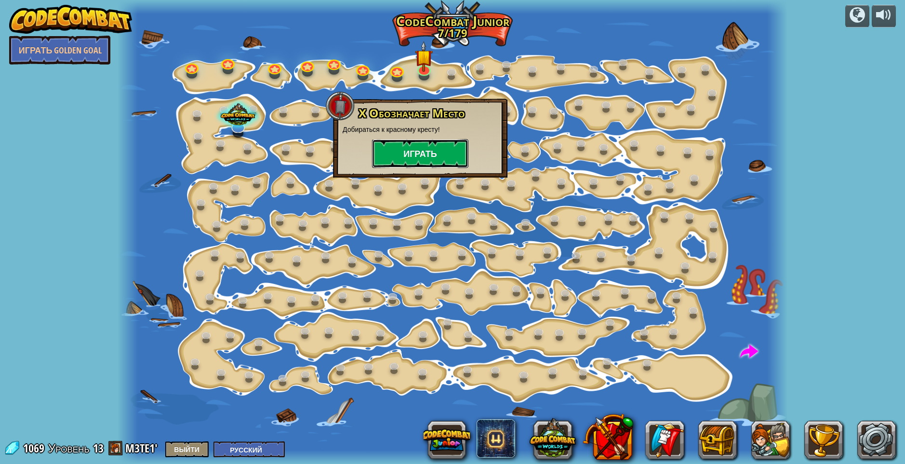
click at [420, 151] on button "Играть" at bounding box center [420, 153] width 96 height 29
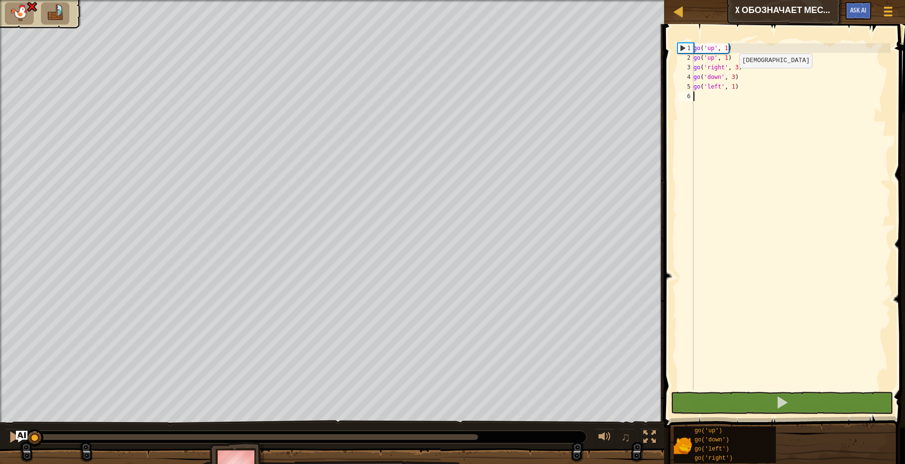
click at [731, 78] on div "go ( 'up' , 1 ) go ( 'up' , 1 ) go ( 'right' , 3 ) go ( 'down' , 3 ) go ( 'left…" at bounding box center [790, 226] width 199 height 366
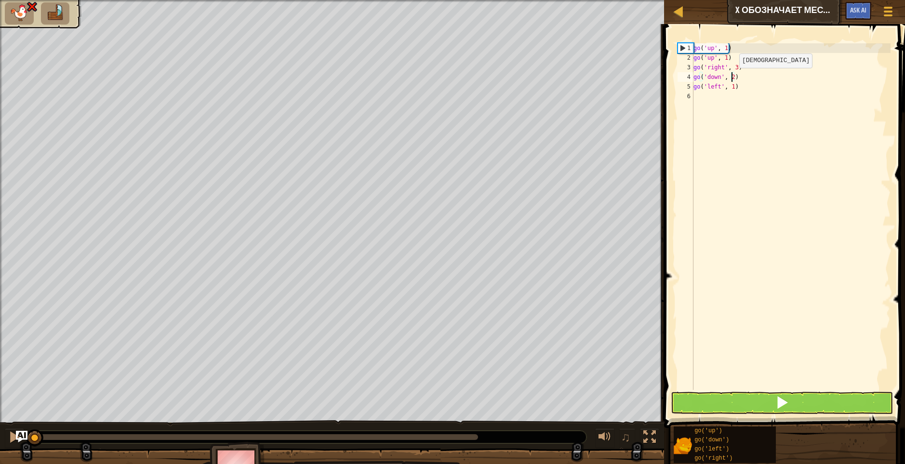
scroll to position [4, 3]
type textarea "go('down', 2)"
click at [778, 399] on span at bounding box center [781, 402] width 13 height 13
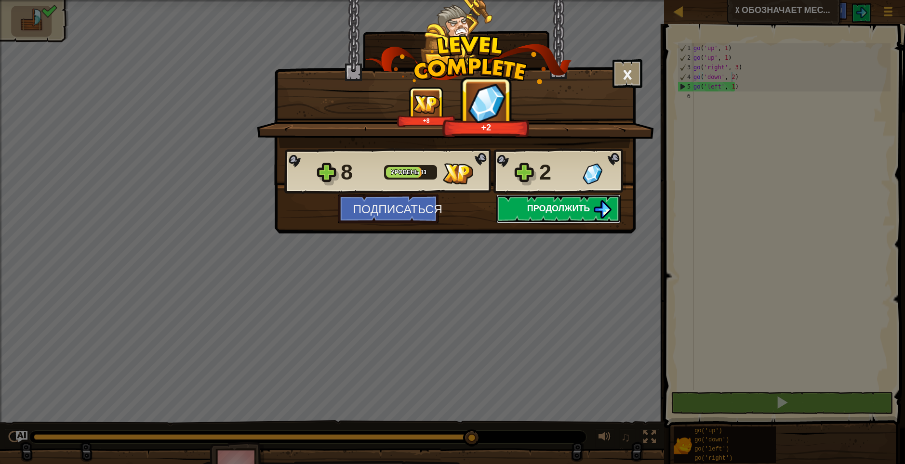
click at [568, 213] on span "Продолжить" at bounding box center [558, 208] width 63 height 12
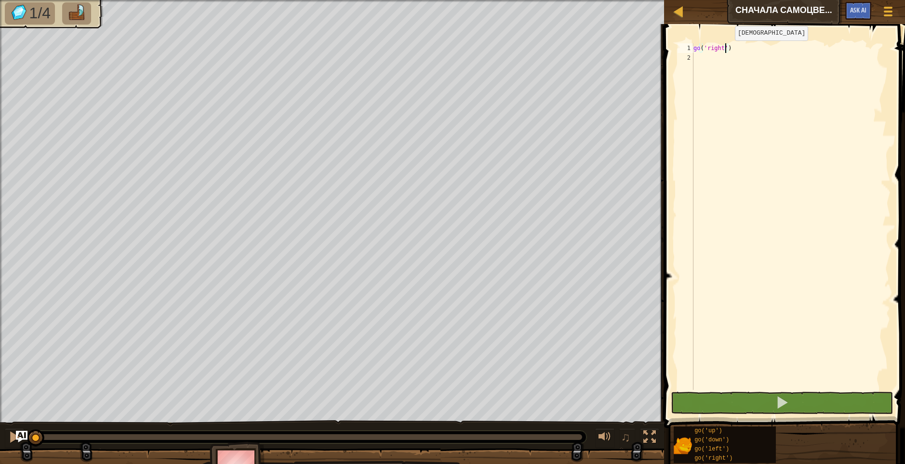
click at [726, 50] on div "go ( 'right' )" at bounding box center [790, 226] width 199 height 366
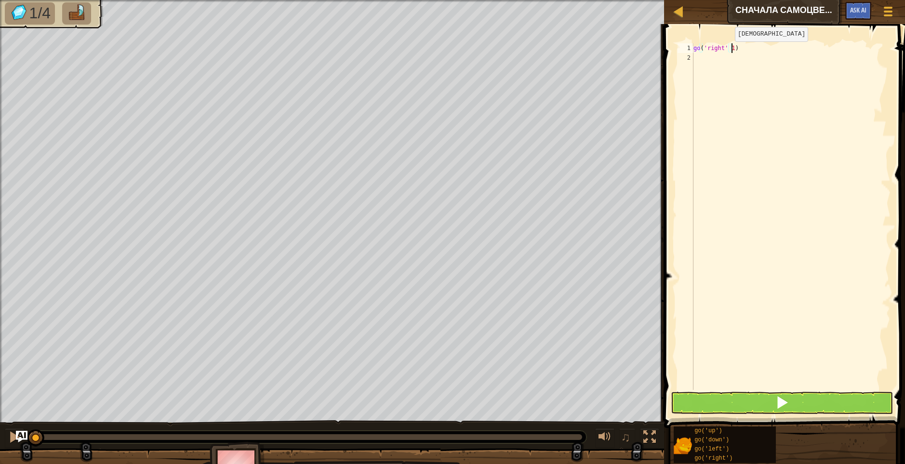
scroll to position [4, 3]
click at [771, 398] on button at bounding box center [781, 403] width 223 height 22
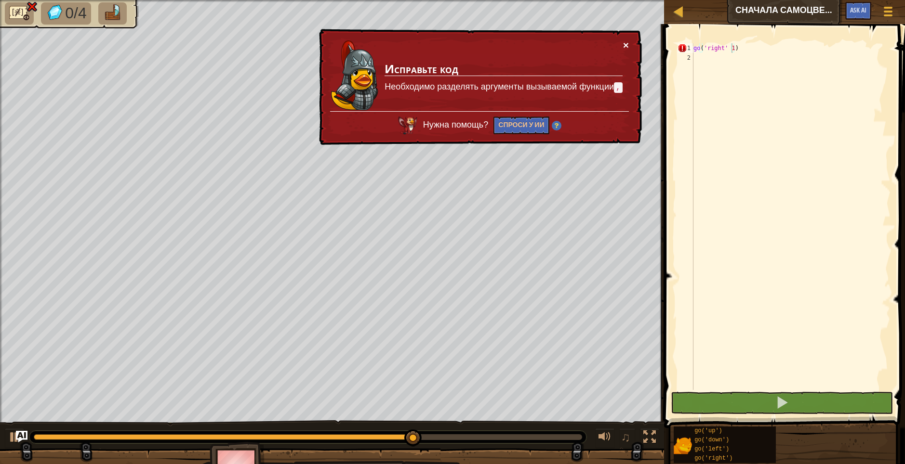
click at [627, 47] on button "×" at bounding box center [626, 45] width 6 height 10
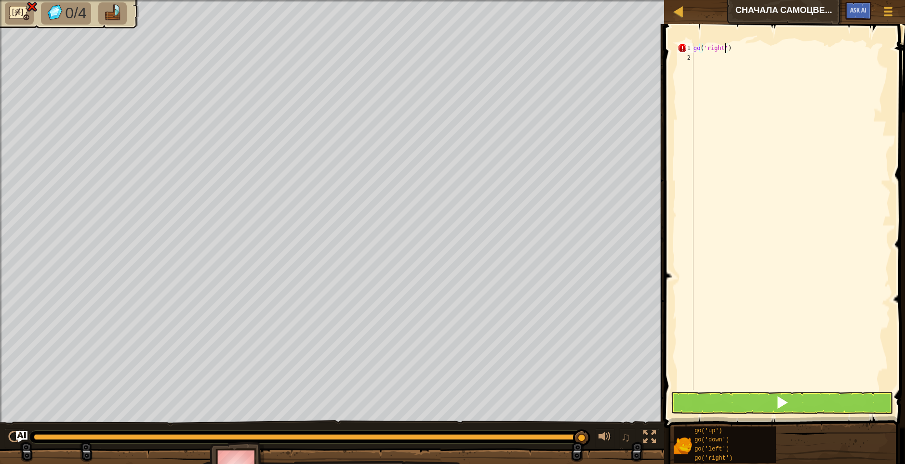
scroll to position [4, 2]
type textarea "go('right')"
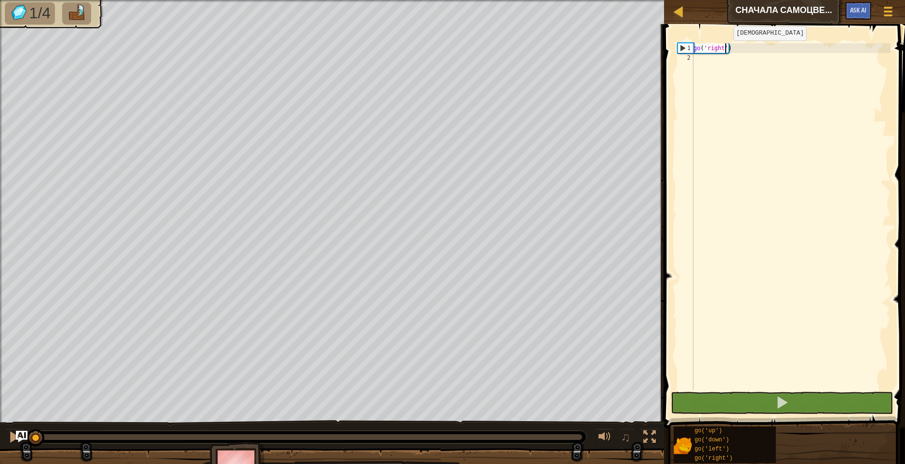
click at [725, 50] on div "go ( 'right' )" at bounding box center [790, 226] width 199 height 366
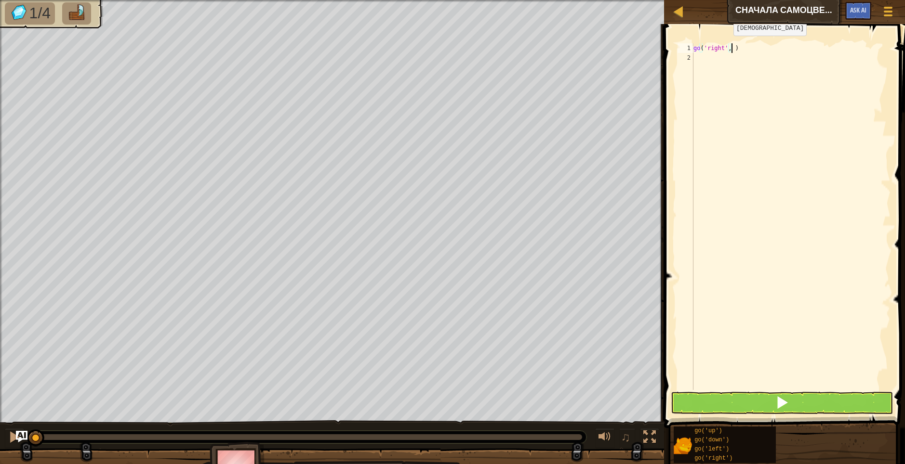
scroll to position [4, 3]
click at [775, 407] on button at bounding box center [781, 403] width 223 height 22
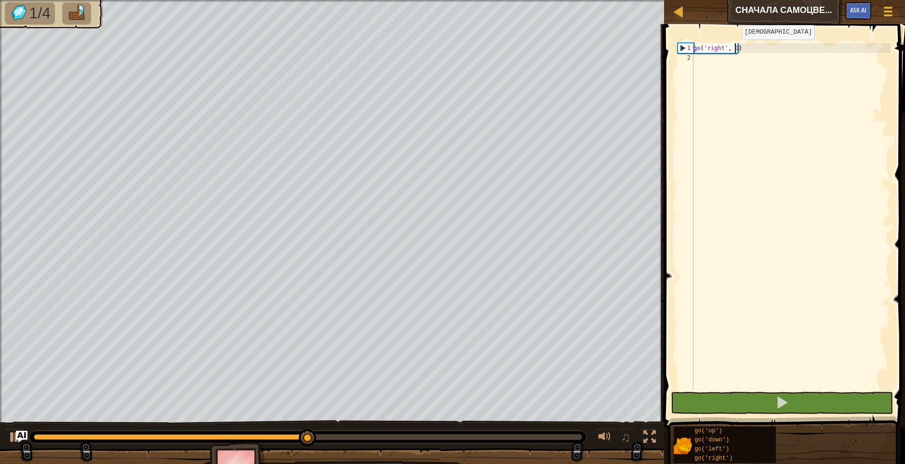
click at [733, 49] on div "go ( 'right' , 1 )" at bounding box center [790, 226] width 199 height 366
type textarea "go('right', 2)"
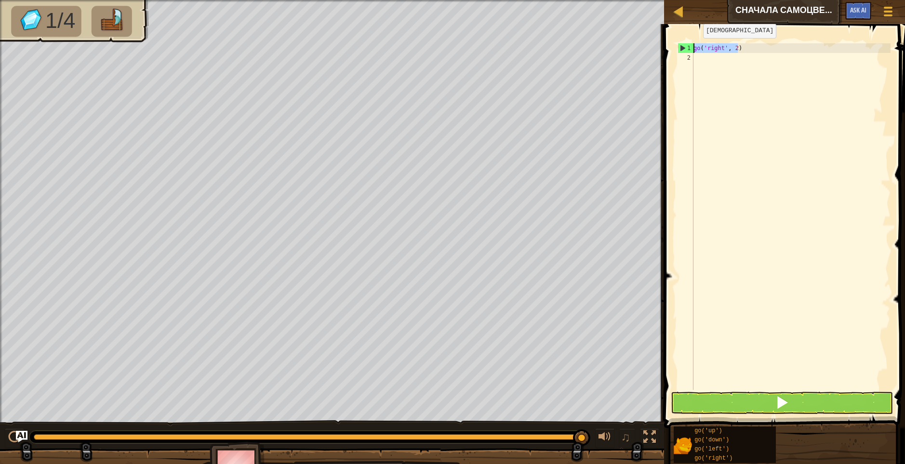
drag, startPoint x: 743, startPoint y: 47, endPoint x: 688, endPoint y: 49, distance: 54.9
click at [688, 49] on div "go('right', 2) 1 2 go ( 'right' , 2 ) ההההההההההההההההההההההההההההההההההההההההה…" at bounding box center [782, 216] width 215 height 347
click at [707, 55] on div "go ( 'right' , 2 )" at bounding box center [790, 226] width 199 height 366
paste textarea "go('right', 2)"
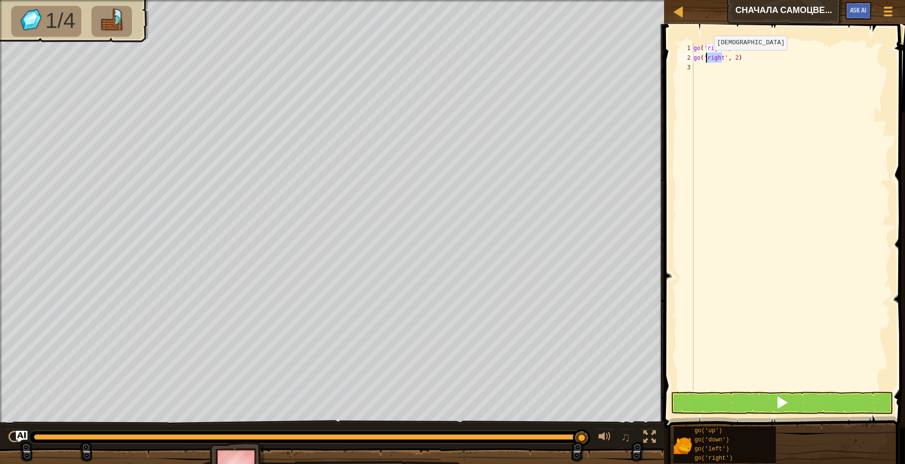
drag, startPoint x: 722, startPoint y: 58, endPoint x: 706, endPoint y: 60, distance: 16.4
click at [706, 60] on div "go ( 'right' , 2 ) go ( 'right' , 2 )" at bounding box center [790, 226] width 199 height 366
click at [724, 57] on div "go ( 'right' , 2 ) go ( 'up' , 2 )" at bounding box center [790, 226] width 199 height 366
type textarea "go('up', 1)"
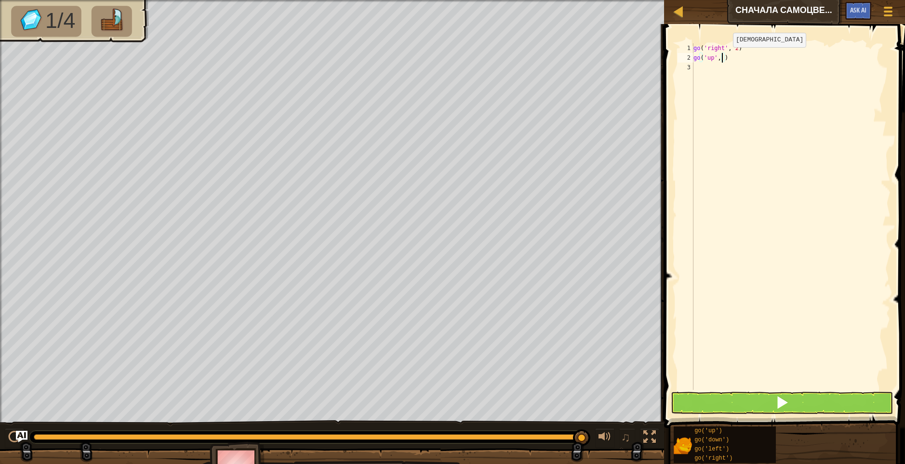
scroll to position [4, 2]
drag, startPoint x: 717, startPoint y: 60, endPoint x: 692, endPoint y: 59, distance: 25.1
click at [692, 59] on div "go('up', 1) 1 2 3 go ( 'right' , 2 ) go ( 'up' , 1 ) הההההההההההההההההההההההההה…" at bounding box center [782, 216] width 215 height 347
click at [712, 66] on div "go ( 'right' , 2 ) go ( 'up' , 1 )" at bounding box center [790, 226] width 199 height 366
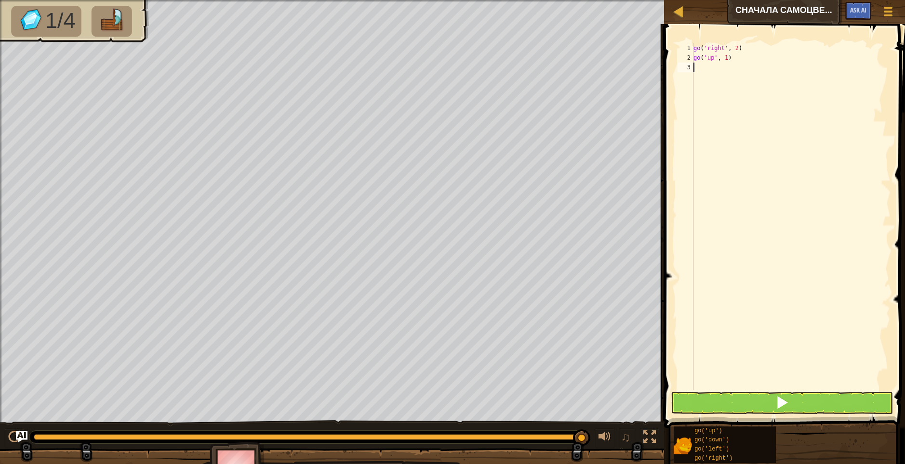
paste textarea "go('up', 1)"
click at [711, 68] on div "go ( 'right' , 2 ) go ( 'up' , 1 ) go ( 'up' , 1 )" at bounding box center [790, 226] width 199 height 366
click at [732, 69] on div "go ( 'right' , 2 ) go ( 'up' , 1 ) go ( 'down' , 1 )" at bounding box center [790, 226] width 199 height 366
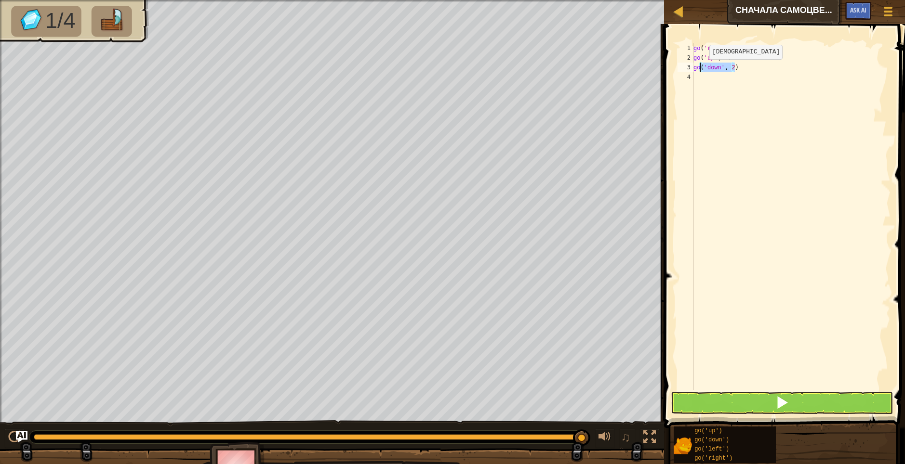
drag, startPoint x: 737, startPoint y: 67, endPoint x: 701, endPoint y: 69, distance: 36.2
click at [701, 69] on div "go ( 'right' , 2 ) go ( 'up' , 1 ) go ( 'down' , 2 )" at bounding box center [790, 226] width 199 height 366
click at [742, 64] on div "go ( 'right' , 2 ) go ( 'up' , 1 ) go ( 'down' , 2 )" at bounding box center [790, 216] width 199 height 347
drag, startPoint x: 729, startPoint y: 57, endPoint x: 693, endPoint y: 59, distance: 35.7
click at [693, 59] on div "go ( 'right' , 2 ) go ( 'up' , 1 ) go ( 'down' , 2 )" at bounding box center [790, 226] width 199 height 366
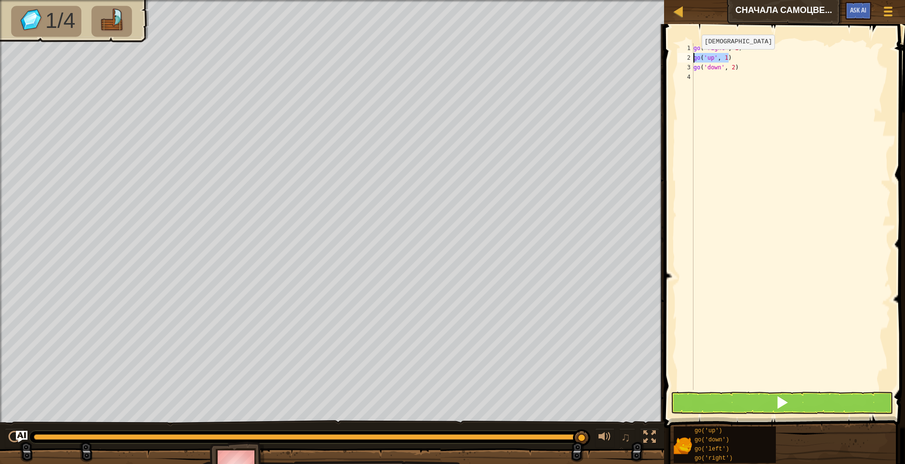
type textarea "go('up', 1)"
click at [707, 78] on div "go ( 'right' , 2 ) go ( 'up' , 1 ) go ( 'down' , 2 )" at bounding box center [790, 226] width 199 height 366
paste textarea "go('up', 1)"
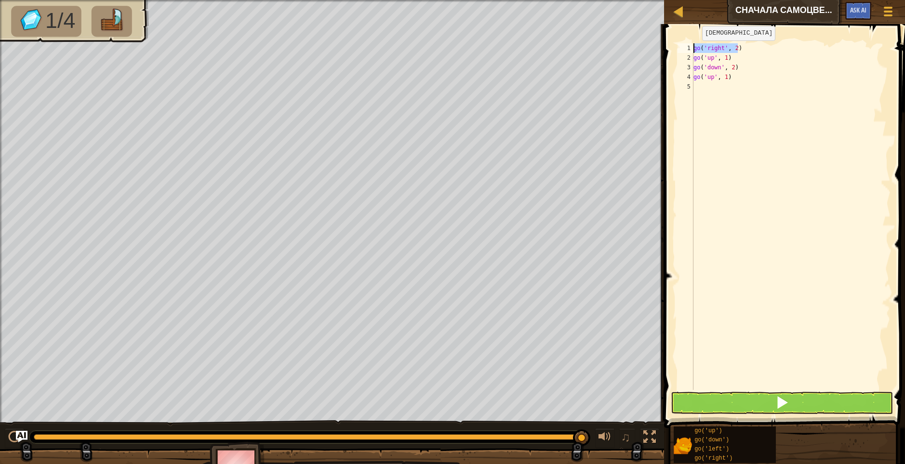
drag, startPoint x: 737, startPoint y: 48, endPoint x: 694, endPoint y: 50, distance: 43.9
click at [694, 50] on div "go ( 'right' , 2 ) go ( 'up' , 1 ) go ( 'down' , 2 ) go ( 'up' , 1 )" at bounding box center [790, 226] width 199 height 366
type textarea "go('right', 2)"
click at [704, 87] on div "go ( 'right' , 2 ) go ( 'up' , 1 ) go ( 'down' , 2 ) go ( 'up' , 1 )" at bounding box center [790, 226] width 199 height 366
paste textarea "go('right', 2)"
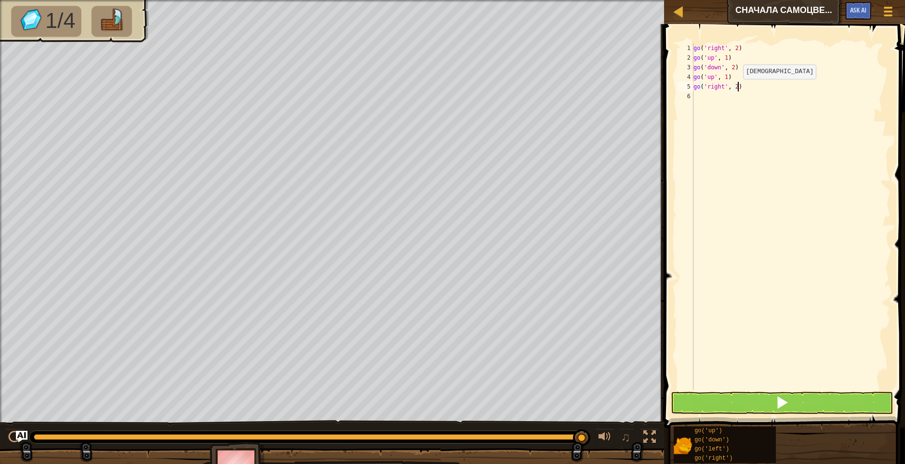
click at [735, 89] on div "go ( 'right' , 2 ) go ( 'up' , 1 ) go ( 'down' , 2 ) go ( 'up' , 1 ) go ( 'righ…" at bounding box center [790, 226] width 199 height 366
type textarea "go('right', 1)"
click at [737, 166] on div "go ( 'right' , 2 ) go ( 'up' , 1 ) go ( 'down' , 2 ) go ( 'up' , 1 ) go ( 'righ…" at bounding box center [790, 226] width 199 height 366
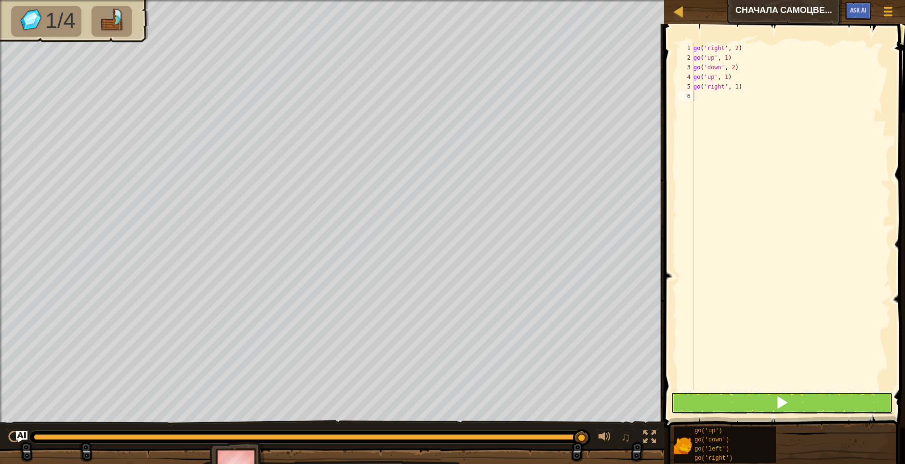
drag, startPoint x: 782, startPoint y: 396, endPoint x: 785, endPoint y: 386, distance: 10.5
click at [782, 396] on span at bounding box center [781, 402] width 13 height 13
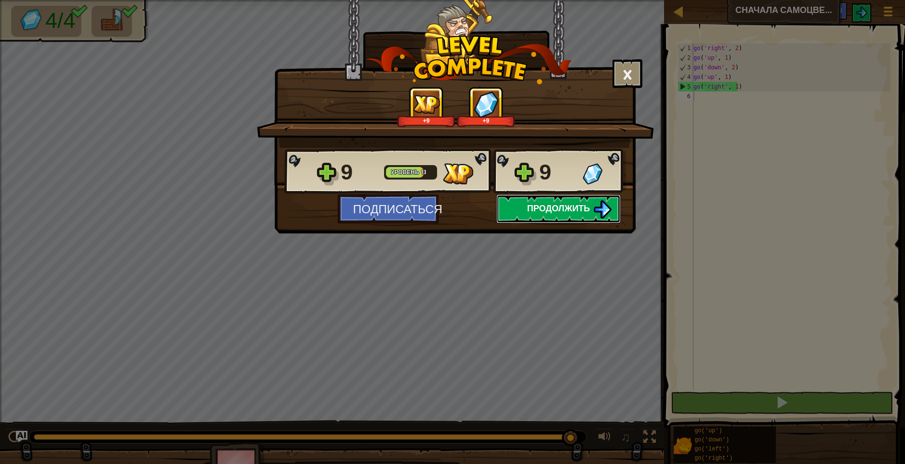
click at [566, 208] on span "Продолжить" at bounding box center [558, 208] width 63 height 12
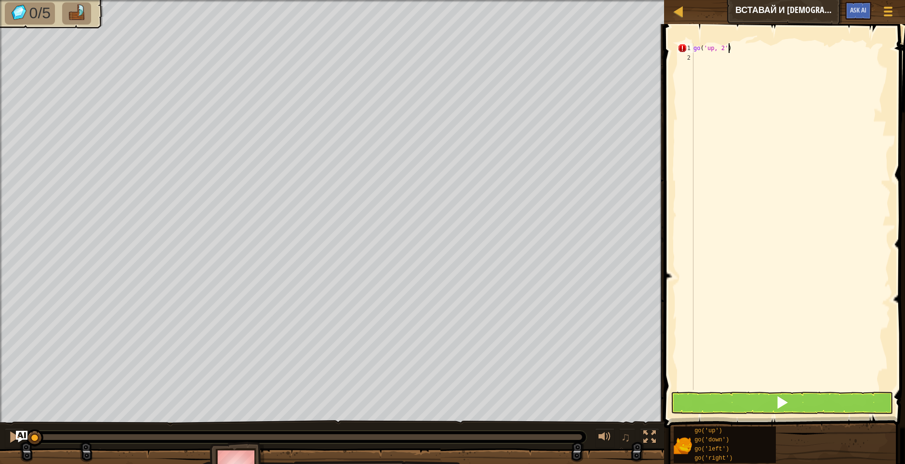
scroll to position [4, 2]
click at [784, 408] on span at bounding box center [781, 402] width 13 height 13
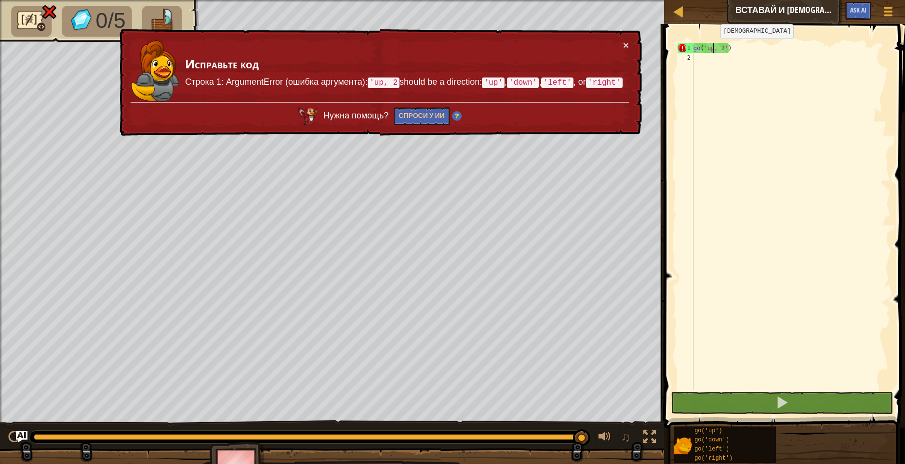
click at [712, 48] on div "go ( 'up, 2' )" at bounding box center [790, 226] width 199 height 366
click at [724, 48] on div "go ( 'up, 2' )" at bounding box center [790, 226] width 199 height 366
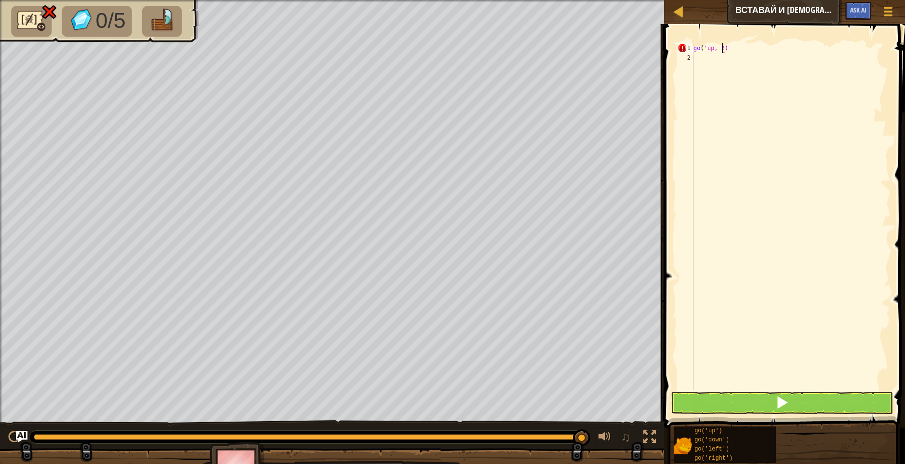
click at [711, 50] on div "go ( 'up, 2)" at bounding box center [790, 226] width 199 height 366
click at [770, 394] on button at bounding box center [781, 403] width 223 height 22
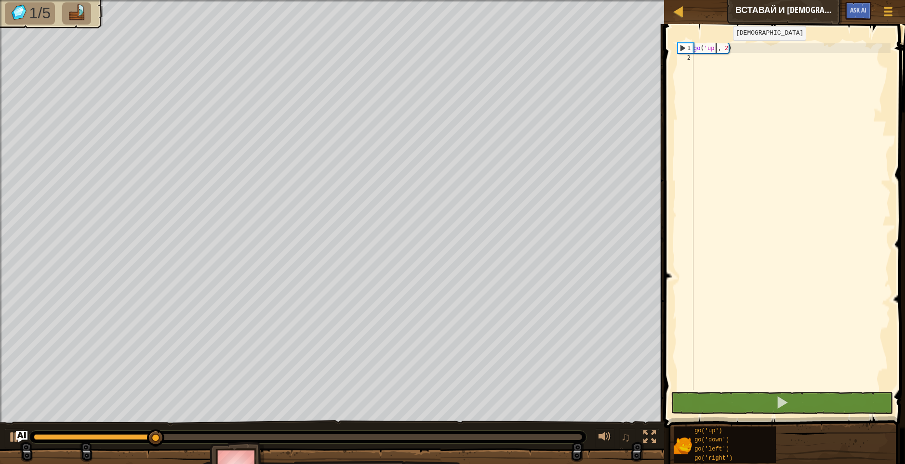
click at [724, 50] on div "go ( 'up' , 2 )" at bounding box center [790, 226] width 199 height 366
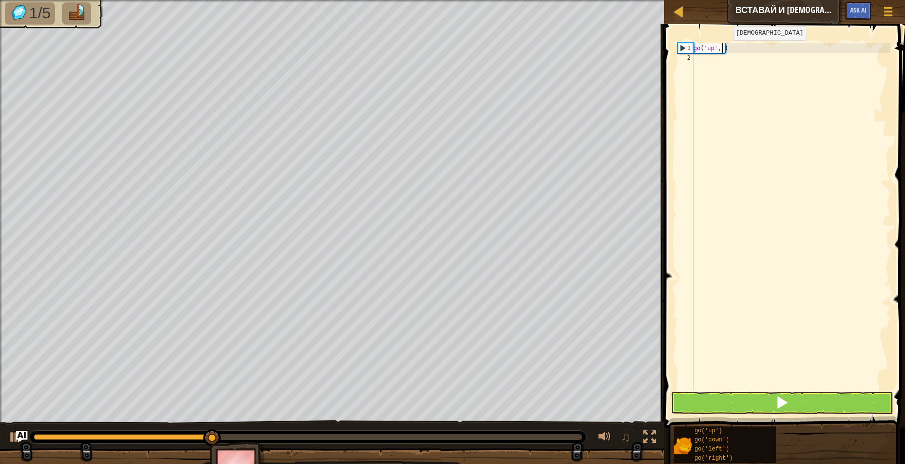
type textarea "go('up', 3)"
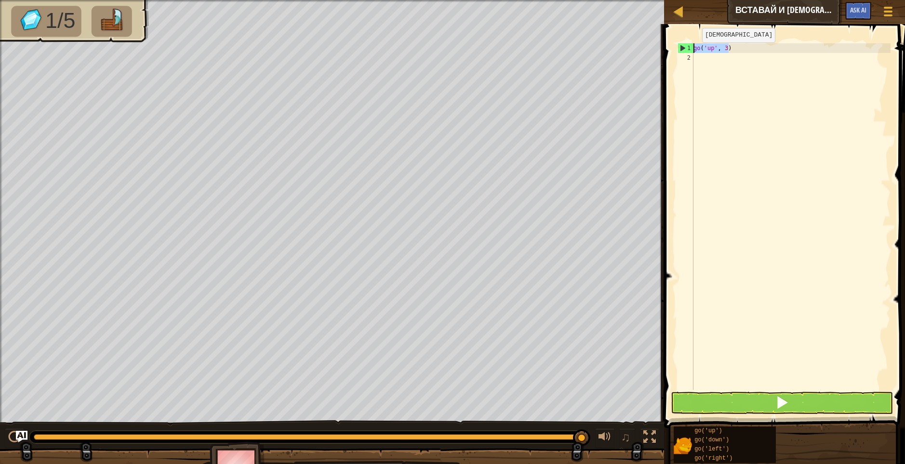
drag, startPoint x: 738, startPoint y: 52, endPoint x: 687, endPoint y: 52, distance: 51.1
click at [687, 52] on div "go('up', 3) 1 2 go ( 'up' , 3 ) ההההההההההההההההההההההההההההההההההההההההההההההה…" at bounding box center [782, 216] width 215 height 347
click at [706, 58] on div "go ( 'up' , 3 )" at bounding box center [790, 226] width 199 height 366
paste textarea "go('up', 3)"
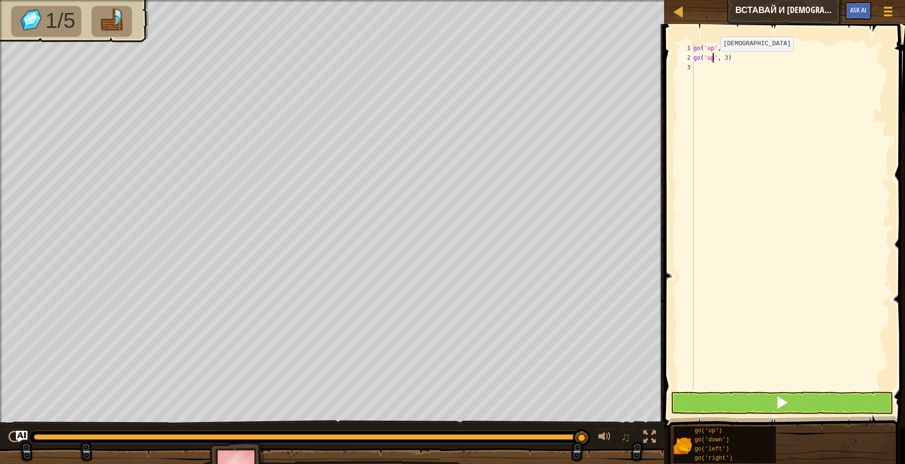
click at [712, 61] on div "go ( 'up' , 3 ) go ( 'up' , 3 )" at bounding box center [790, 226] width 199 height 366
click at [734, 60] on div "go ( 'up' , 3 ) go ( 'right' , 3 )" at bounding box center [790, 226] width 199 height 366
drag, startPoint x: 727, startPoint y: 48, endPoint x: 688, endPoint y: 48, distance: 38.5
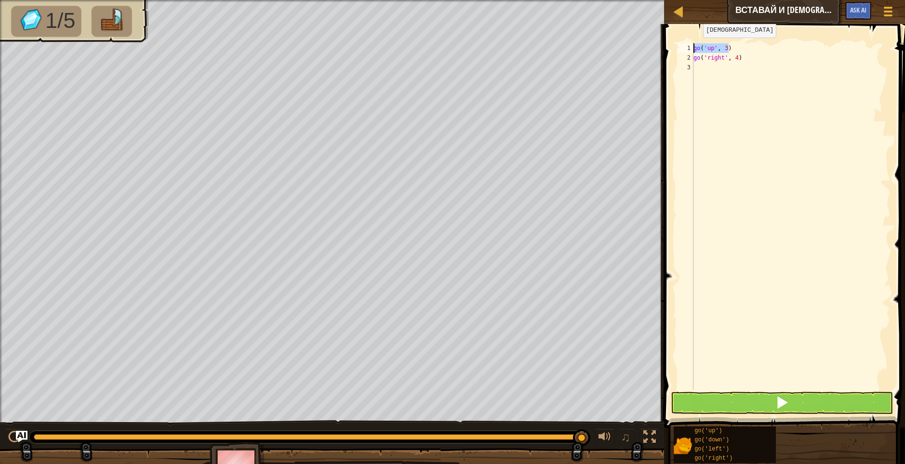
click at [688, 48] on div "go('right', 4) 1 2 3 go ( 'up' , 3 ) go ( 'right' , 4 ) ההההההההההההההההההההההה…" at bounding box center [782, 216] width 215 height 347
type textarea "go('up', 3)"
click at [707, 64] on div "go ( 'up' , 3 ) go ( 'right' , 4 )" at bounding box center [790, 226] width 199 height 366
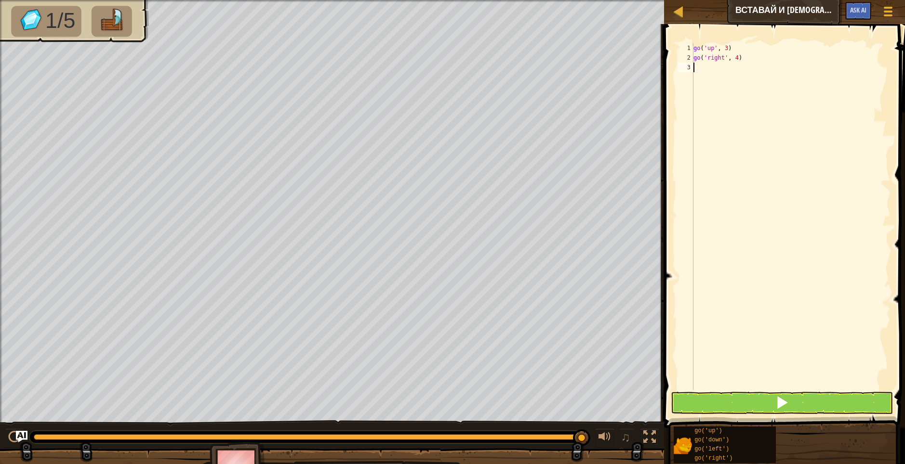
paste textarea "go('up', 3)"
click at [712, 69] on div "go ( 'up' , 3 ) go ( 'right' , 4 ) go ( 'up' , 3 )" at bounding box center [790, 226] width 199 height 366
drag, startPoint x: 728, startPoint y: 51, endPoint x: 686, endPoint y: 53, distance: 41.5
click at [686, 53] on div "go('down', 3) 1 2 3 4 go ( 'up' , 3 ) go ( 'right' , 4 ) go ( 'down' , 3 ) הההה…" at bounding box center [782, 216] width 215 height 347
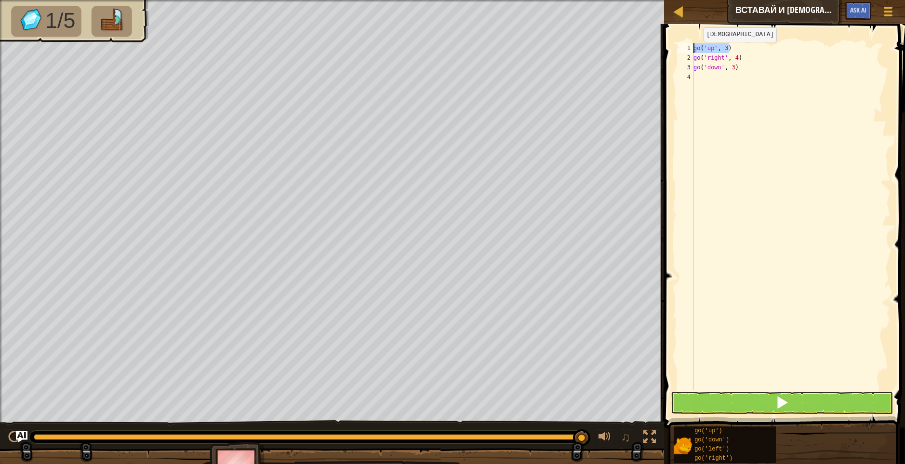
type textarea "go('up', 3)"
click at [700, 74] on div "go ( 'up' , 3 ) go ( 'right' , 4 ) go ( 'down' , 3 )" at bounding box center [790, 226] width 199 height 366
paste textarea "go('up', 3)"
click at [711, 80] on div "go ( 'up' , 3 ) go ( 'right' , 4 ) go ( 'down' , 3 ) go ( 'up' , 3 )" at bounding box center [790, 226] width 199 height 366
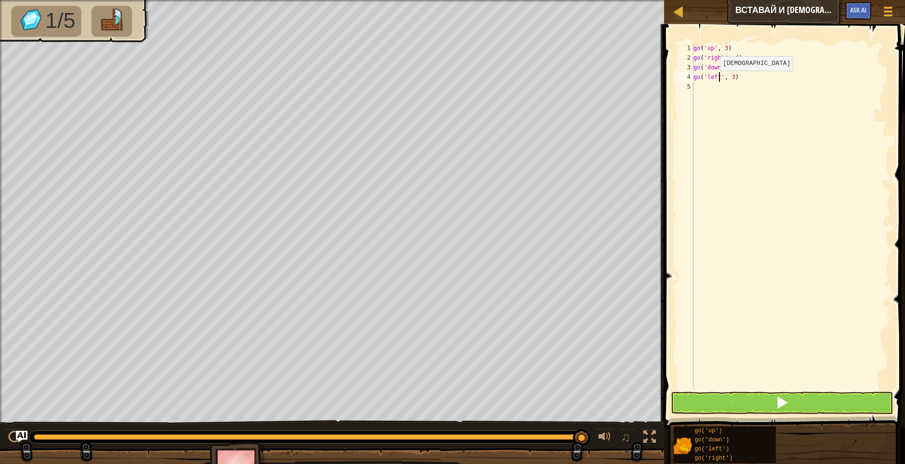
scroll to position [4, 2]
click at [731, 79] on div "go ( 'up' , 3 ) go ( 'right' , 4 ) go ( 'down' , 3 ) go ( 'left' , 3 )" at bounding box center [790, 226] width 199 height 366
type textarea "go('left', 1)"
click at [779, 402] on span at bounding box center [781, 402] width 13 height 13
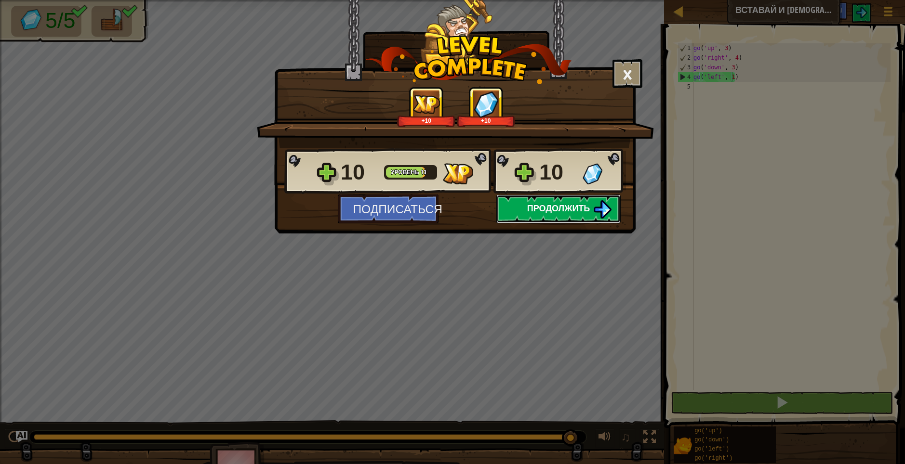
click at [576, 205] on span "Продолжить" at bounding box center [558, 208] width 63 height 12
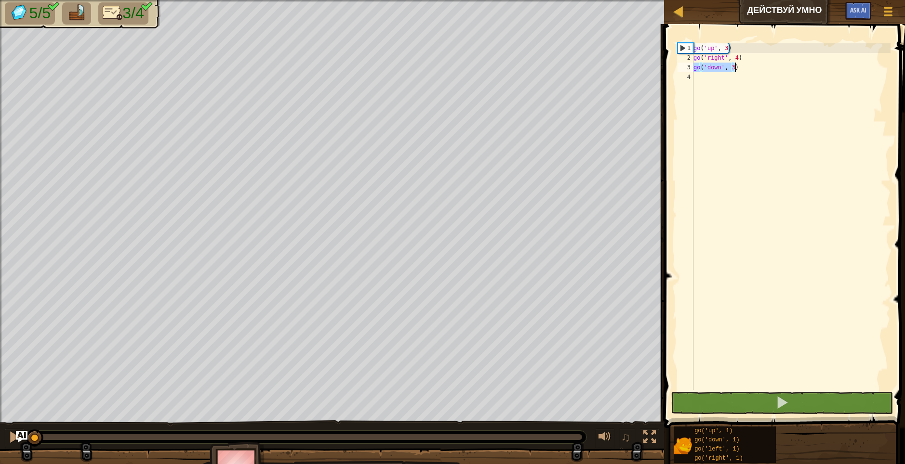
drag, startPoint x: 694, startPoint y: 67, endPoint x: 735, endPoint y: 67, distance: 40.9
click at [735, 67] on div "go ( 'up' , 3 ) go ( 'right' , 4 ) go ( 'down' , 3 )" at bounding box center [790, 226] width 199 height 366
type textarea "go('down', 3)"
click at [715, 80] on div "go ( 'up' , 3 ) go ( 'right' , 4 ) go ( 'down' , 3 )" at bounding box center [790, 226] width 199 height 366
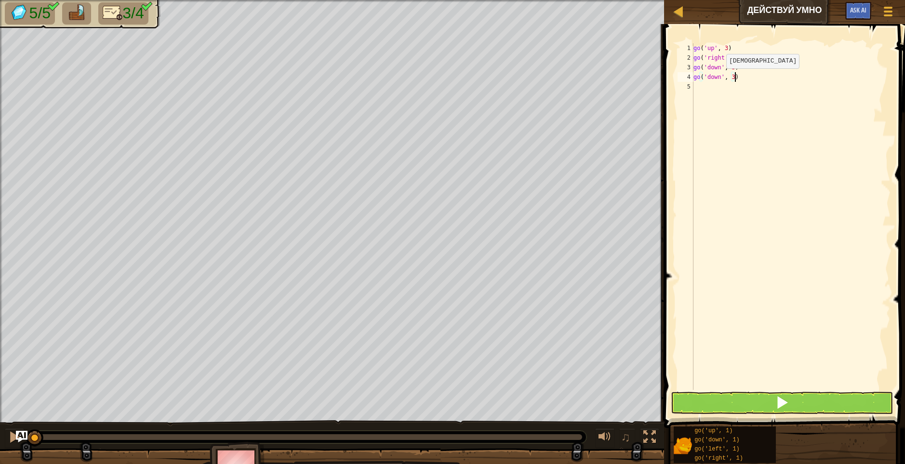
click at [718, 78] on div "go ( 'up' , 3 ) go ( 'right' , 4 ) go ( 'down' , 3 ) go ( 'down' , 3 )" at bounding box center [790, 226] width 199 height 366
click at [731, 79] on div "go ( 'up' , 3 ) go ( 'right' , 4 ) go ( 'down' , 3 ) go ( 'left' , 3 )" at bounding box center [790, 226] width 199 height 366
type textarea "go('left', 1)"
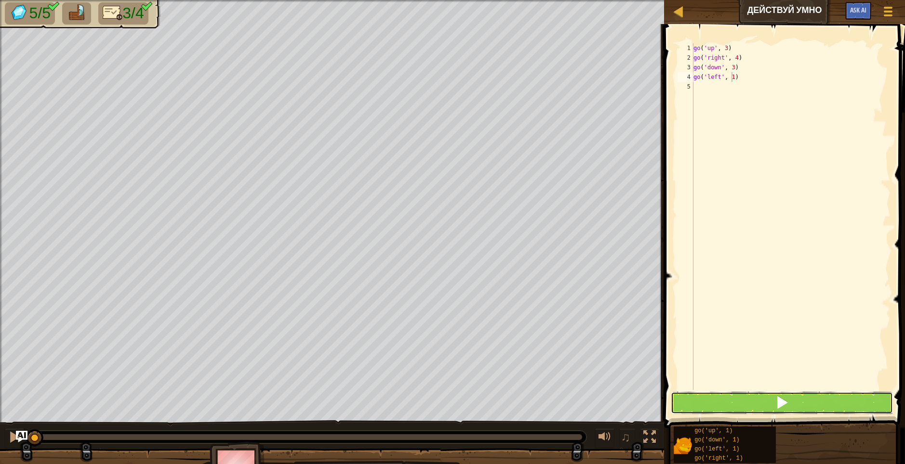
click at [760, 399] on button at bounding box center [781, 403] width 223 height 22
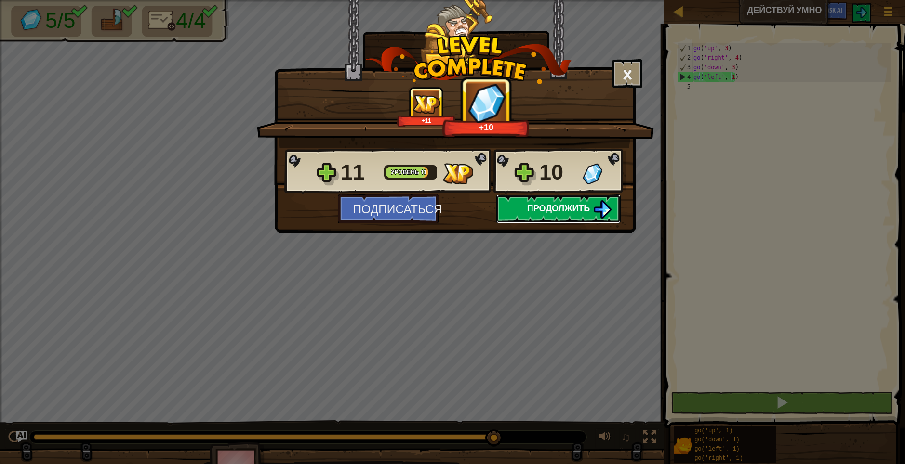
click at [527, 208] on span "Продолжить" at bounding box center [558, 208] width 63 height 12
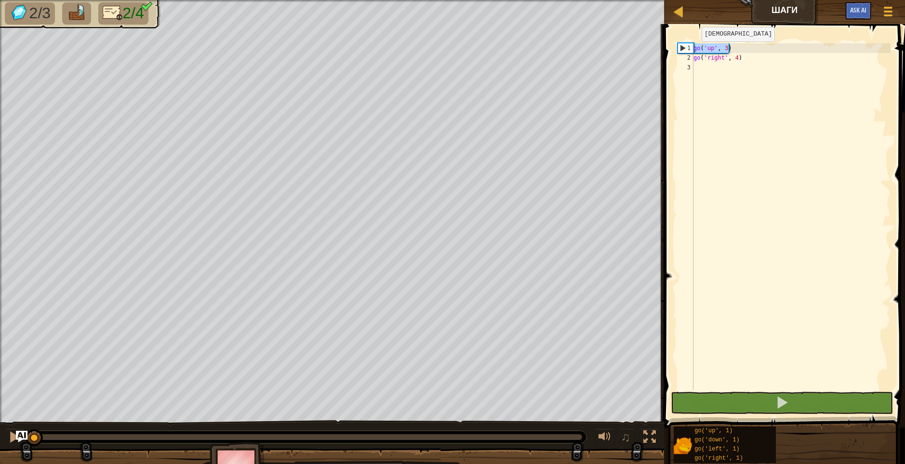
drag, startPoint x: 737, startPoint y: 51, endPoint x: 692, endPoint y: 51, distance: 45.3
click at [692, 51] on div "1 2 3 go ( 'up' , 3 ) go ( 'right' , 4 ) הההההההההההההההההההההההההההההההההההההה…" at bounding box center [782, 216] width 215 height 347
type textarea "go('up', 3)"
click at [704, 66] on div "go ( 'up' , 3 ) go ( 'right' , 4 )" at bounding box center [790, 226] width 199 height 366
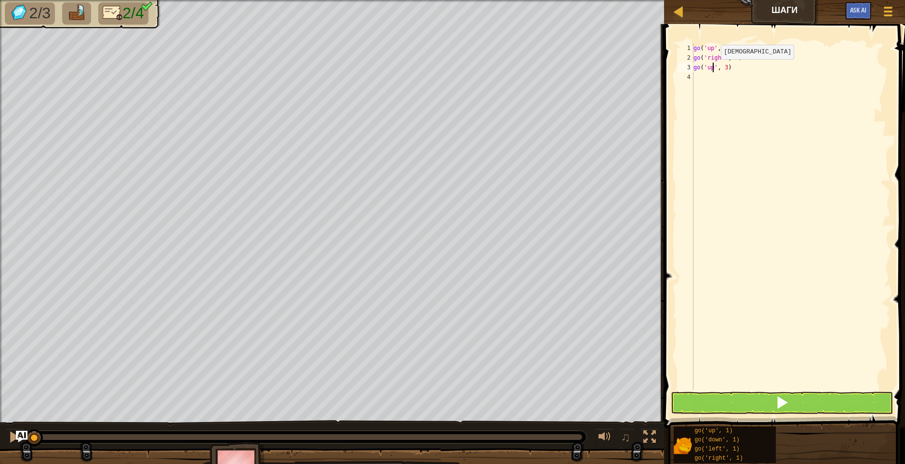
click at [712, 69] on div "go ( 'up' , 3 ) go ( 'right' , 4 ) go ( 'up' , 3 )" at bounding box center [790, 226] width 199 height 366
drag, startPoint x: 729, startPoint y: 50, endPoint x: 683, endPoint y: 51, distance: 45.8
click at [683, 51] on div "go('down', 3) 1 2 3 4 go ( 'up' , 3 ) go ( 'right' , 4 ) go ( 'down' , 3 ) הההה…" at bounding box center [782, 216] width 215 height 347
type textarea "go('up', 3)"
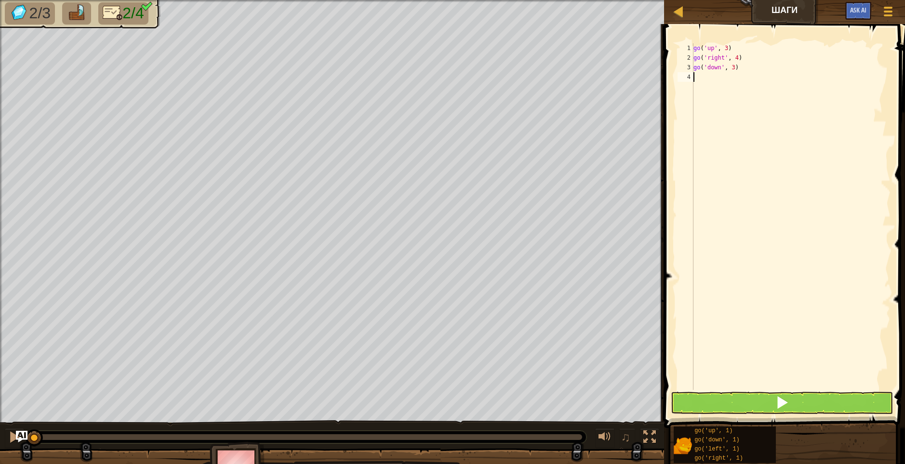
click at [698, 73] on div "go ( 'up' , 3 ) go ( 'right' , 4 ) go ( 'down' , 3 )" at bounding box center [790, 226] width 199 height 366
click at [710, 79] on div "go ( 'up' , 3 ) go ( 'right' , 4 ) go ( 'down' , 3 ) go ( 'up' , 3 )" at bounding box center [790, 226] width 199 height 366
click at [710, 78] on div "go ( 'up' , 3 ) go ( 'right' , 4 ) go ( 'down' , 3 ) go ( 'up' , 3 )" at bounding box center [790, 226] width 199 height 366
click at [711, 78] on div "go ( 'up' , 3 ) go ( 'right' , 4 ) go ( 'down' , 3 ) go ( 'up' , 3 )" at bounding box center [790, 226] width 199 height 366
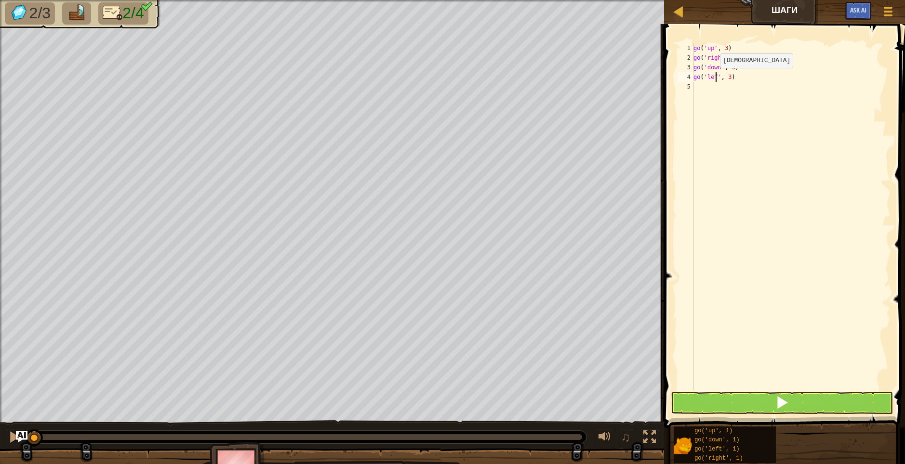
scroll to position [4, 2]
click at [731, 79] on div "go ( 'up' , 3 ) go ( 'right' , 4 ) go ( 'down' , 3 ) go ( 'left' , 3 )" at bounding box center [790, 226] width 199 height 366
type textarea "go('left', 2)"
click at [732, 404] on button at bounding box center [781, 403] width 223 height 22
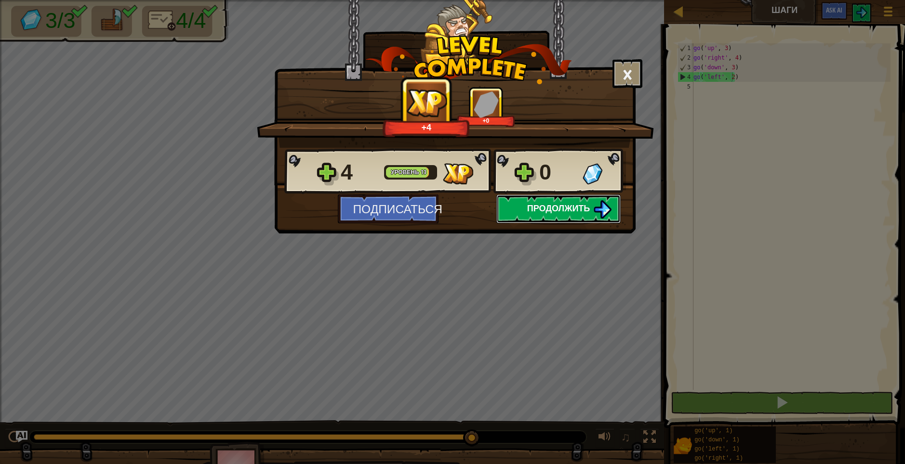
click at [578, 215] on button "Продолжить" at bounding box center [558, 209] width 124 height 29
select select "ru"
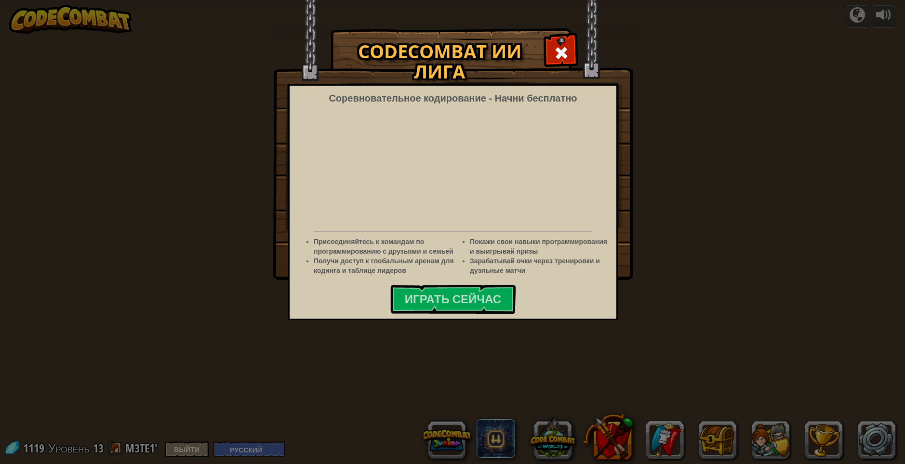
select select "ru"
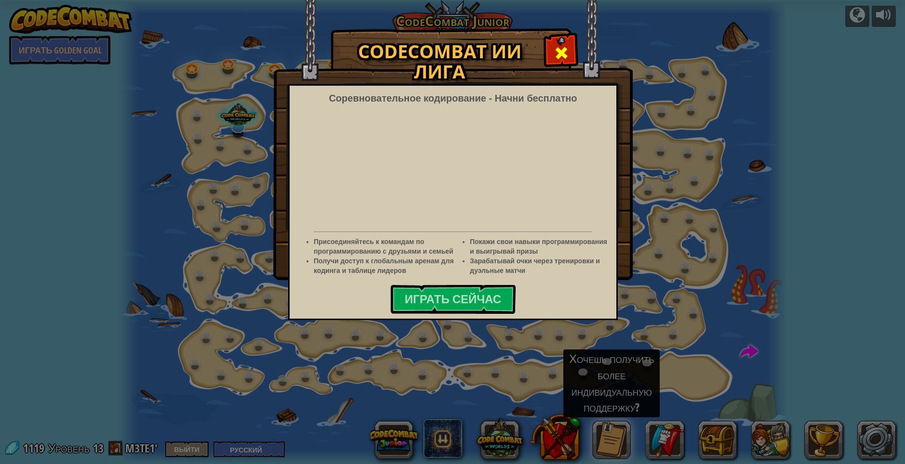
click at [553, 54] on div at bounding box center [561, 52] width 30 height 30
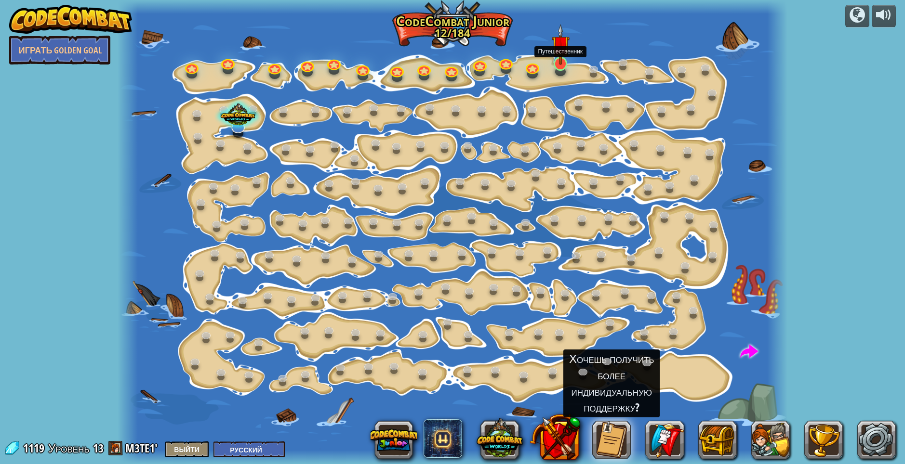
click at [562, 61] on img at bounding box center [561, 44] width 18 height 41
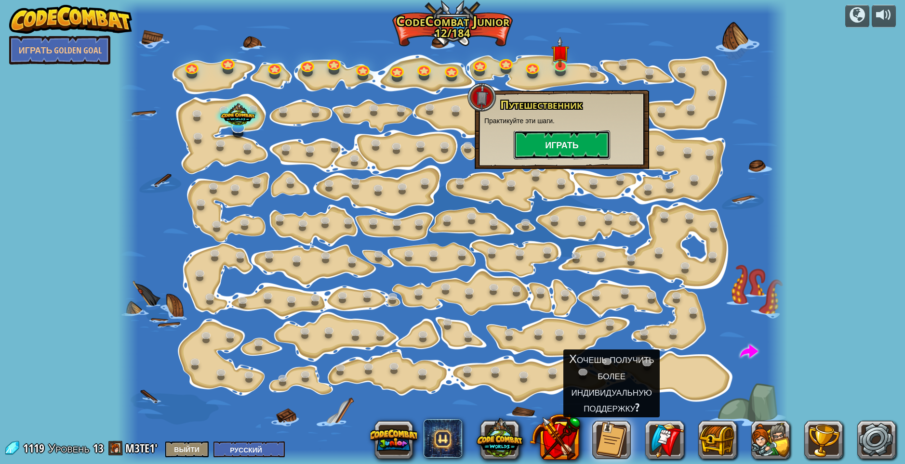
click at [552, 146] on button "Играть" at bounding box center [561, 145] width 96 height 29
